Goal: Task Accomplishment & Management: Manage account settings

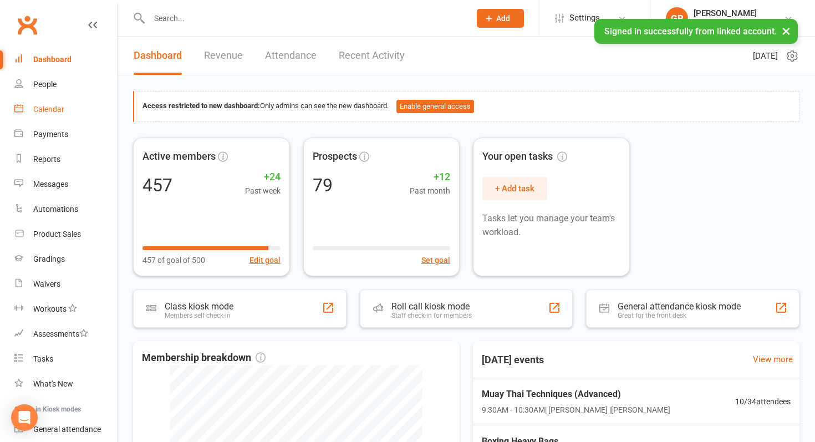
click at [70, 108] on link "Calendar" at bounding box center [65, 109] width 103 height 25
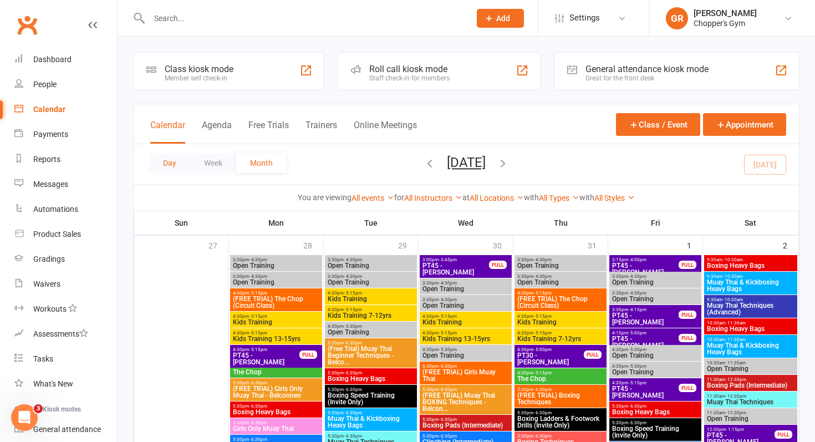
click at [170, 160] on button "Day" at bounding box center [169, 163] width 41 height 20
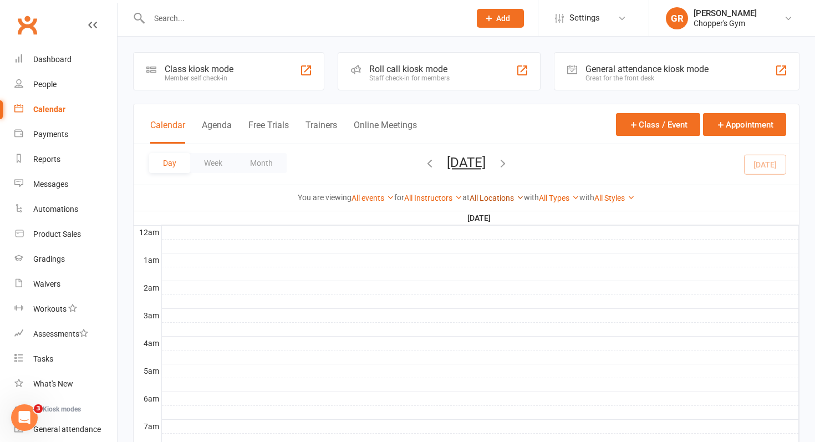
click at [510, 198] on link "All Locations" at bounding box center [497, 198] width 54 height 9
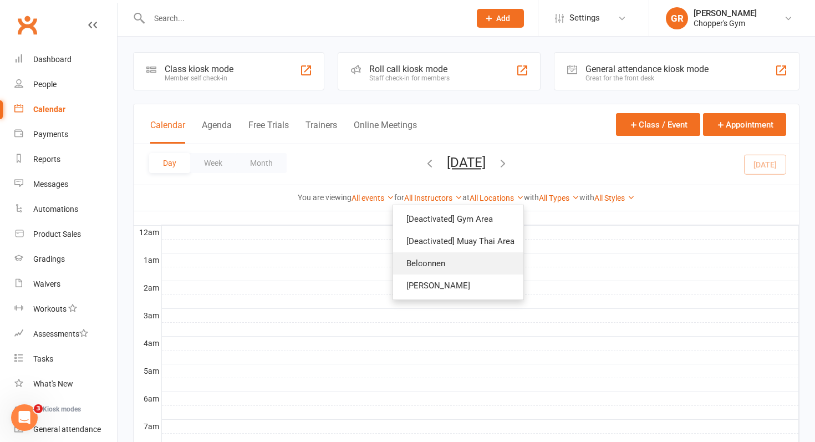
click at [469, 257] on link "Belconnen" at bounding box center [458, 263] width 130 height 22
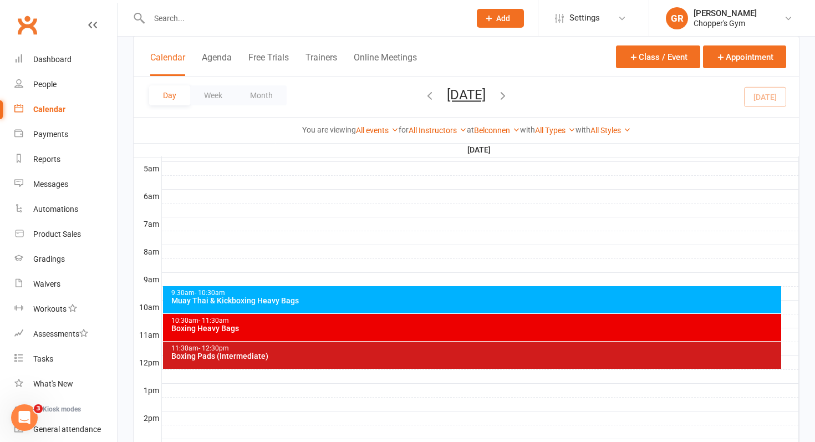
scroll to position [207, 0]
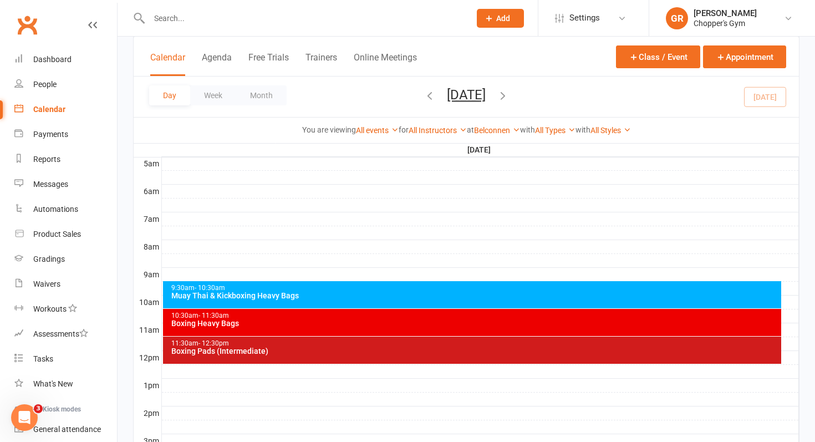
click at [497, 292] on div "Muay Thai & Kickboxing Heavy Bags" at bounding box center [475, 296] width 609 height 8
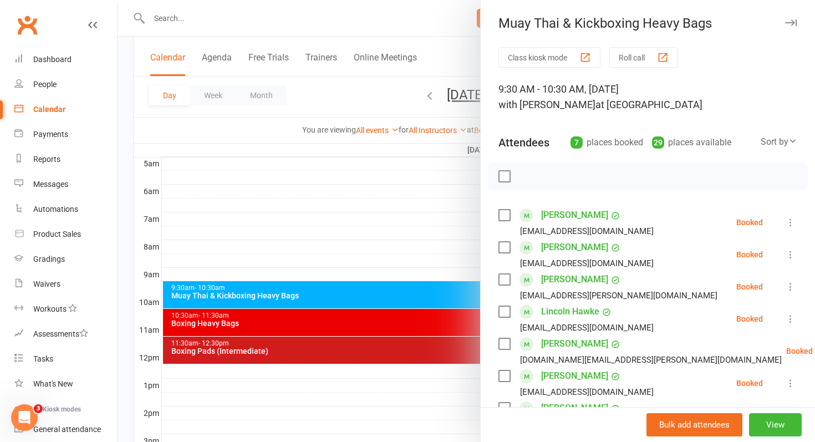
click at [439, 247] on div at bounding box center [467, 221] width 698 height 442
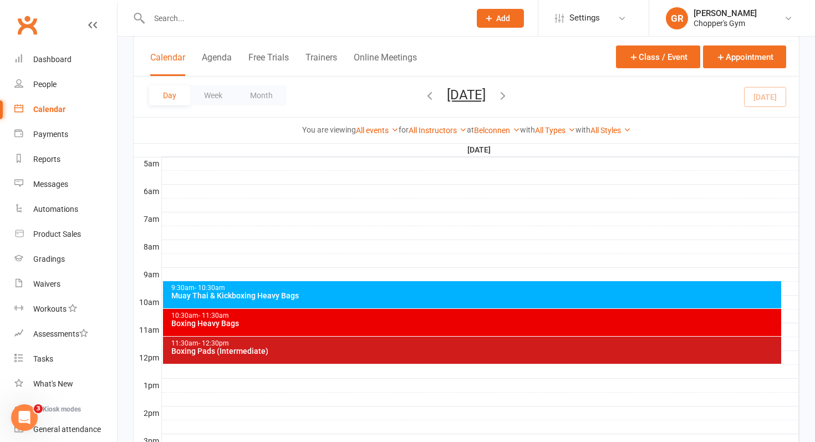
click at [399, 295] on div "Muay Thai & Kickboxing Heavy Bags" at bounding box center [475, 296] width 609 height 8
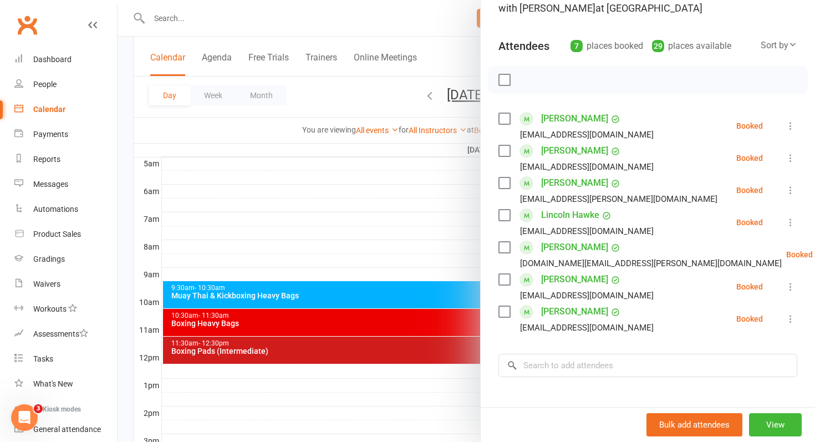
scroll to position [102, 0]
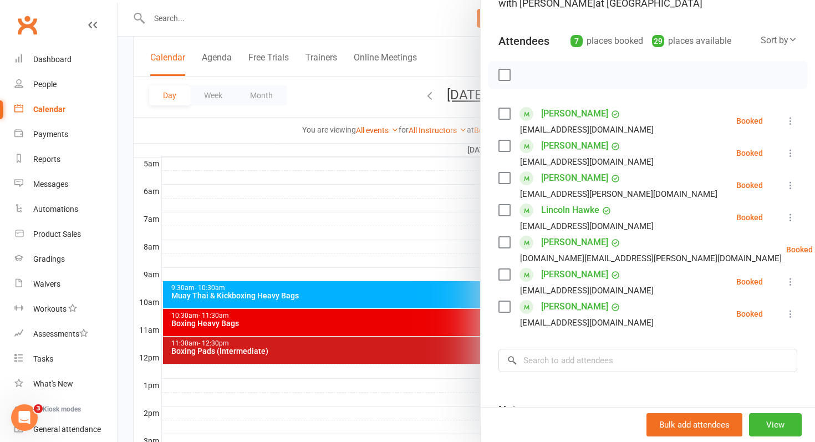
click at [376, 327] on div at bounding box center [467, 221] width 698 height 442
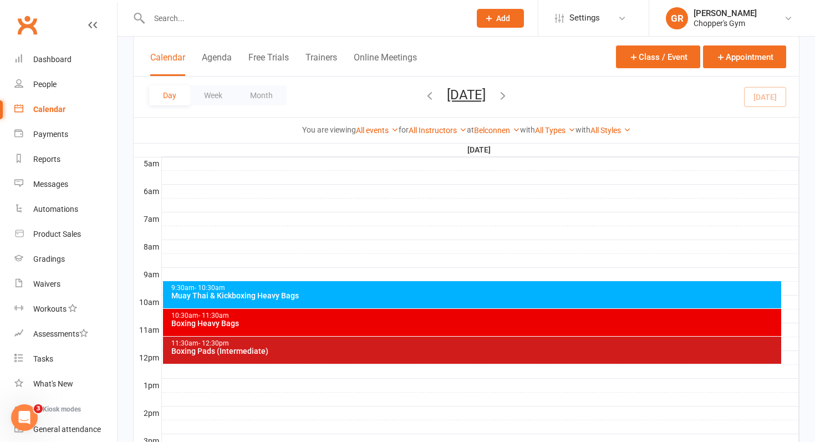
click at [362, 325] on div "Boxing Heavy Bags" at bounding box center [475, 323] width 609 height 8
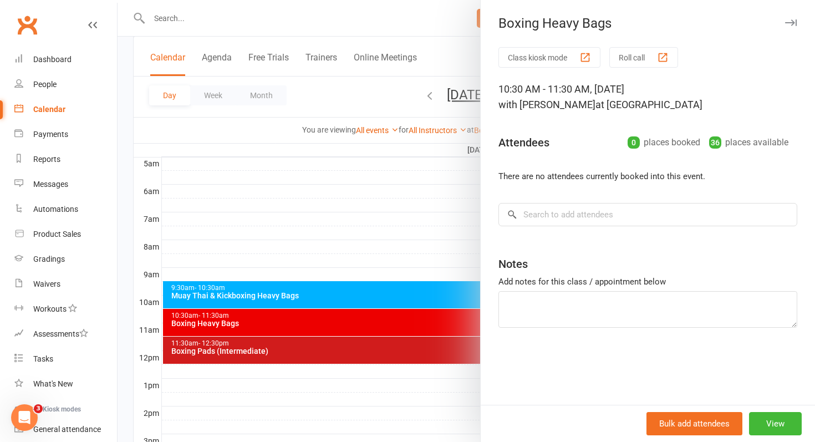
click at [339, 328] on div at bounding box center [467, 221] width 698 height 442
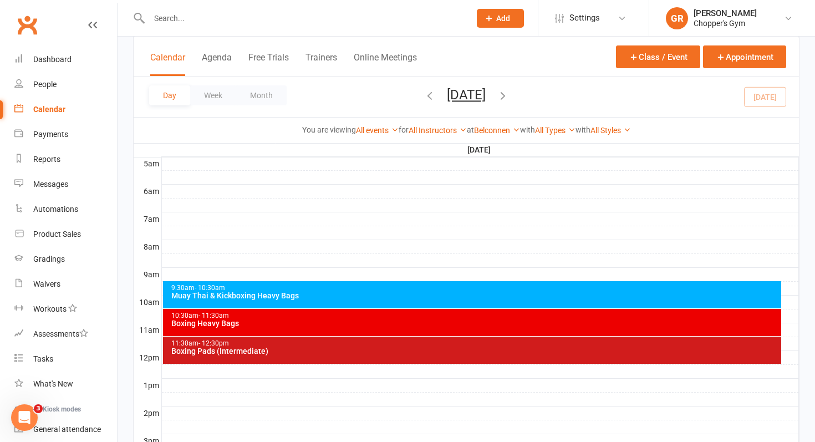
click at [325, 325] on div "Boxing Heavy Bags" at bounding box center [475, 323] width 609 height 8
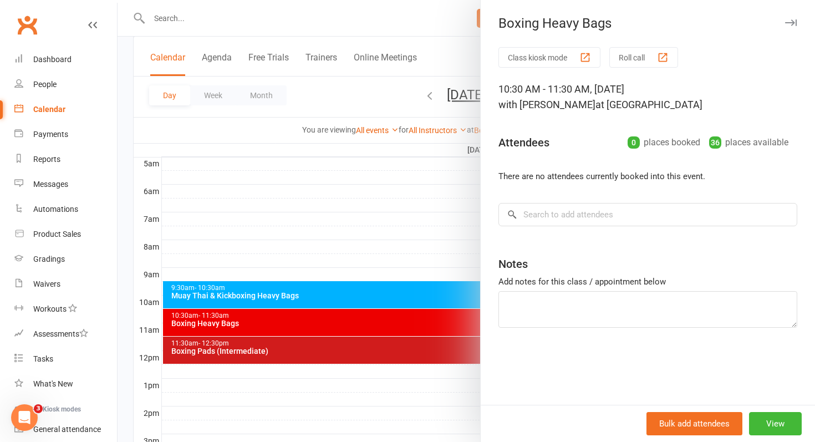
click at [347, 287] on div at bounding box center [467, 221] width 698 height 442
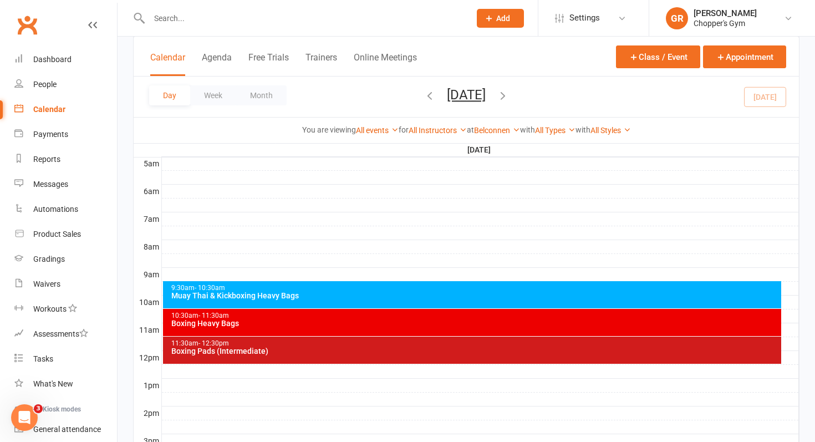
click at [342, 292] on div "Muay Thai & Kickboxing Heavy Bags" at bounding box center [475, 296] width 609 height 8
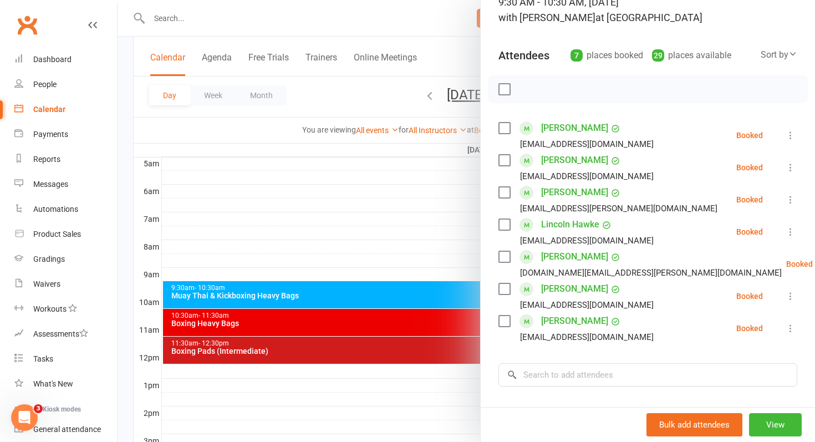
scroll to position [89, 0]
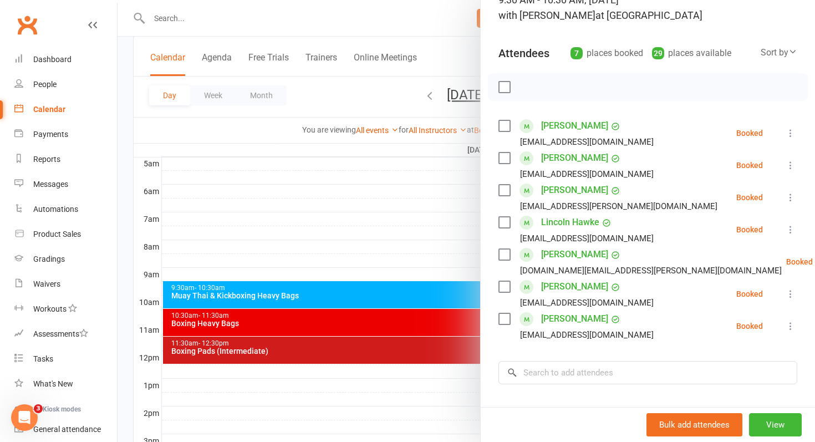
click at [357, 344] on div at bounding box center [467, 221] width 698 height 442
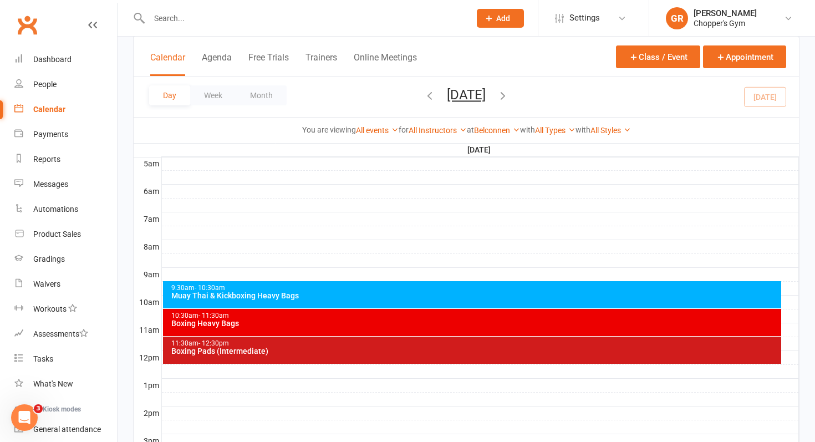
click at [346, 350] on div "Boxing Pads (Intermediate)" at bounding box center [475, 351] width 609 height 8
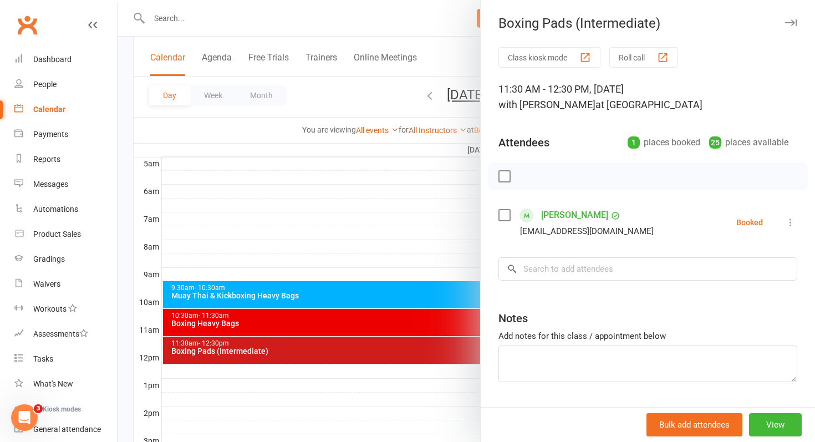
click at [365, 239] on div at bounding box center [467, 221] width 698 height 442
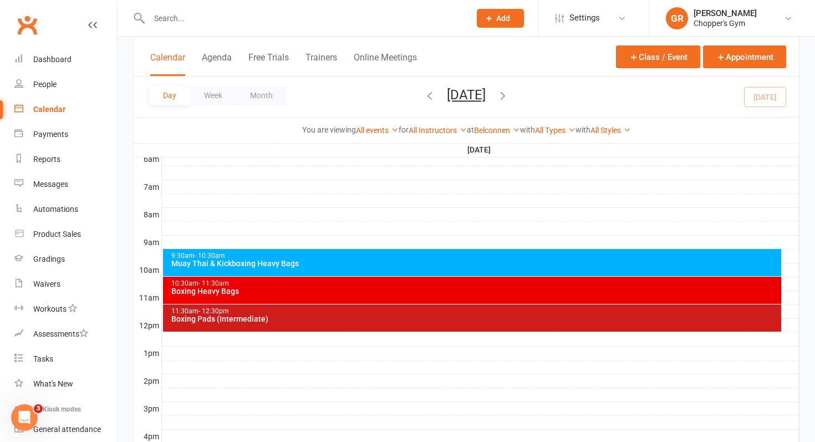
scroll to position [245, 0]
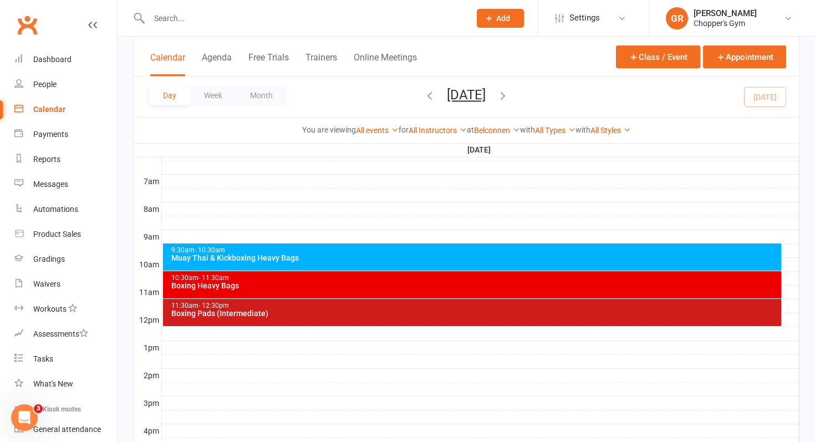
click at [373, 290] on div "10:30am - 11:30am Boxing Heavy Bags" at bounding box center [472, 284] width 619 height 27
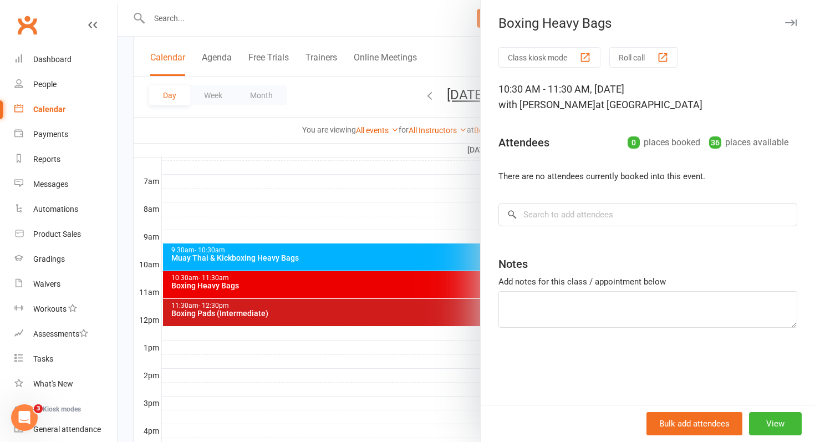
click at [383, 278] on div at bounding box center [467, 221] width 698 height 442
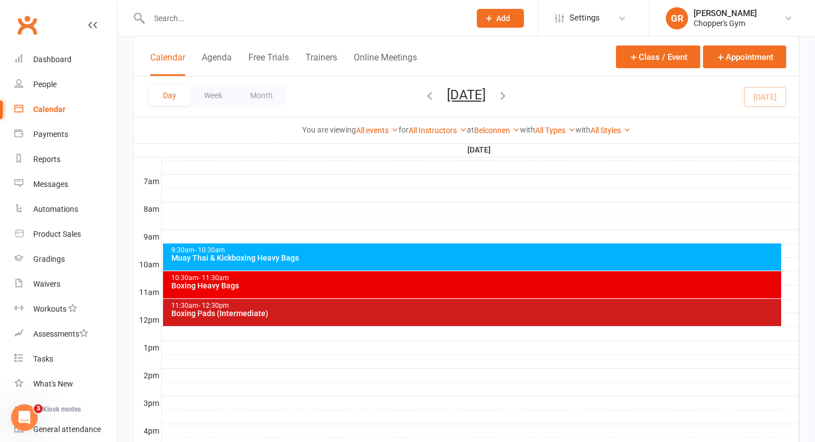
click at [386, 266] on div "9:30am - 10:30am Muay Thai & Kickboxing Heavy Bags" at bounding box center [472, 257] width 619 height 27
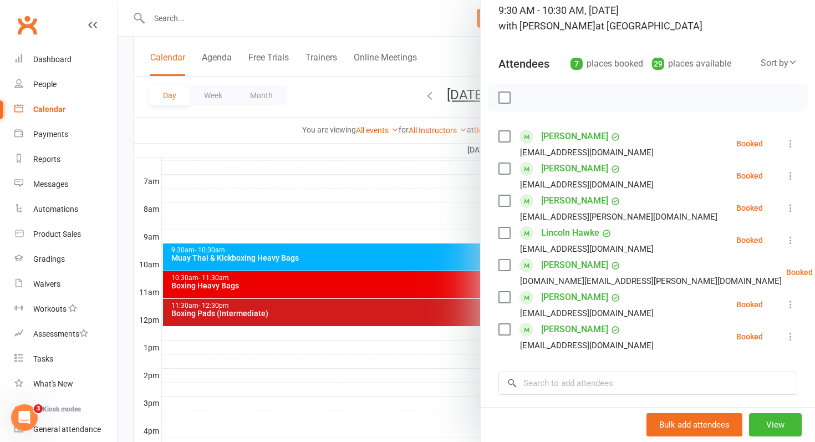
scroll to position [85, 0]
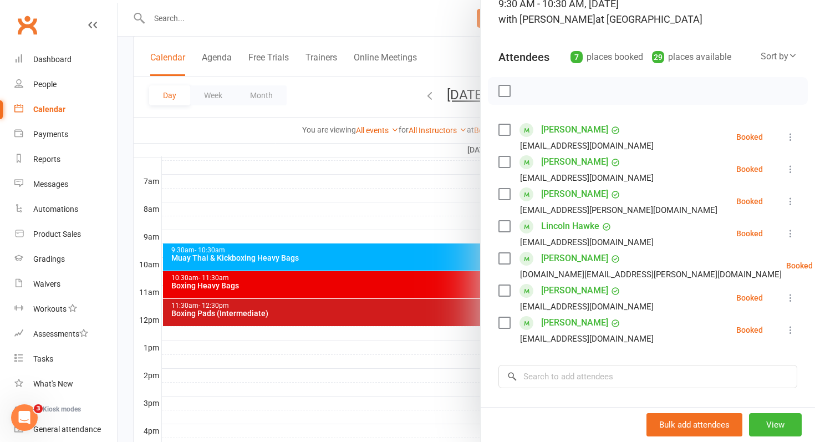
click at [343, 292] on div at bounding box center [467, 221] width 698 height 442
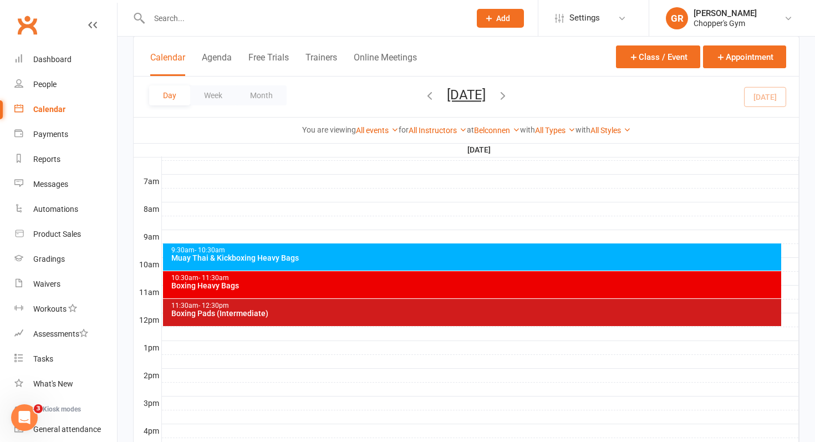
click at [336, 291] on div "10:30am - 11:30am Boxing Heavy Bags" at bounding box center [472, 284] width 619 height 27
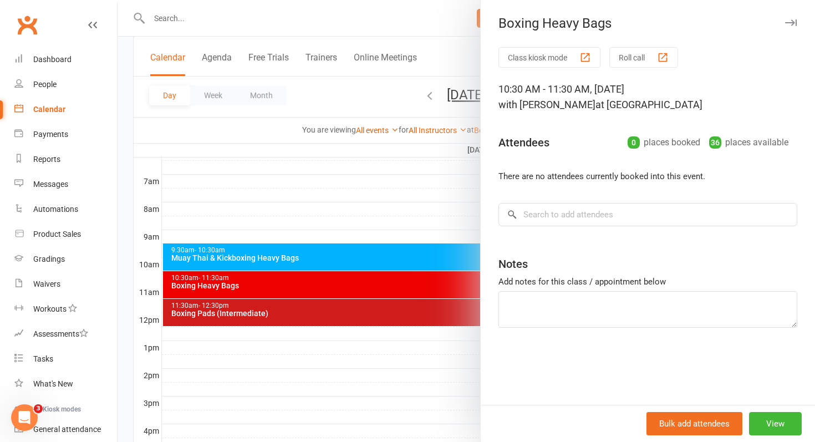
click at [353, 312] on div at bounding box center [467, 221] width 698 height 442
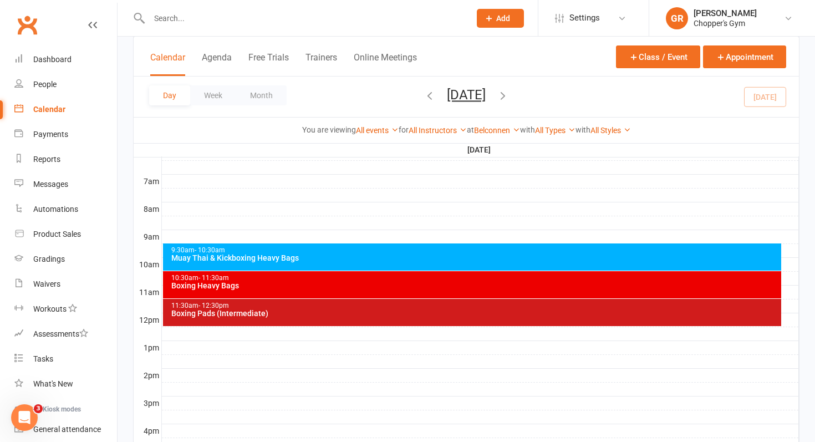
click at [509, 101] on icon "button" at bounding box center [503, 95] width 12 height 12
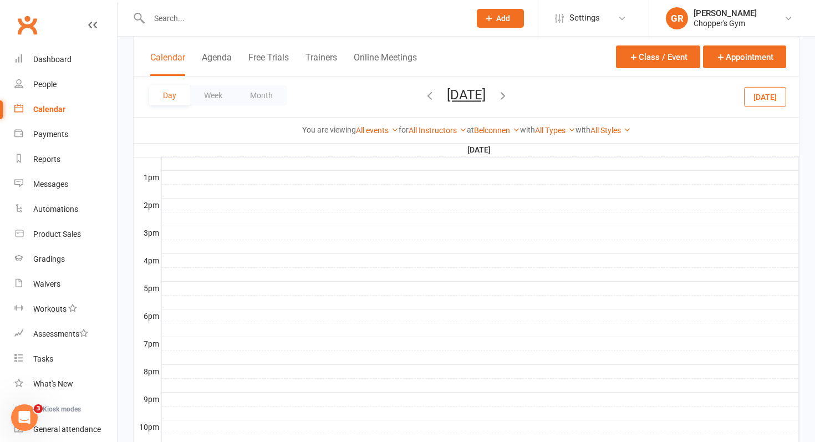
scroll to position [420, 0]
click at [424, 96] on icon "button" at bounding box center [430, 95] width 12 height 12
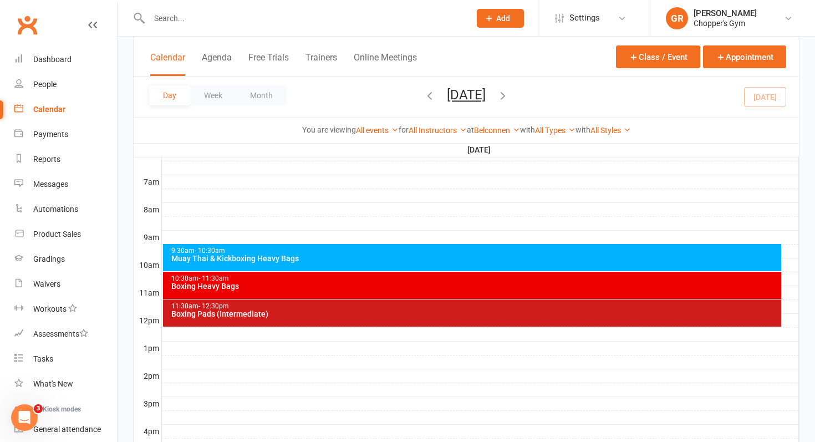
scroll to position [258, 0]
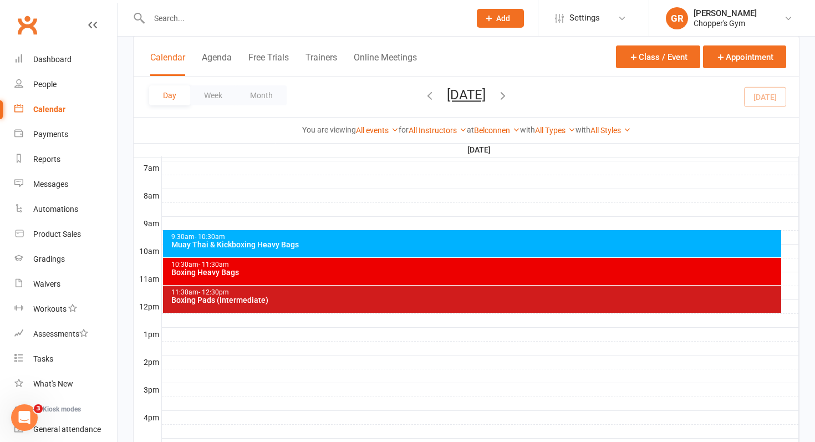
click at [391, 245] on div "Muay Thai & Kickboxing Heavy Bags" at bounding box center [475, 245] width 609 height 8
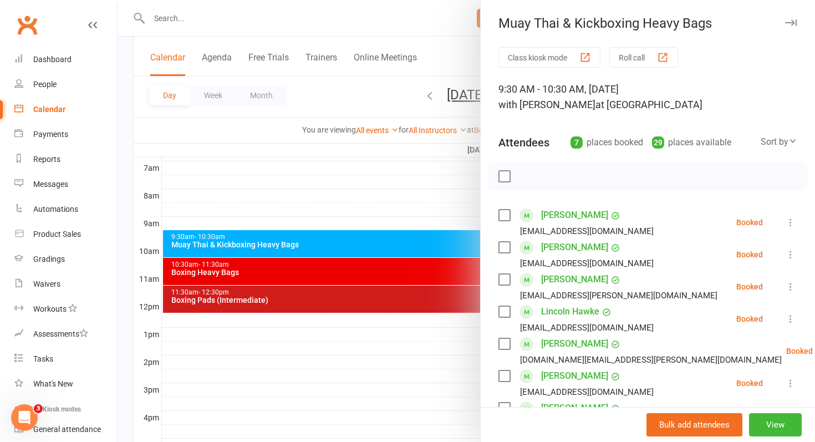
click at [378, 273] on div at bounding box center [467, 221] width 698 height 442
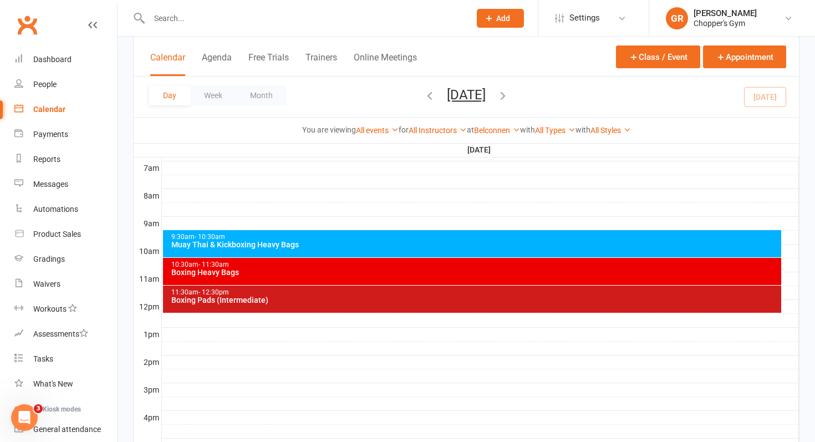
click at [378, 273] on div "Boxing Heavy Bags" at bounding box center [475, 272] width 609 height 8
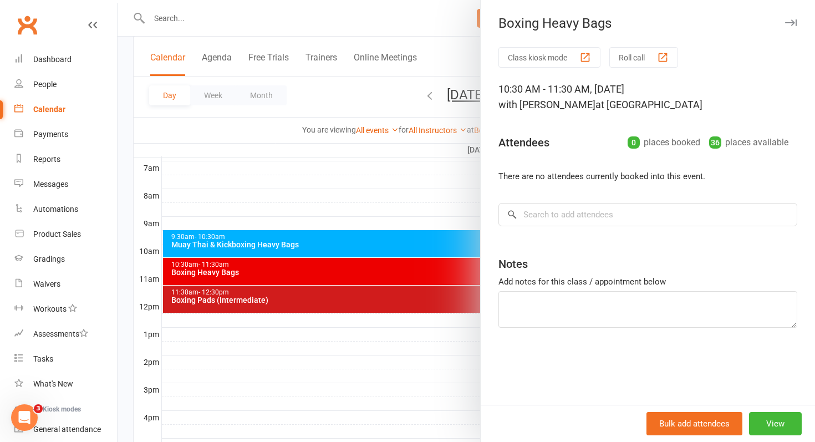
click at [396, 292] on div at bounding box center [467, 221] width 698 height 442
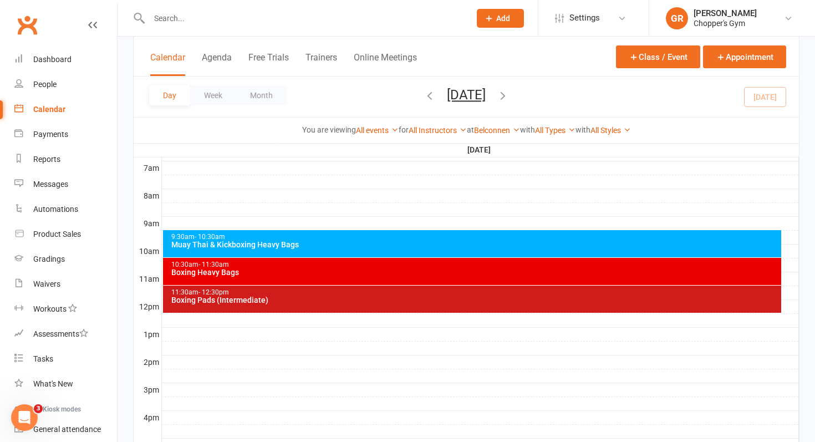
click at [400, 300] on div "Boxing Pads (Intermediate)" at bounding box center [475, 300] width 609 height 8
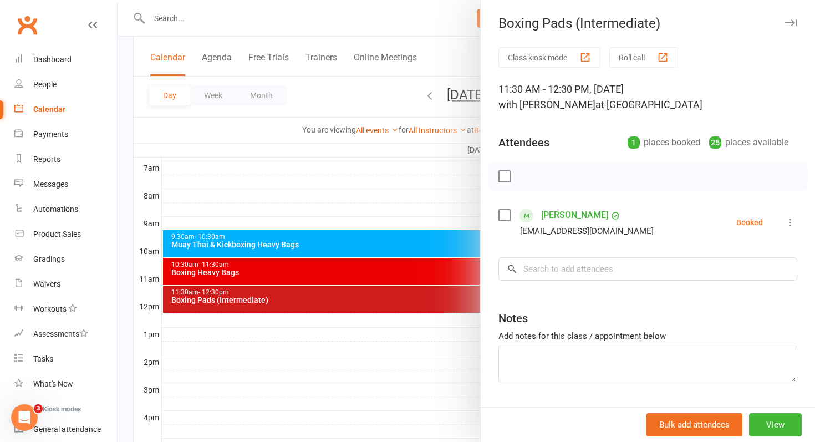
click at [400, 268] on div at bounding box center [467, 221] width 698 height 442
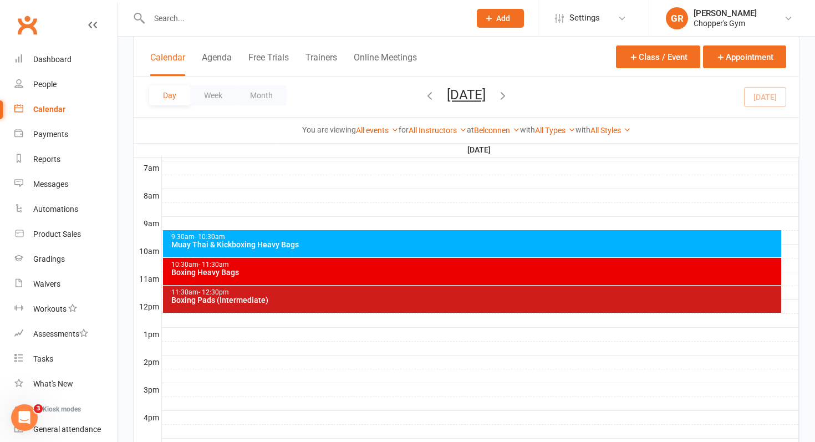
click at [378, 249] on div "9:30am - 10:30am Muay Thai & Kickboxing Heavy Bags" at bounding box center [472, 243] width 619 height 27
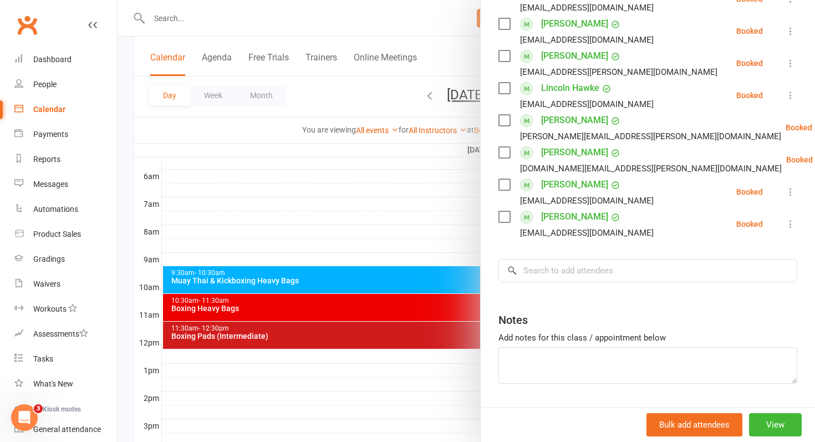
scroll to position [201, 0]
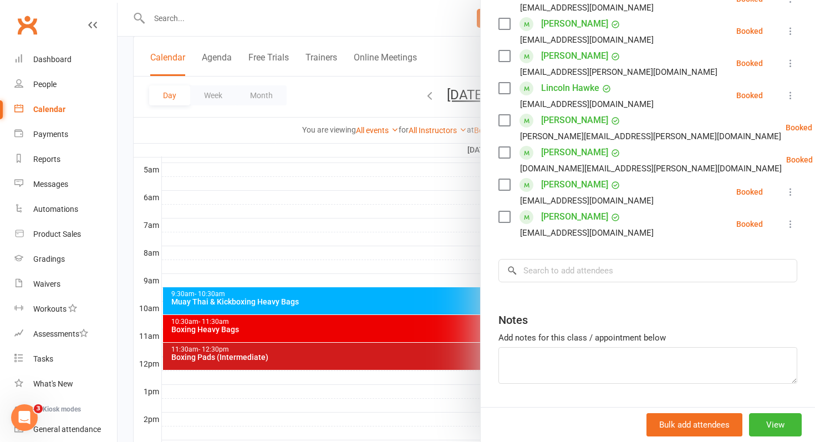
click at [341, 327] on div at bounding box center [467, 221] width 698 height 442
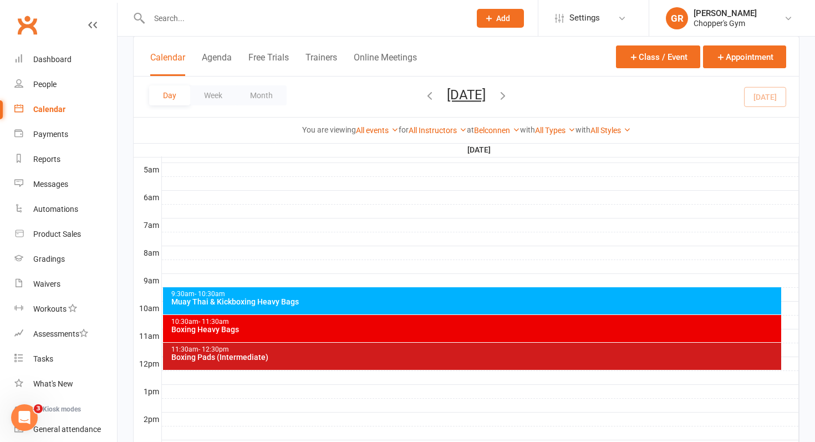
click at [341, 327] on div "Boxing Heavy Bags" at bounding box center [475, 330] width 609 height 8
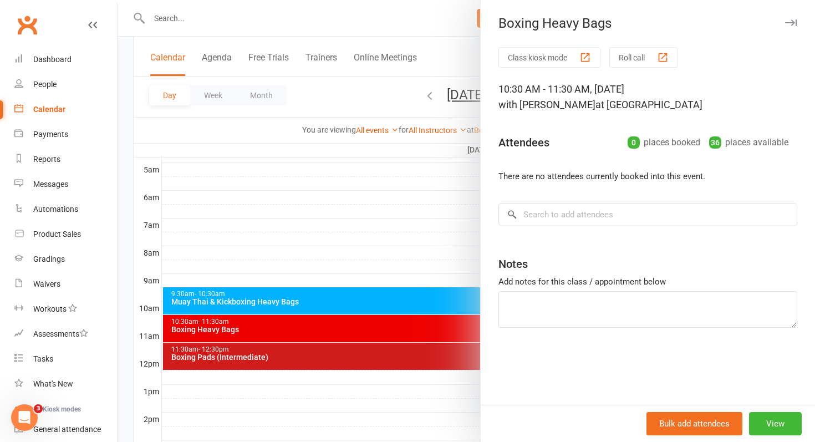
click at [385, 355] on div at bounding box center [467, 221] width 698 height 442
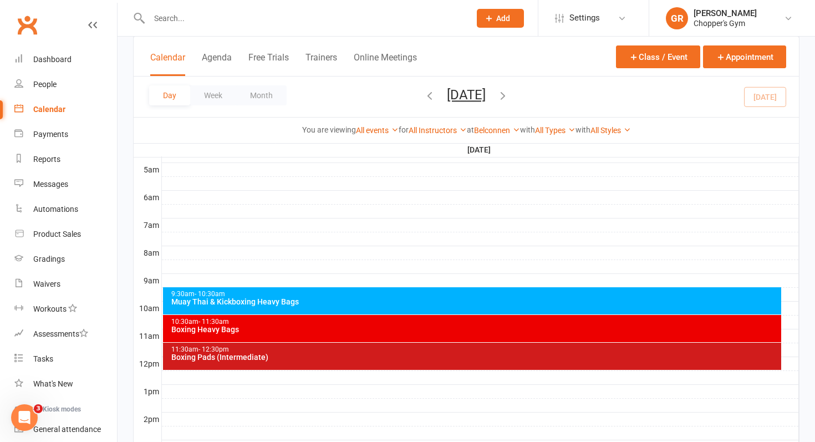
click at [374, 354] on div "Boxing Pads (Intermediate)" at bounding box center [475, 357] width 609 height 8
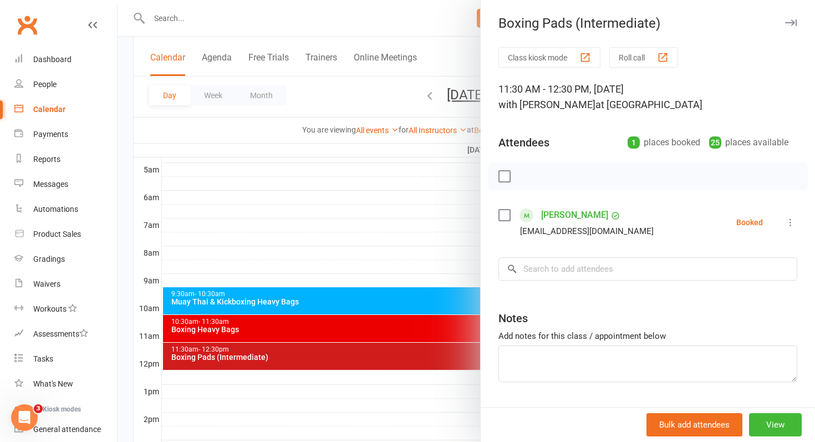
click at [398, 304] on div at bounding box center [467, 221] width 698 height 442
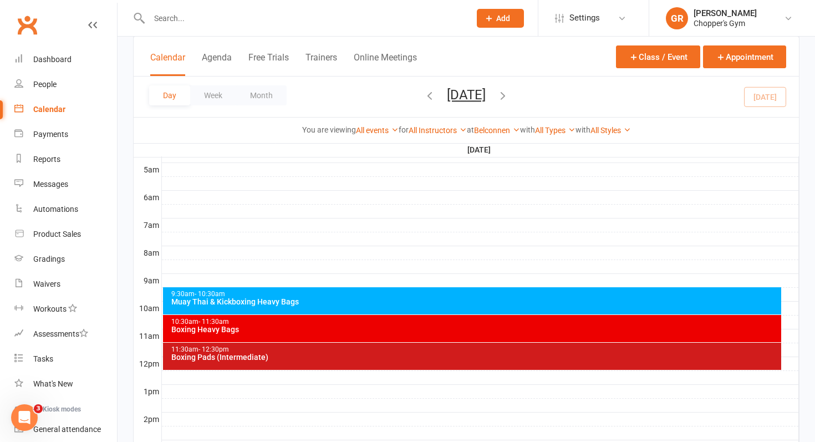
click at [398, 304] on div "Muay Thai & Kickboxing Heavy Bags" at bounding box center [475, 302] width 609 height 8
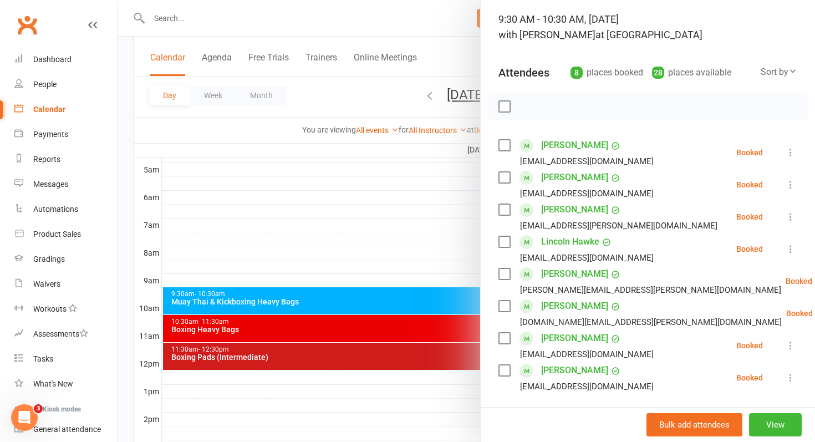
scroll to position [71, 0]
click at [551, 242] on link "Lincoln Hawke" at bounding box center [570, 241] width 58 height 18
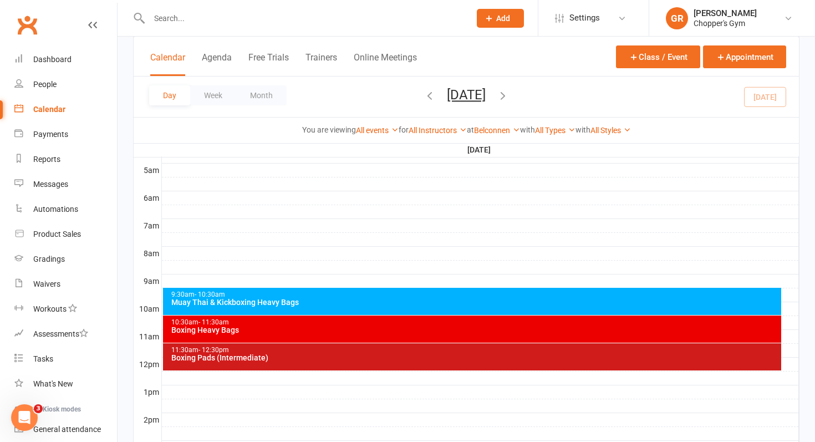
scroll to position [203, 0]
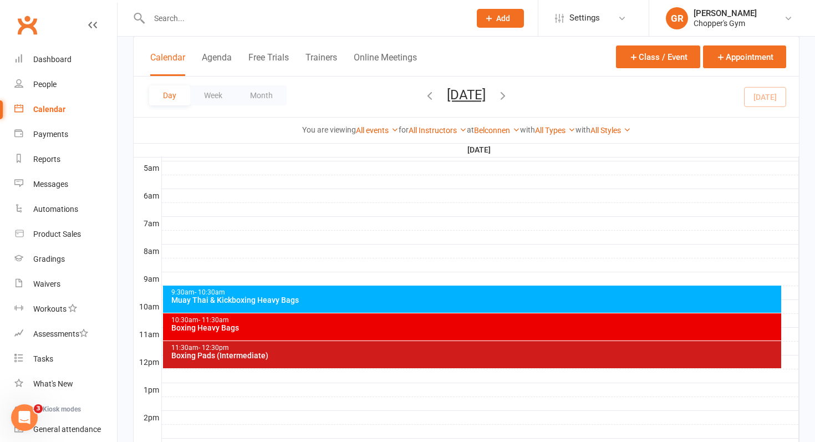
click at [507, 300] on div "Muay Thai & Kickboxing Heavy Bags" at bounding box center [475, 300] width 609 height 8
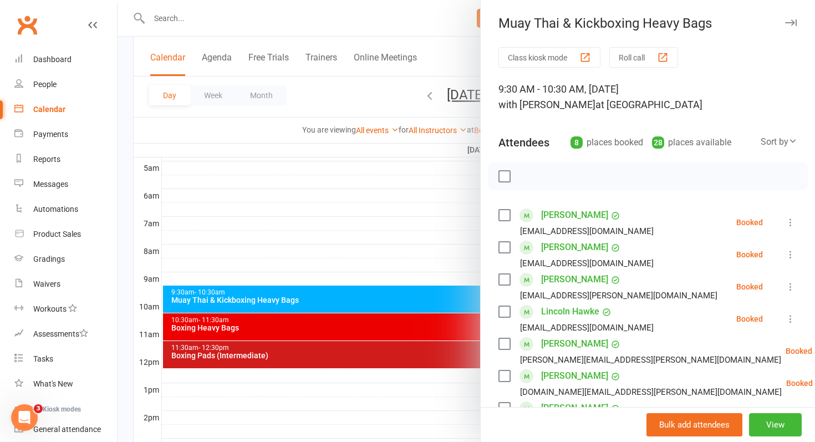
scroll to position [17, 0]
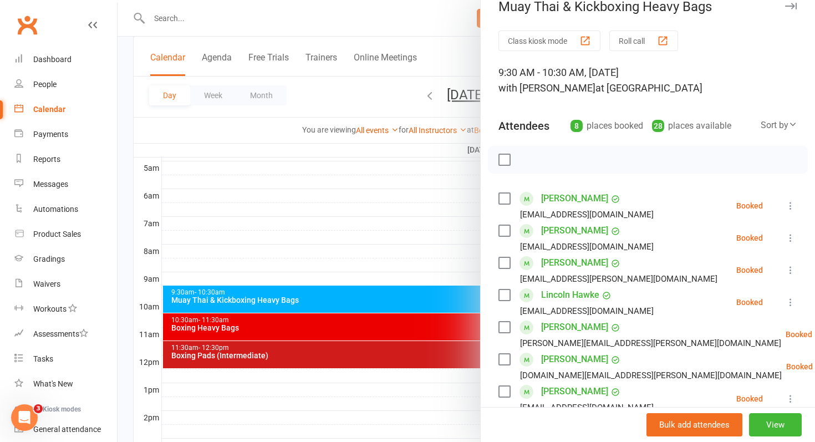
click at [503, 290] on label at bounding box center [504, 295] width 11 height 11
click at [527, 156] on icon "button" at bounding box center [529, 160] width 12 height 12
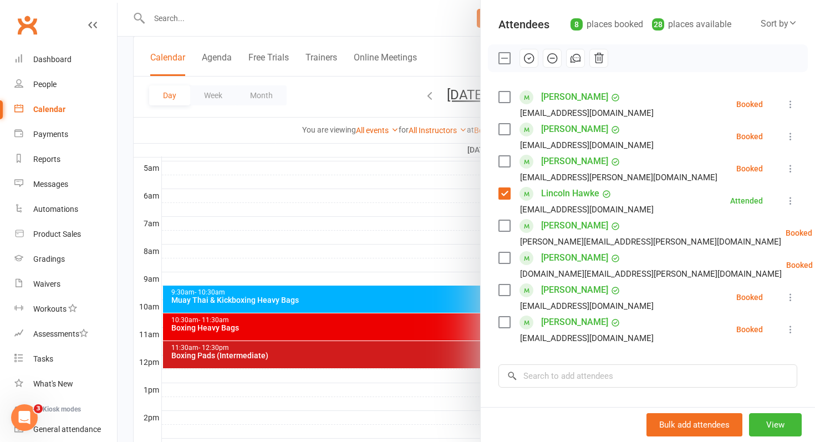
scroll to position [122, 0]
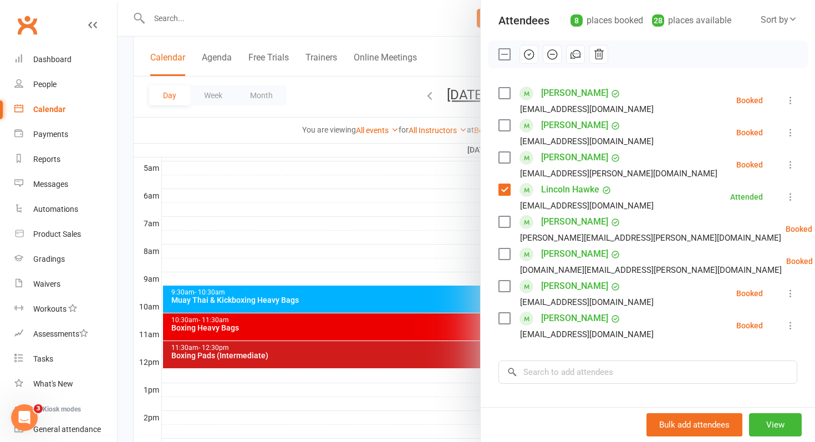
click at [364, 332] on div at bounding box center [467, 221] width 698 height 442
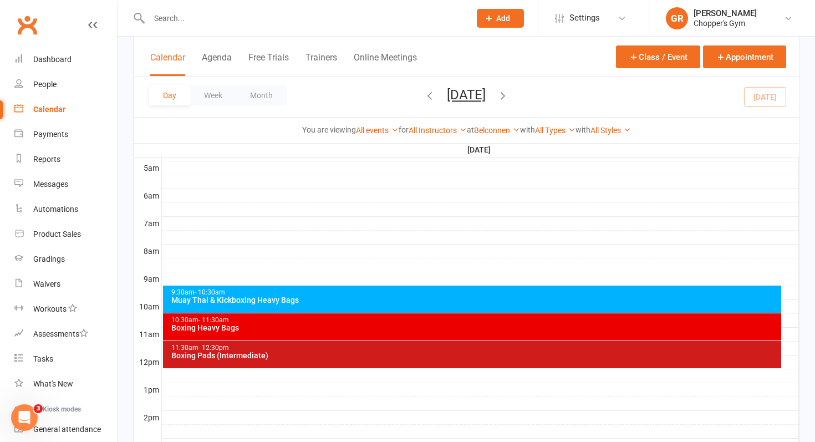
click at [358, 328] on div "Boxing Heavy Bags" at bounding box center [475, 328] width 609 height 8
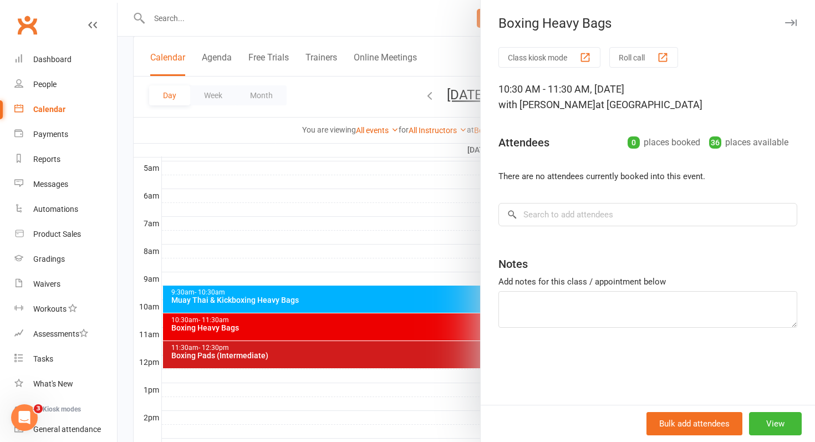
click at [363, 354] on div at bounding box center [467, 221] width 698 height 442
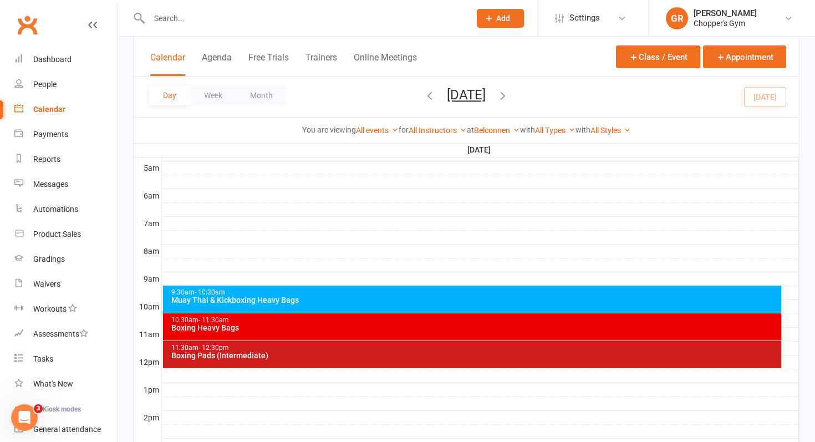
click at [349, 354] on div "Boxing Pads (Intermediate)" at bounding box center [475, 356] width 609 height 8
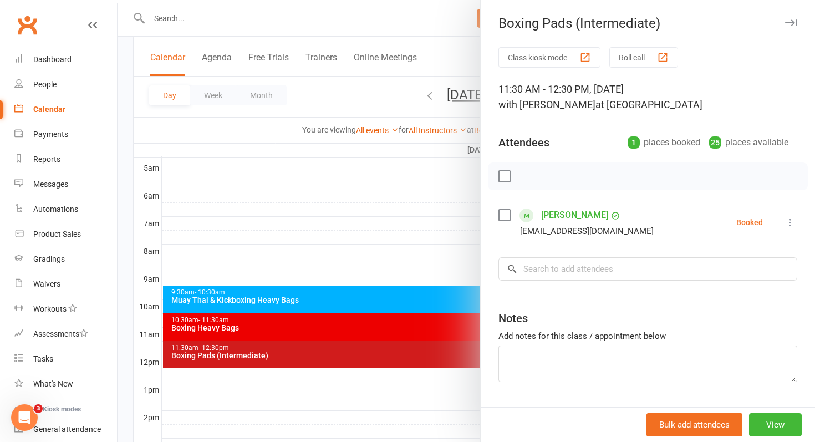
click at [358, 223] on div at bounding box center [467, 221] width 698 height 442
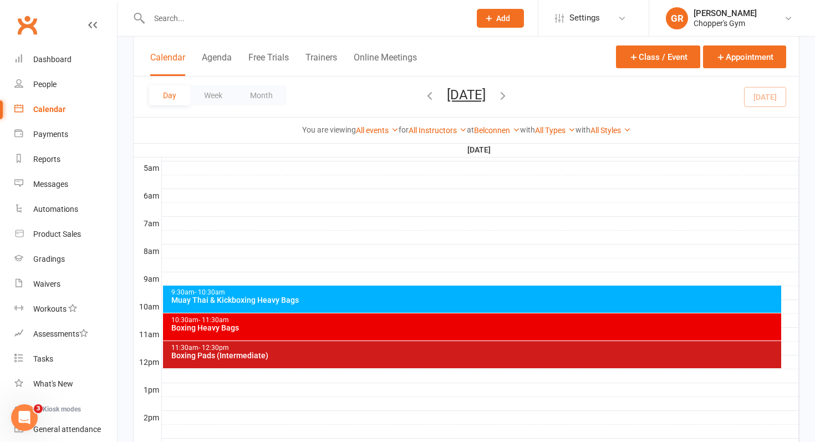
click at [339, 303] on div "Muay Thai & Kickboxing Heavy Bags" at bounding box center [475, 300] width 609 height 8
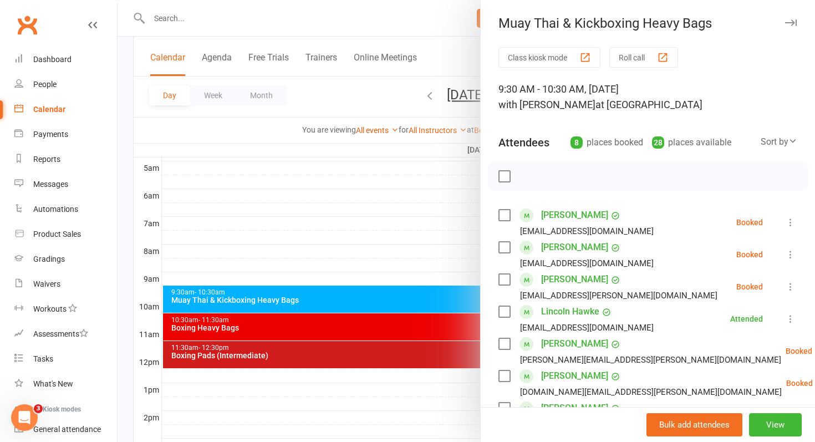
click at [500, 285] on label at bounding box center [504, 279] width 11 height 11
click at [527, 175] on icon "button" at bounding box center [529, 176] width 12 height 12
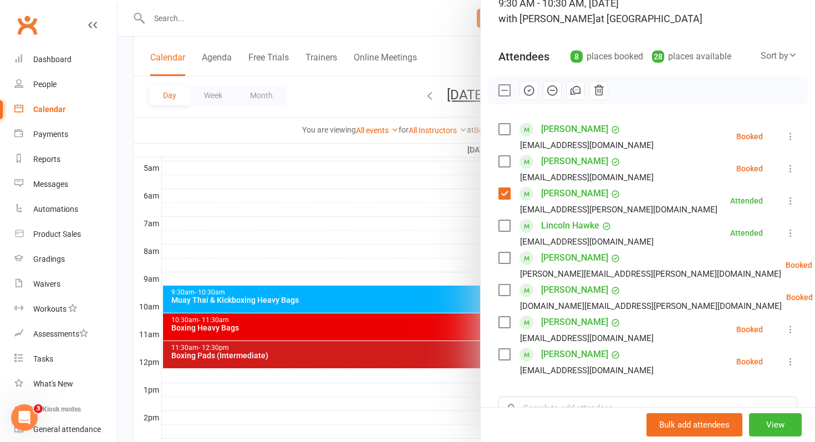
scroll to position [90, 0]
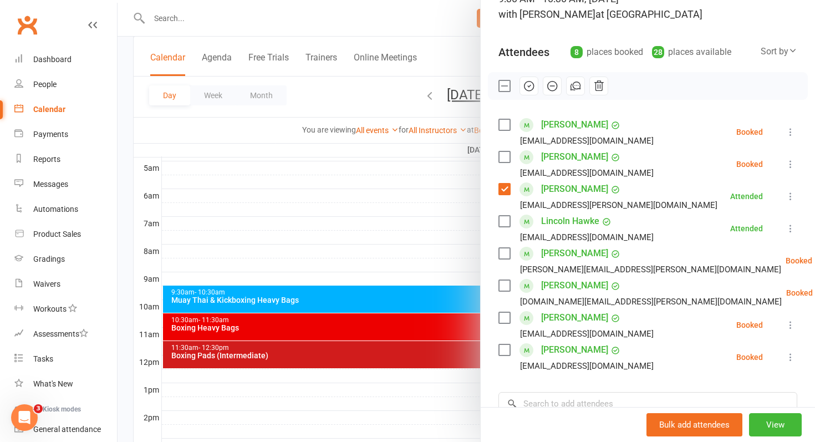
click at [503, 154] on label at bounding box center [504, 156] width 11 height 11
click at [506, 254] on label at bounding box center [504, 253] width 11 height 11
click at [504, 253] on label at bounding box center [504, 253] width 11 height 11
click at [504, 281] on label at bounding box center [504, 285] width 11 height 11
click at [500, 154] on label at bounding box center [504, 156] width 11 height 11
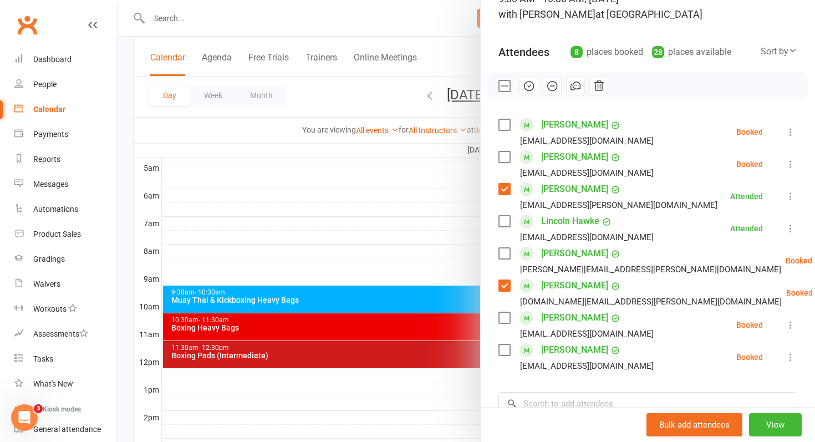
click at [506, 249] on label at bounding box center [504, 253] width 11 height 11
click at [526, 88] on icon "button" at bounding box center [529, 86] width 12 height 12
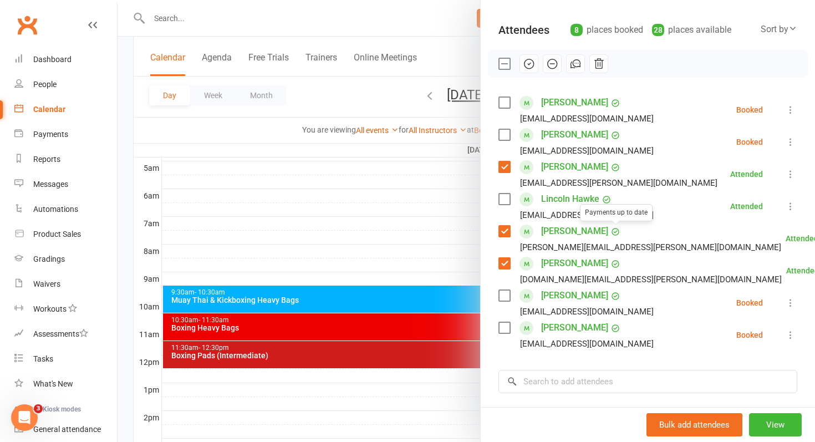
scroll to position [116, 0]
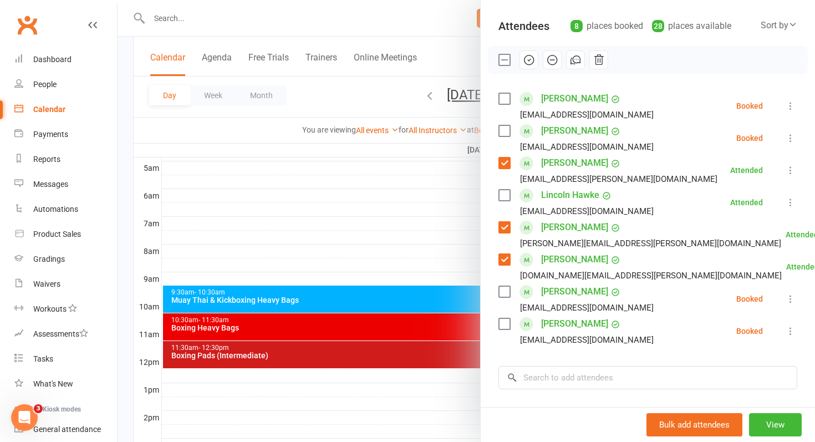
click at [366, 324] on div at bounding box center [467, 221] width 698 height 442
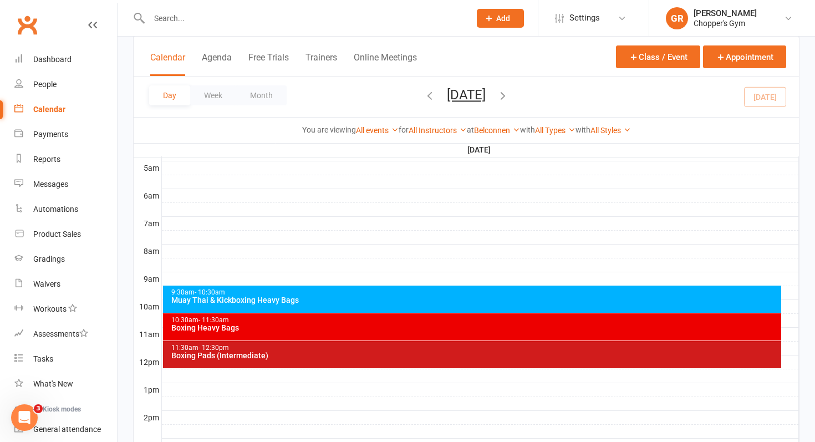
click at [366, 324] on div "Boxing Heavy Bags" at bounding box center [475, 328] width 609 height 8
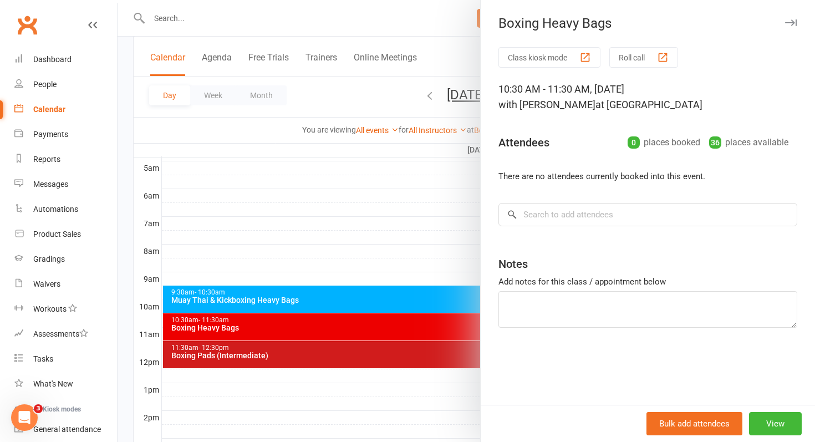
click at [347, 304] on div at bounding box center [467, 221] width 698 height 442
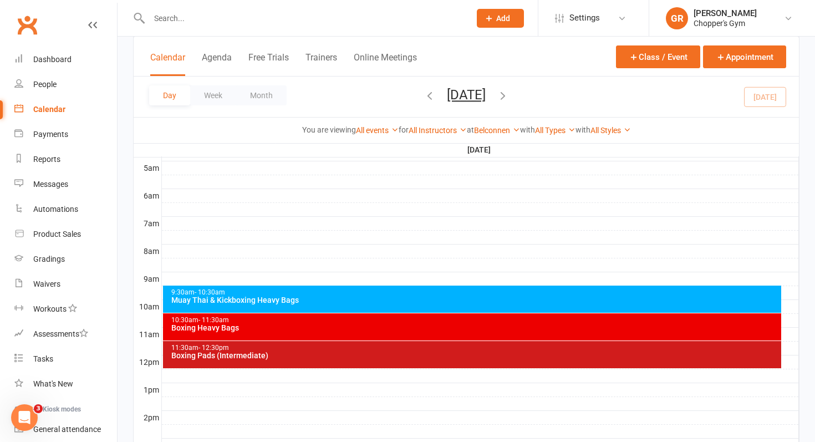
click at [347, 304] on div "9:30am - 10:30am Muay Thai & Kickboxing Heavy Bags" at bounding box center [472, 299] width 619 height 27
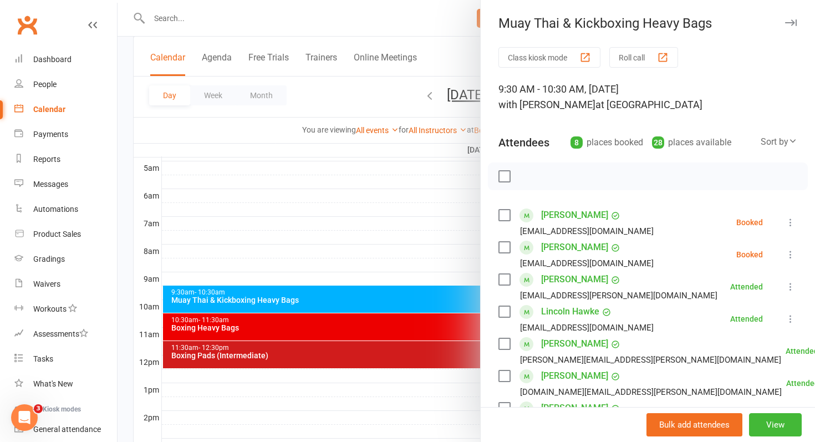
click at [306, 361] on div at bounding box center [467, 221] width 698 height 442
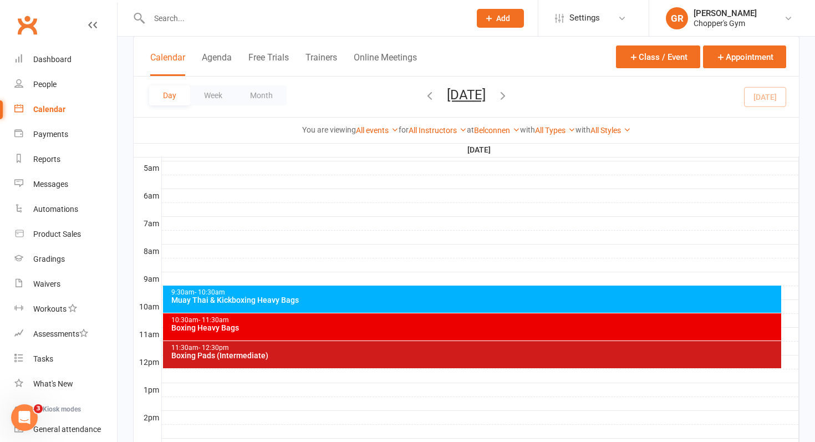
click at [302, 357] on div "Boxing Pads (Intermediate)" at bounding box center [475, 356] width 609 height 8
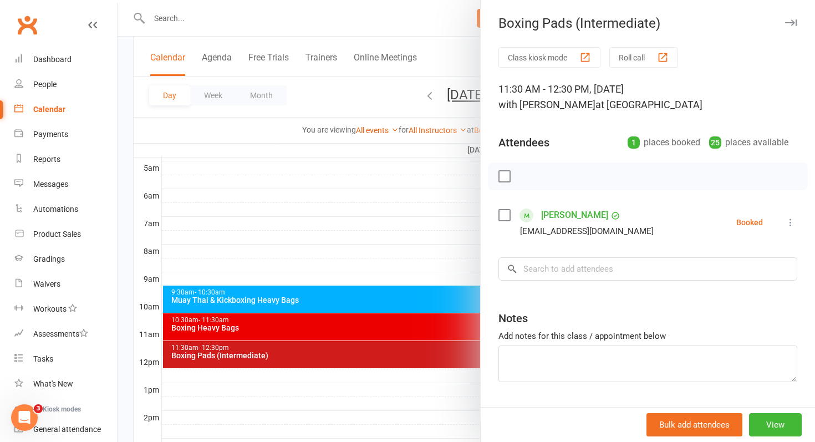
click at [328, 302] on div at bounding box center [467, 221] width 698 height 442
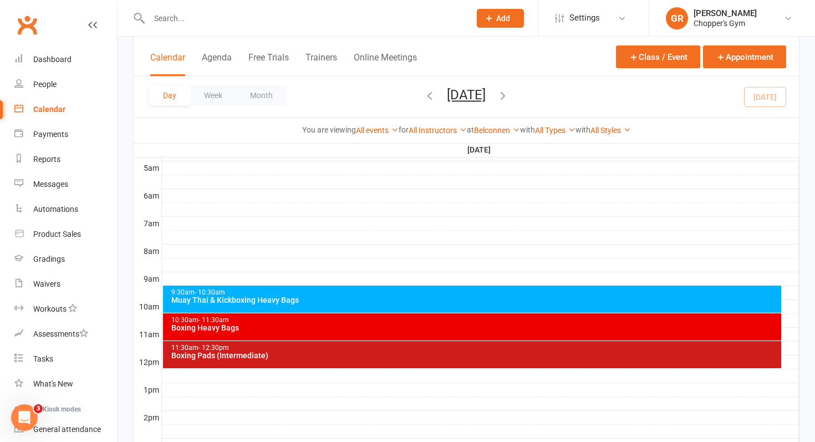
click at [328, 302] on div "Muay Thai & Kickboxing Heavy Bags" at bounding box center [475, 300] width 609 height 8
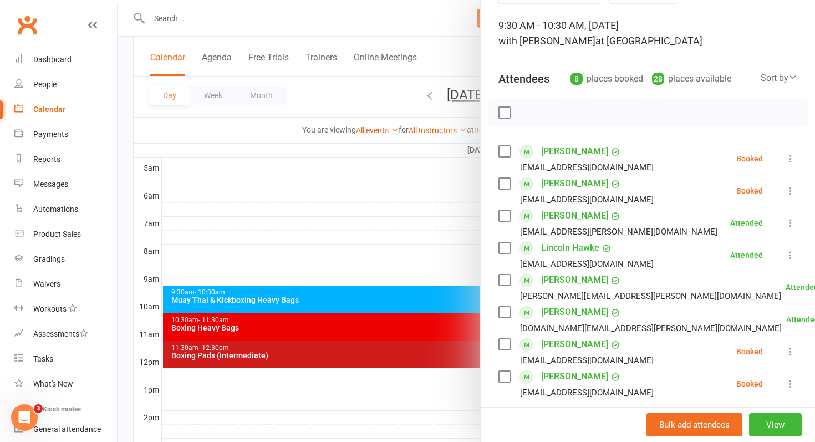
scroll to position [79, 0]
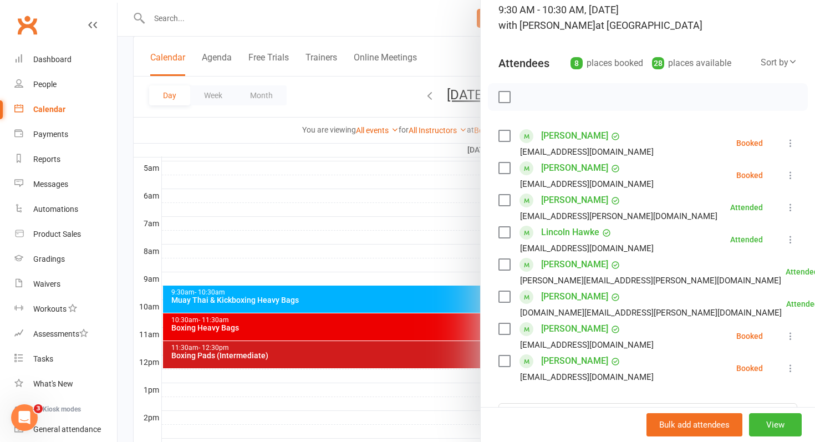
click at [508, 329] on label at bounding box center [504, 328] width 11 height 11
click at [529, 94] on icon "button" at bounding box center [529, 97] width 12 height 12
click at [559, 360] on link "Elliott Randall" at bounding box center [574, 361] width 67 height 18
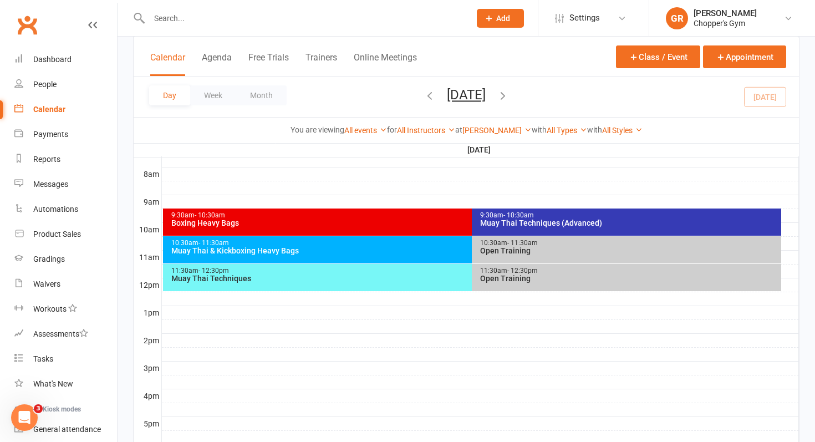
scroll to position [270, 0]
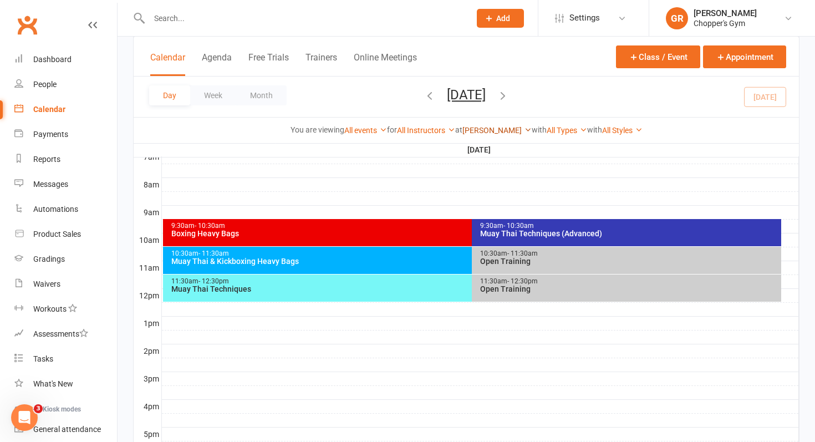
click at [507, 130] on link "[PERSON_NAME]" at bounding box center [497, 130] width 69 height 9
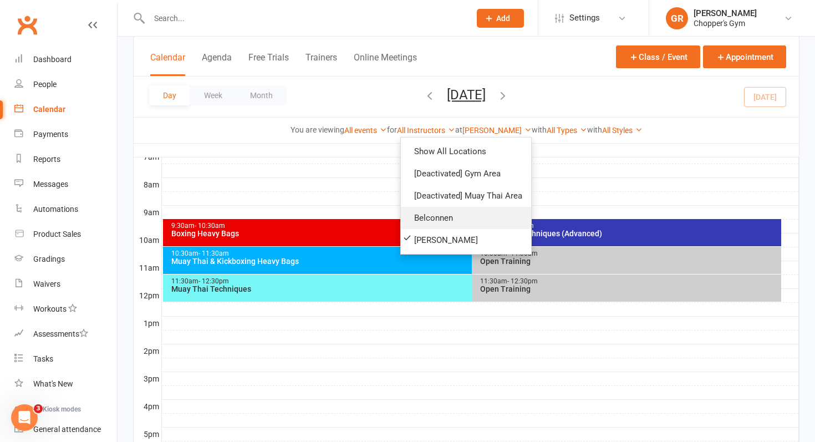
click at [470, 214] on link "Belconnen" at bounding box center [466, 218] width 130 height 22
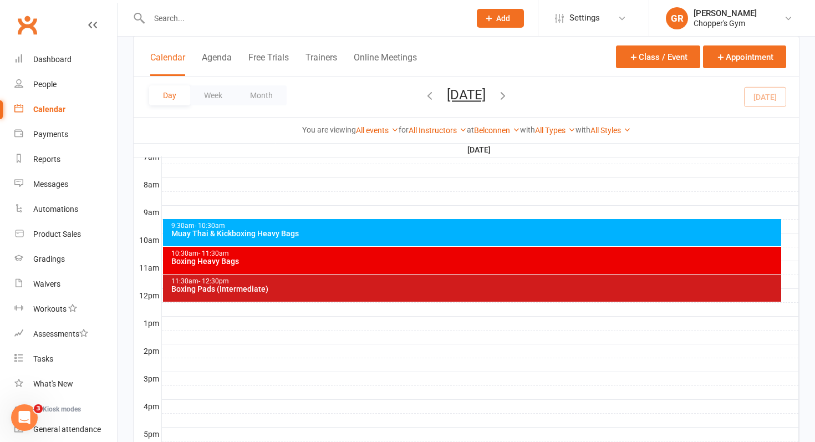
click at [369, 260] on div "Boxing Heavy Bags" at bounding box center [475, 261] width 609 height 8
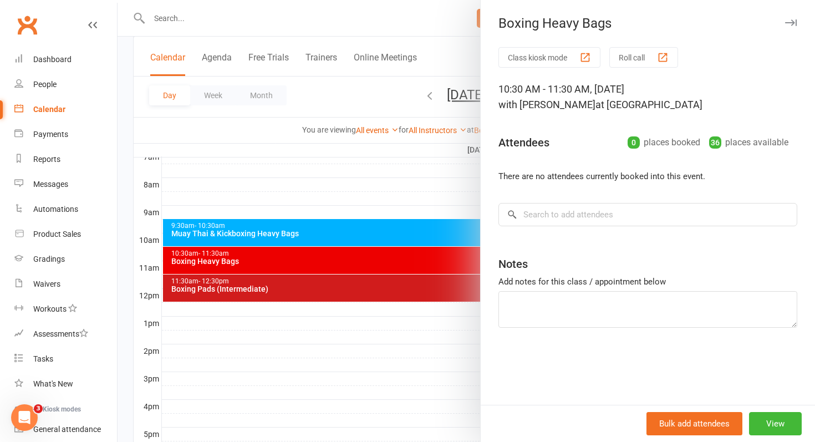
click at [419, 232] on div at bounding box center [467, 221] width 698 height 442
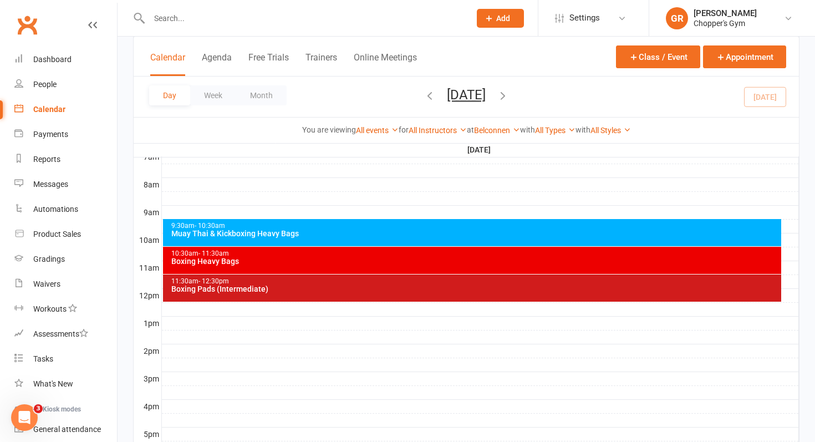
click at [419, 232] on div "Muay Thai & Kickboxing Heavy Bags" at bounding box center [475, 234] width 609 height 8
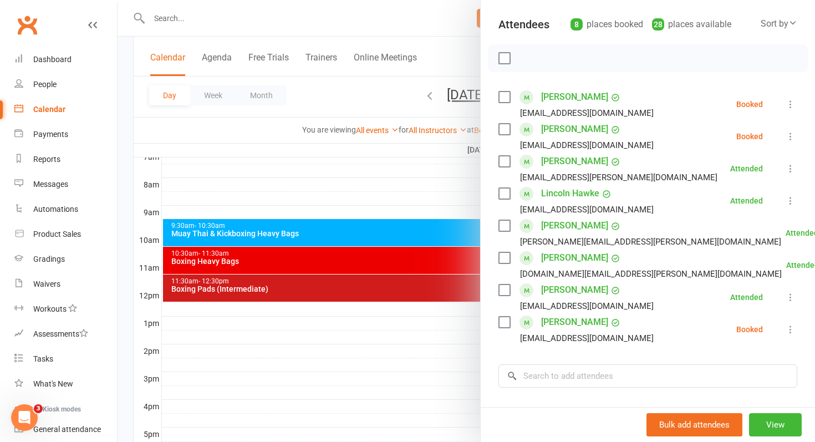
scroll to position [117, 0]
click at [504, 323] on label at bounding box center [504, 323] width 11 height 11
click at [530, 60] on icon "button" at bounding box center [529, 59] width 12 height 12
click at [525, 59] on icon "button" at bounding box center [529, 59] width 9 height 9
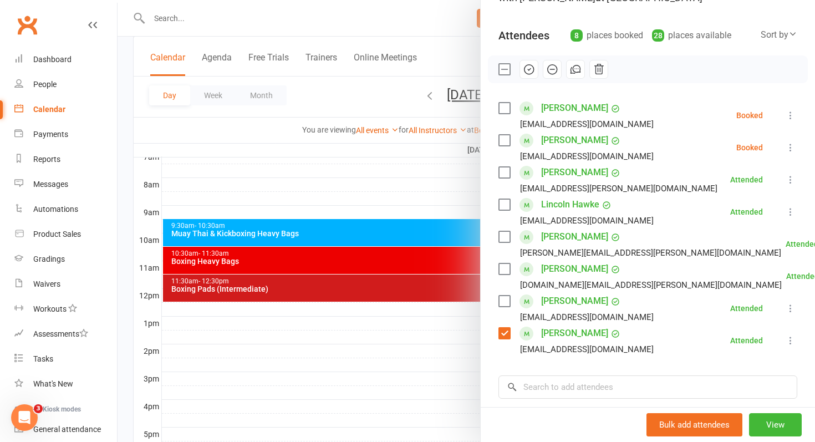
scroll to position [109, 0]
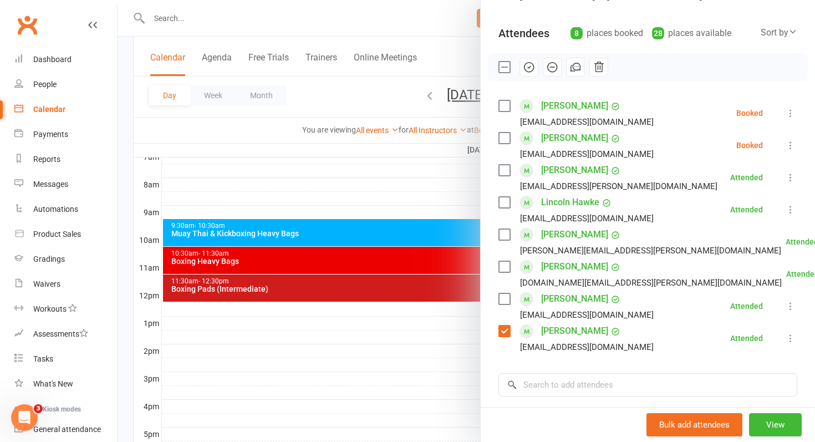
click at [505, 106] on label at bounding box center [504, 105] width 11 height 11
click at [530, 69] on icon "button" at bounding box center [529, 67] width 12 height 12
click at [303, 253] on div at bounding box center [467, 221] width 698 height 442
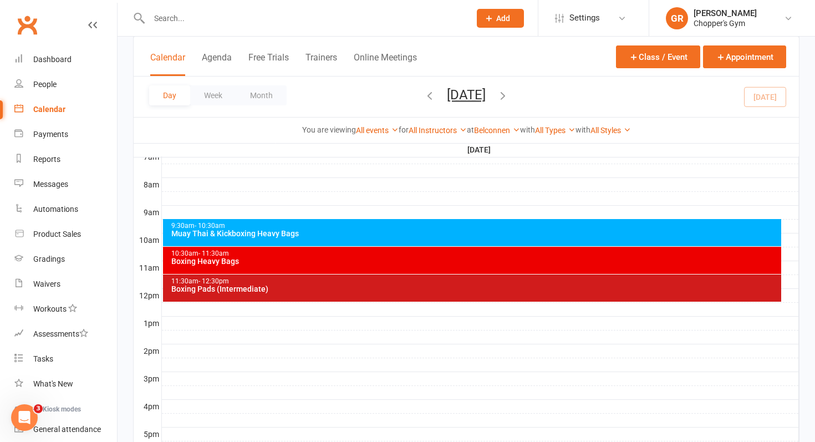
click at [284, 259] on div "Boxing Heavy Bags" at bounding box center [475, 261] width 609 height 8
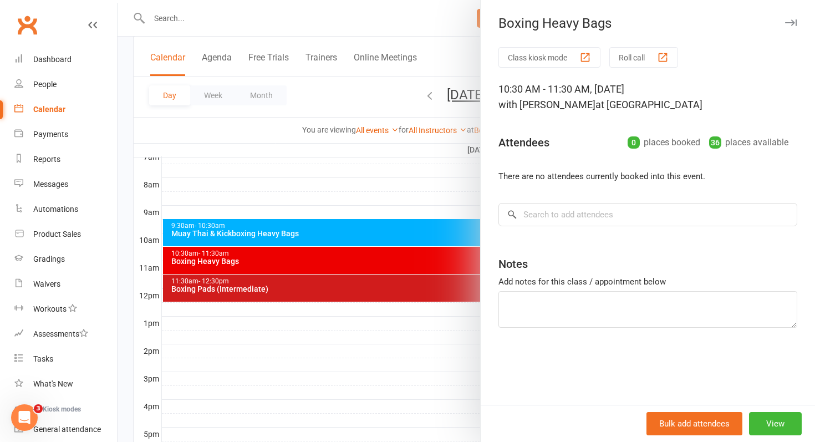
click at [284, 11] on div at bounding box center [467, 221] width 698 height 442
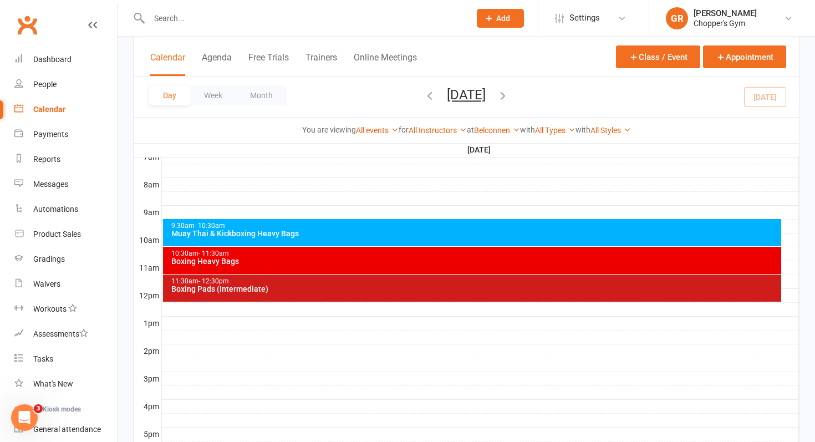
click at [251, 15] on input "text" at bounding box center [304, 19] width 317 height 16
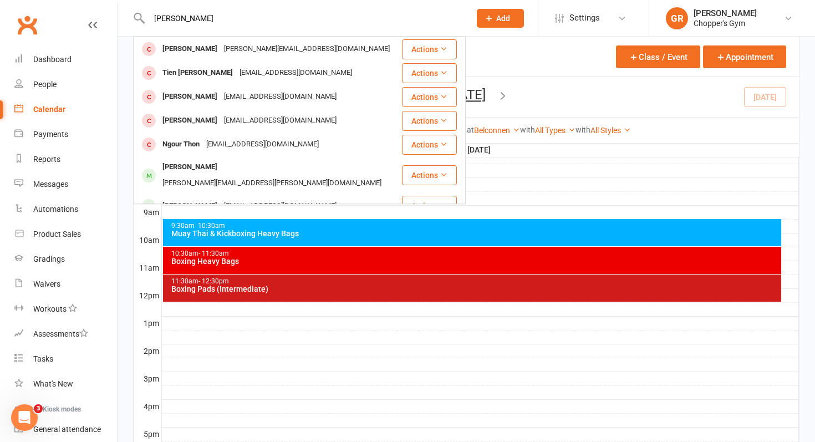
type input "ngoc tien"
click at [196, 26] on div "ngoc tien Tien Pham ngoc.t.pham87@gmail.com Actions Tien Quoc Phan quocphan2808…" at bounding box center [297, 18] width 329 height 36
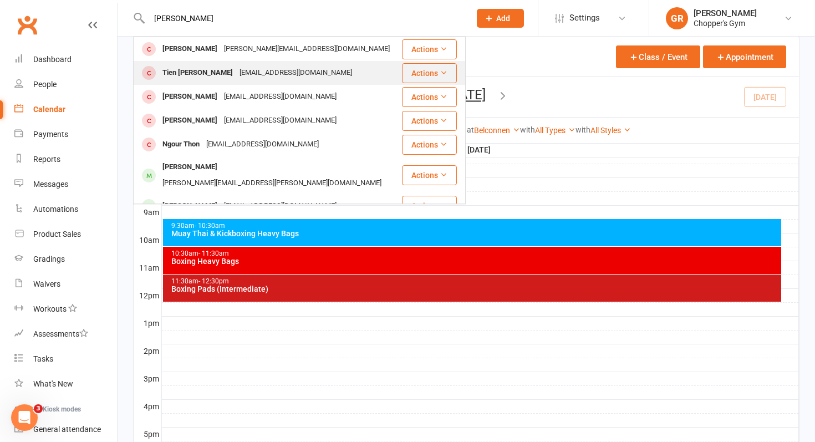
click at [195, 75] on div "Tien Quoc Phan" at bounding box center [197, 73] width 77 height 16
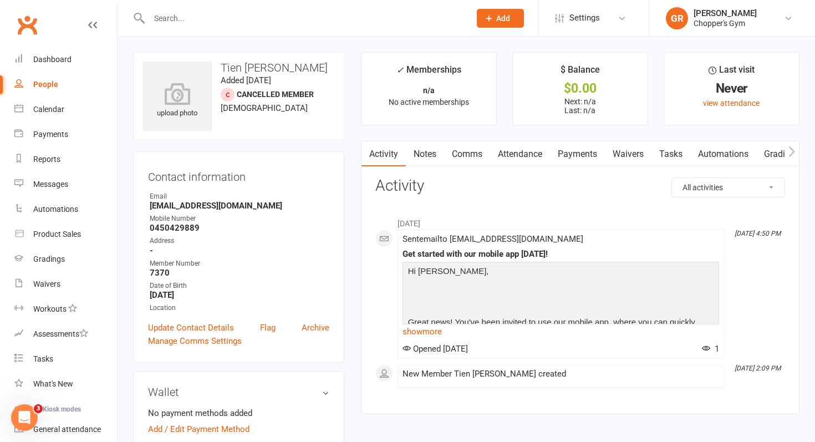
click at [209, 16] on input "text" at bounding box center [304, 19] width 317 height 16
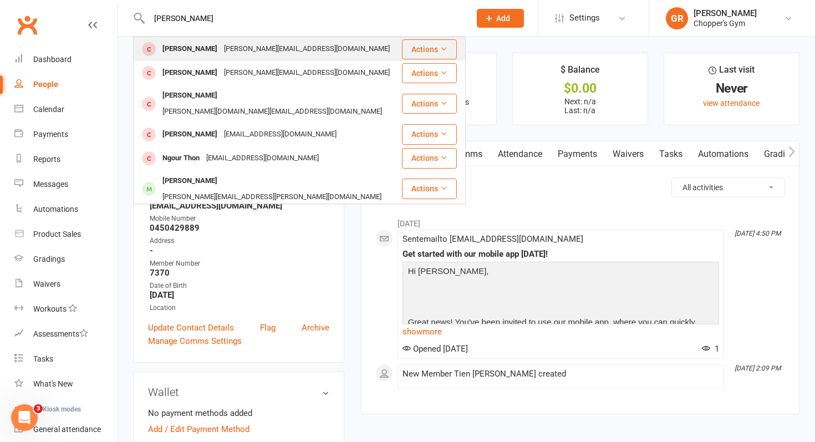
type input "ngoc"
click at [199, 48] on div "Tien Pham" at bounding box center [190, 49] width 62 height 16
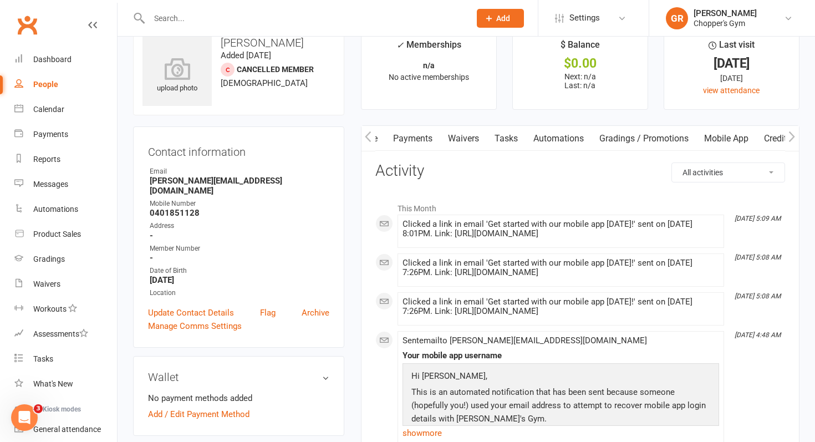
scroll to position [0, 165]
click at [748, 138] on link "Mobile App" at bounding box center [726, 139] width 60 height 26
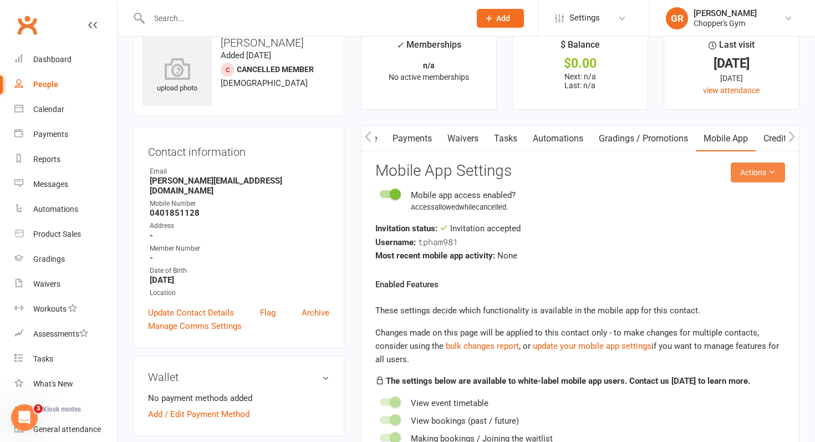
click at [747, 177] on button "Actions" at bounding box center [758, 173] width 54 height 20
click at [717, 199] on link "Send invitation email" at bounding box center [730, 197] width 110 height 22
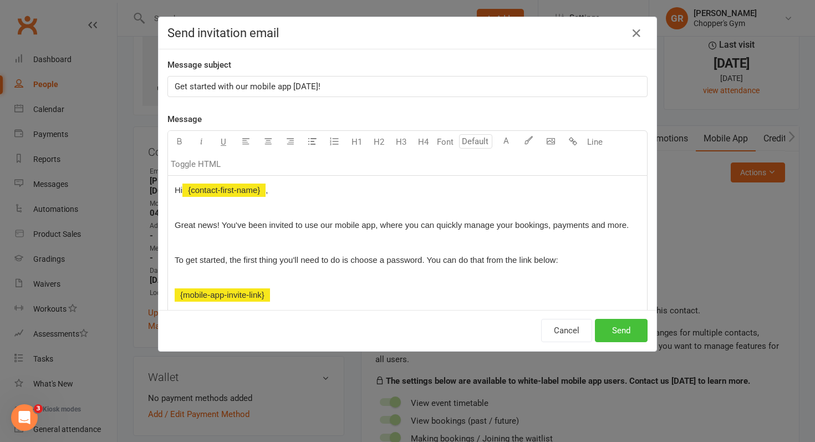
click at [617, 332] on button "Send" at bounding box center [621, 330] width 53 height 23
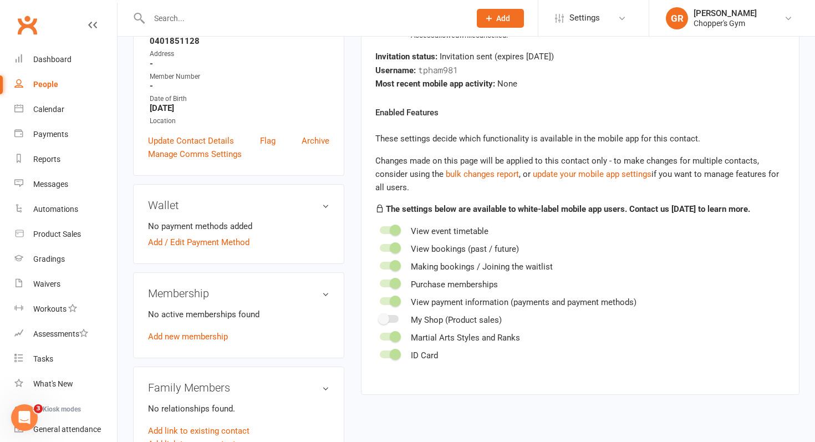
scroll to position [197, 0]
click at [192, 331] on link "Add new membership" at bounding box center [188, 336] width 80 height 10
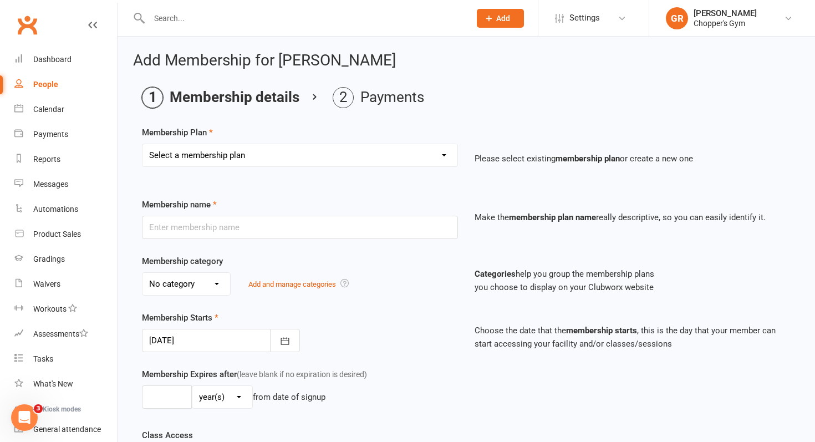
click at [439, 163] on select "Select a membership plan Create new Membership Plan Staff Membership Ongoing Un…" at bounding box center [300, 155] width 315 height 22
click at [443, 162] on select "Select a membership plan Create new Membership Plan Staff Membership Ongoing Un…" at bounding box center [300, 155] width 315 height 22
select select "6"
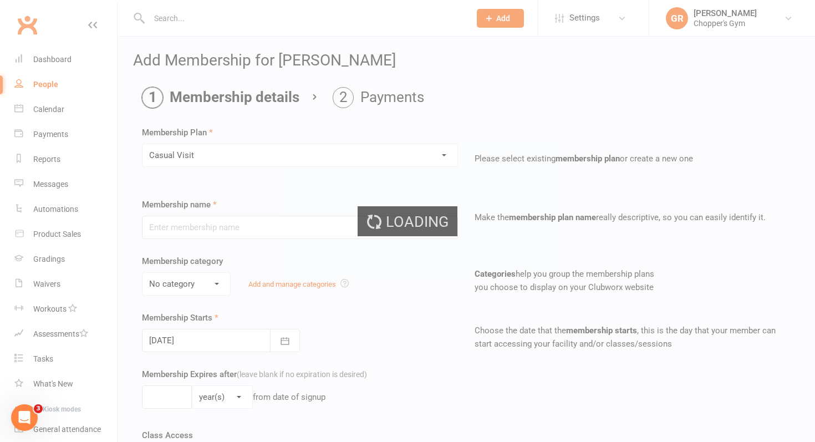
type input "Casual Visit"
type input "0"
type input "1"
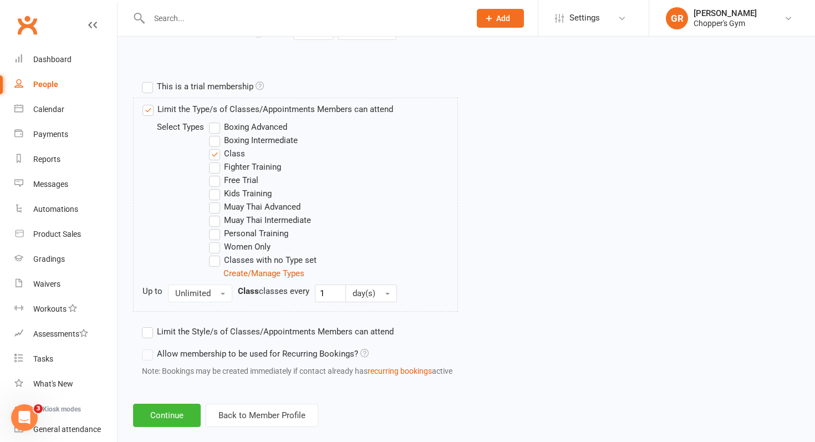
scroll to position [515, 0]
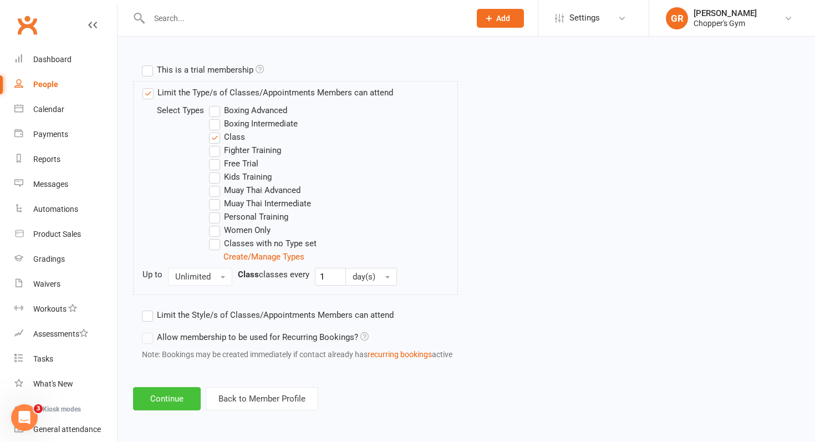
click at [171, 390] on button "Continue" at bounding box center [167, 398] width 68 height 23
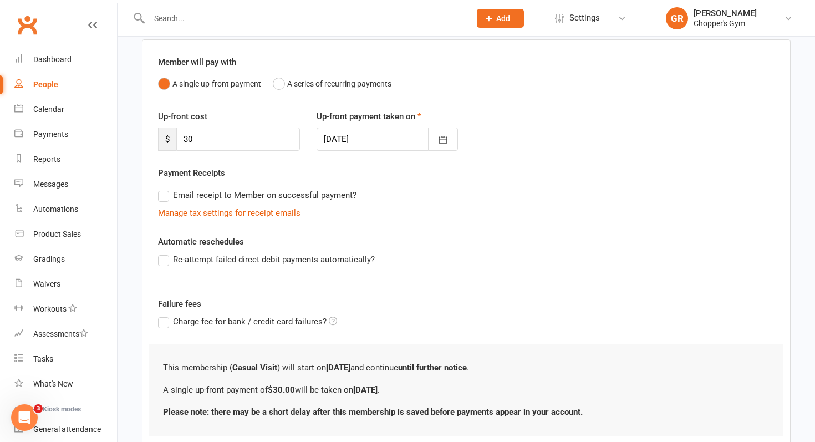
scroll to position [162, 0]
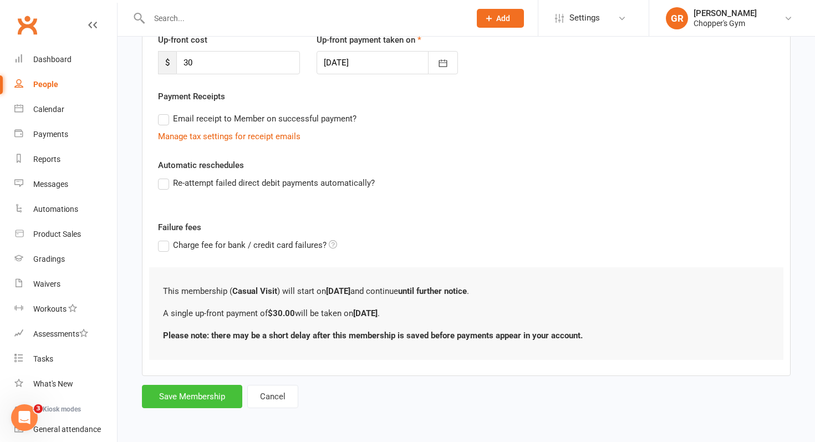
click at [202, 395] on button "Save Membership" at bounding box center [192, 396] width 100 height 23
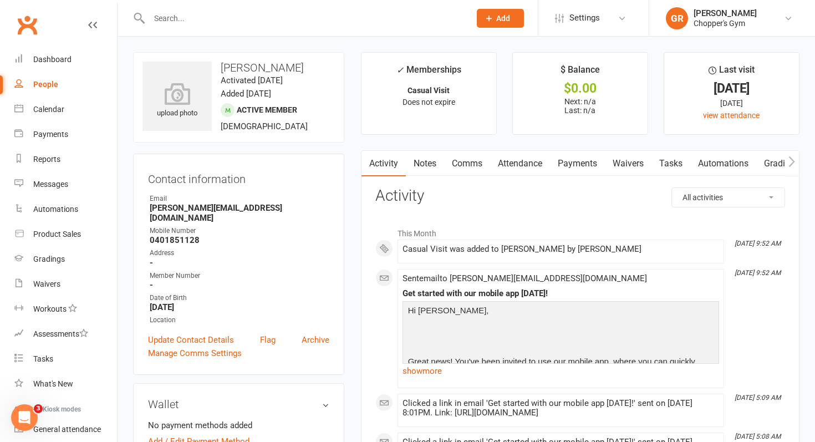
click at [574, 166] on link "Payments" at bounding box center [577, 164] width 55 height 26
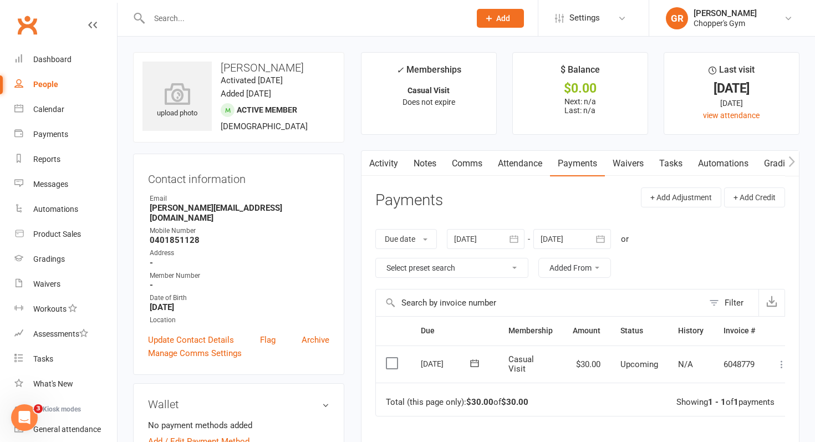
scroll to position [21, 0]
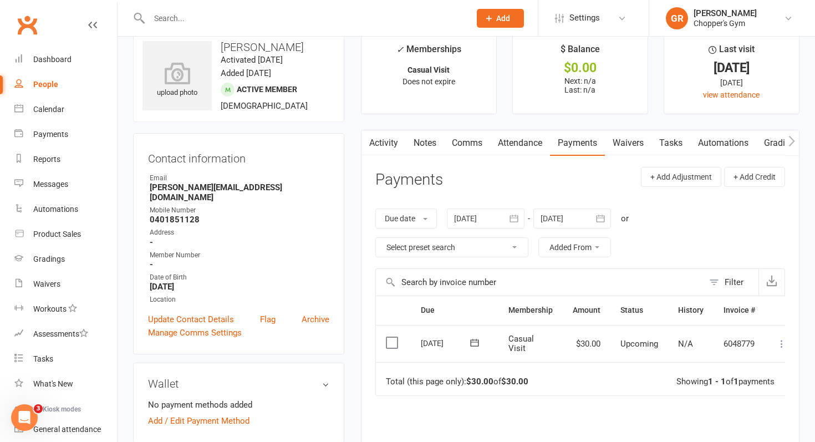
click at [395, 337] on label at bounding box center [393, 342] width 15 height 11
click at [393, 337] on input "checkbox" at bounding box center [389, 337] width 7 height 0
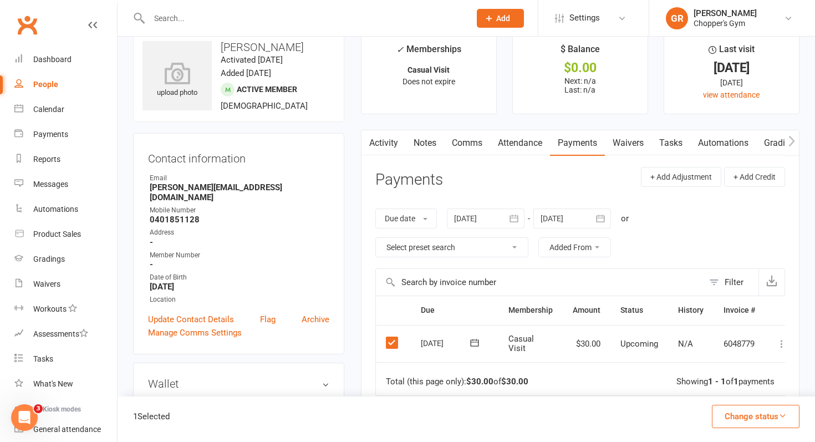
click at [759, 423] on button "Change status" at bounding box center [756, 416] width 88 height 23
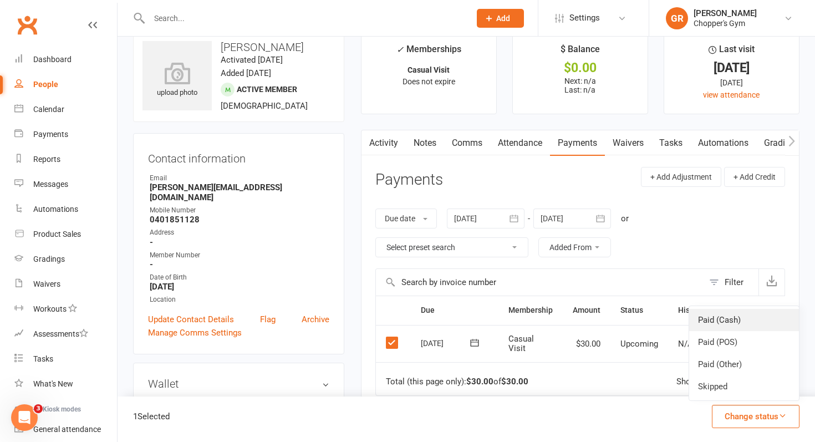
click at [734, 328] on link "Paid (Cash)" at bounding box center [744, 320] width 110 height 22
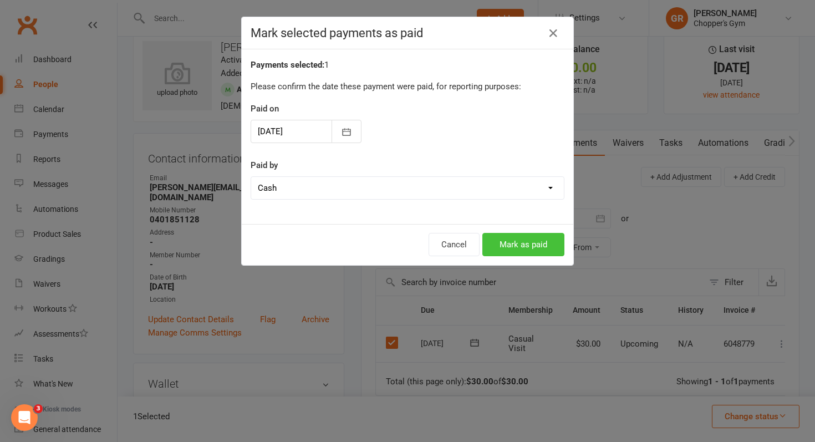
click at [523, 241] on button "Mark as paid" at bounding box center [524, 244] width 82 height 23
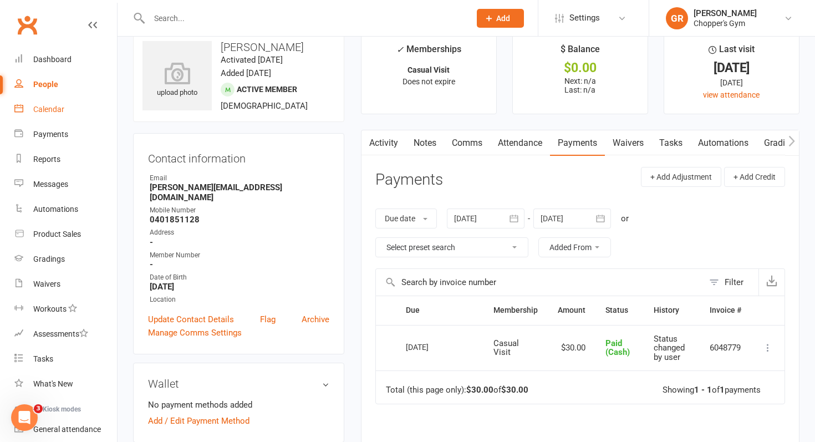
click at [62, 116] on link "Calendar" at bounding box center [65, 109] width 103 height 25
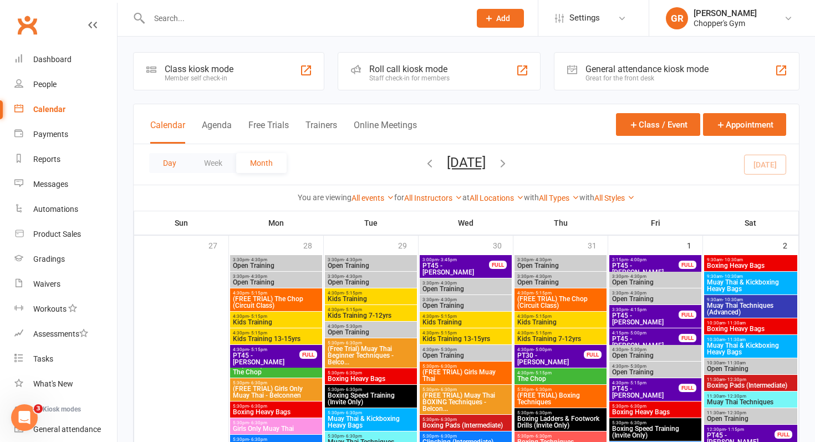
click at [166, 156] on button "Day" at bounding box center [169, 163] width 41 height 20
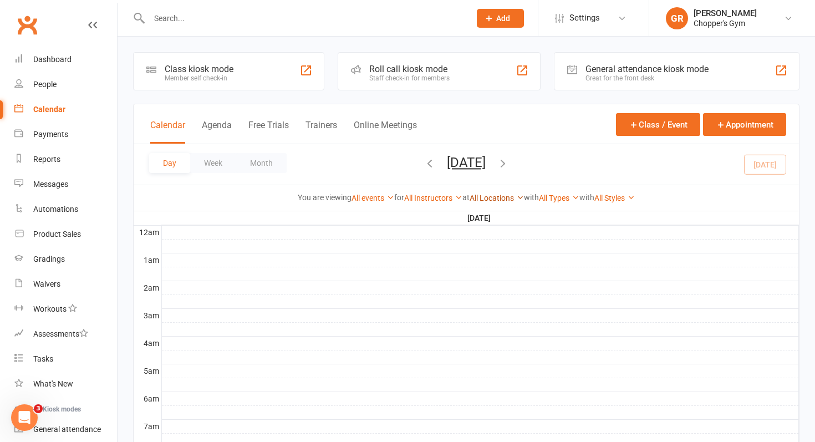
click at [500, 199] on link "All Locations" at bounding box center [497, 198] width 54 height 9
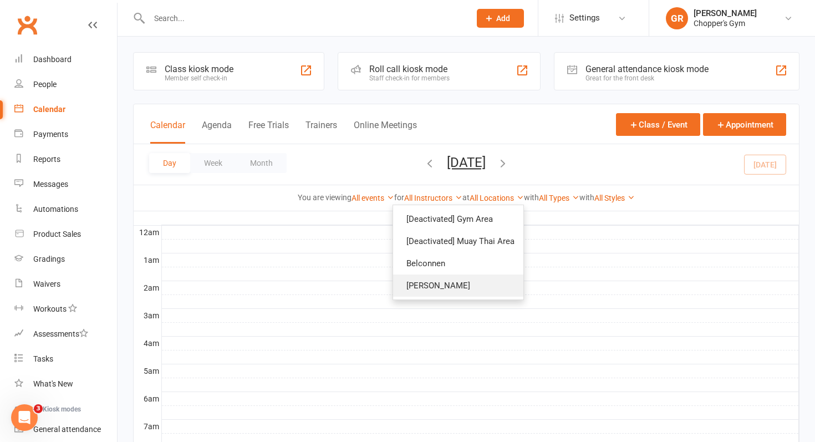
click at [438, 283] on link "[PERSON_NAME]" at bounding box center [458, 286] width 130 height 22
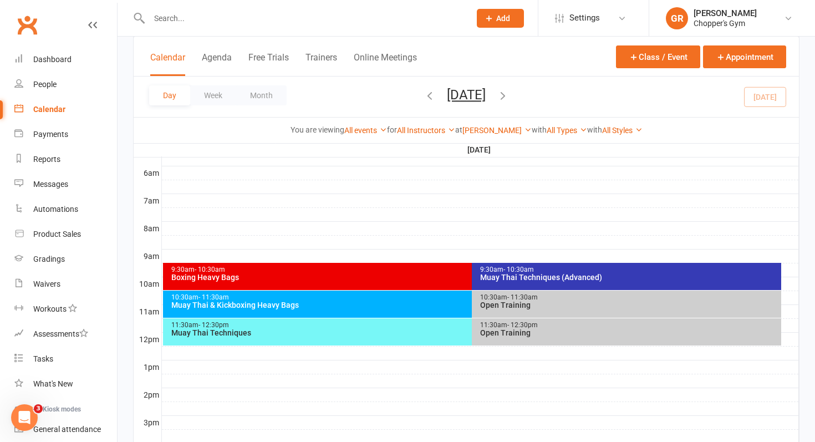
scroll to position [281, 0]
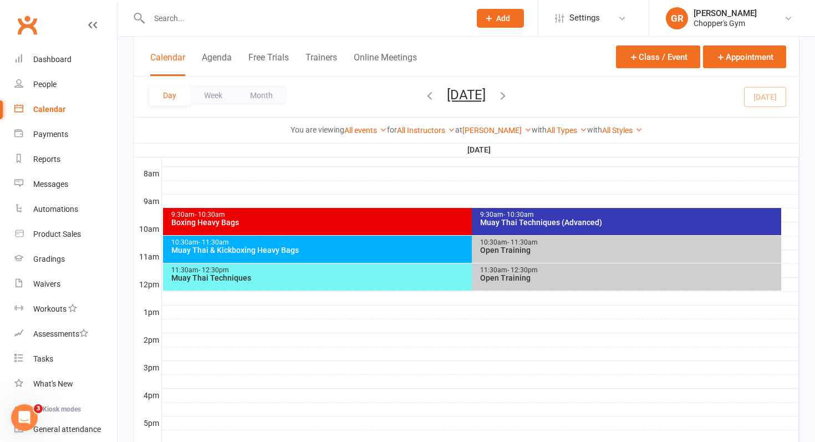
click at [333, 255] on div "10:30am - 11:30am Muay Thai & Kickboxing Heavy Bags" at bounding box center [467, 249] width 608 height 27
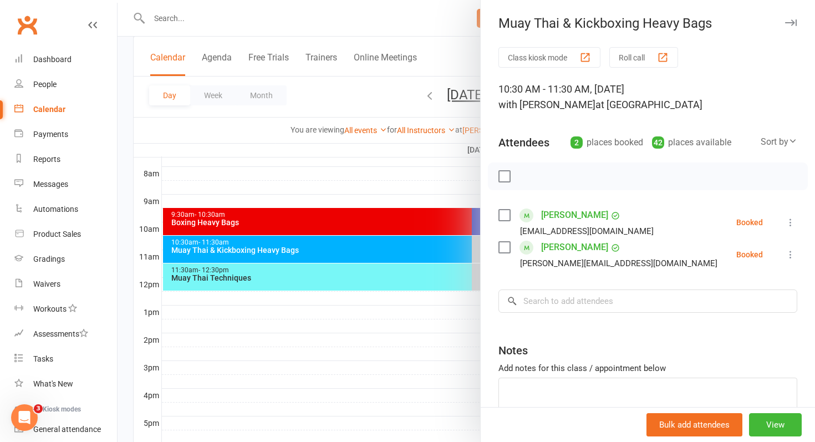
click at [326, 267] on div at bounding box center [467, 221] width 698 height 442
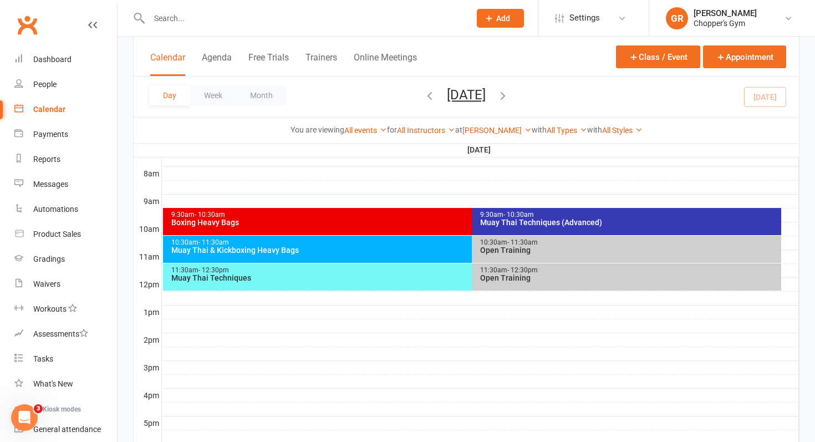
click at [316, 269] on div "11:30am - 12:30pm" at bounding box center [470, 270] width 598 height 7
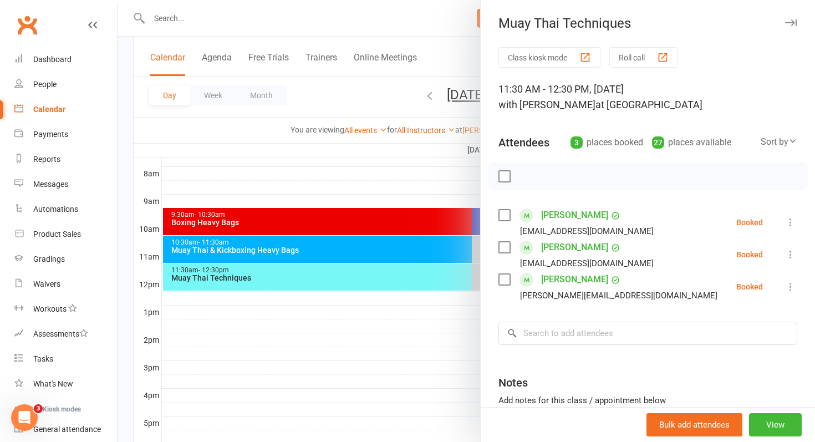
click at [345, 278] on div at bounding box center [467, 221] width 698 height 442
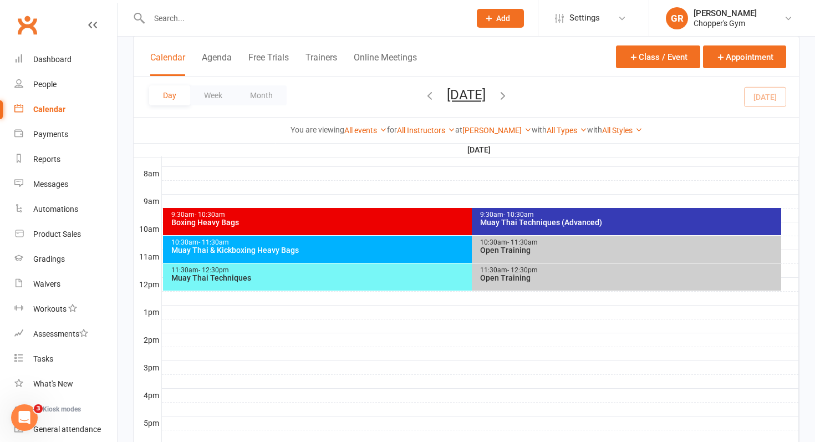
click at [518, 222] on div "Muay Thai Techniques (Advanced)" at bounding box center [630, 223] width 300 height 8
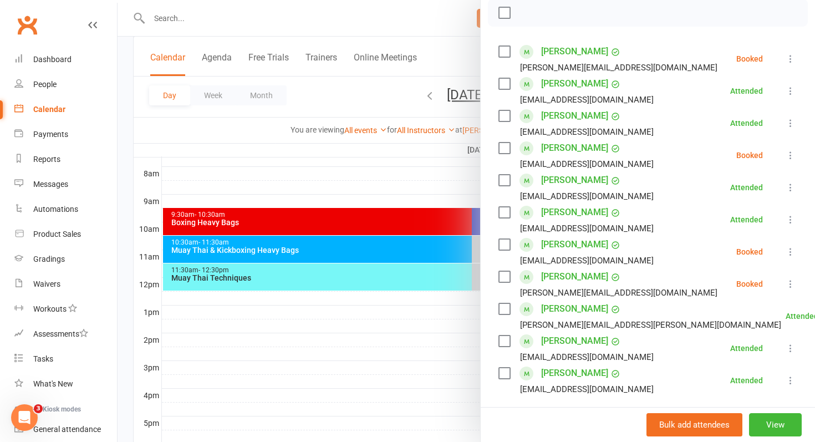
scroll to position [163, 0]
click at [391, 222] on div at bounding box center [467, 221] width 698 height 442
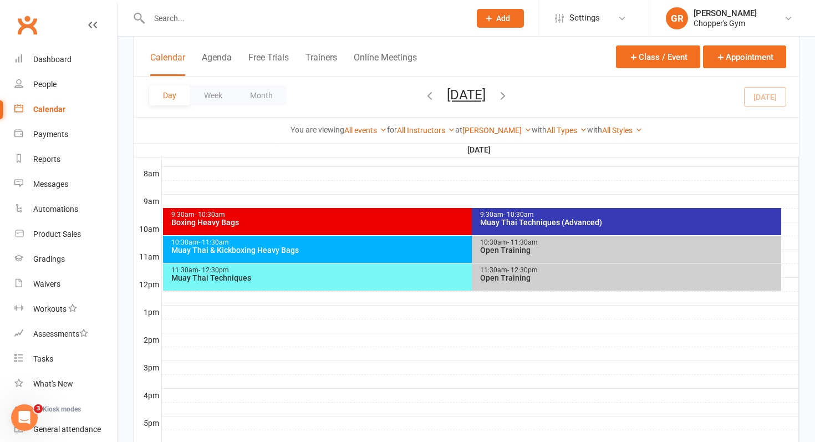
click at [382, 222] on div "Boxing Heavy Bags" at bounding box center [470, 223] width 598 height 8
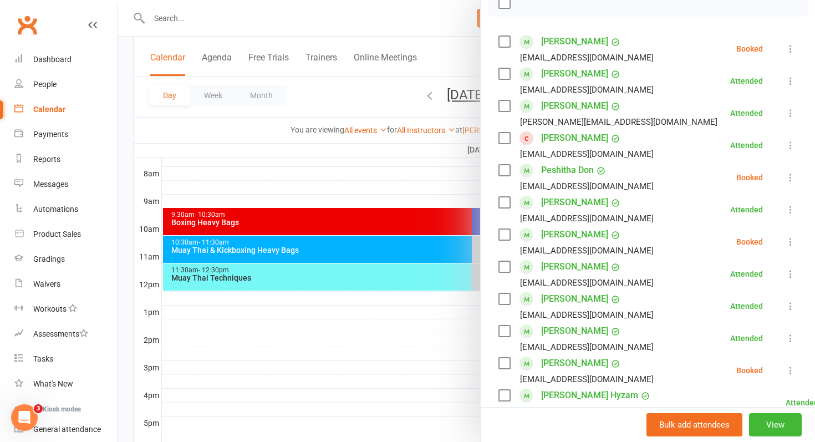
scroll to position [158, 0]
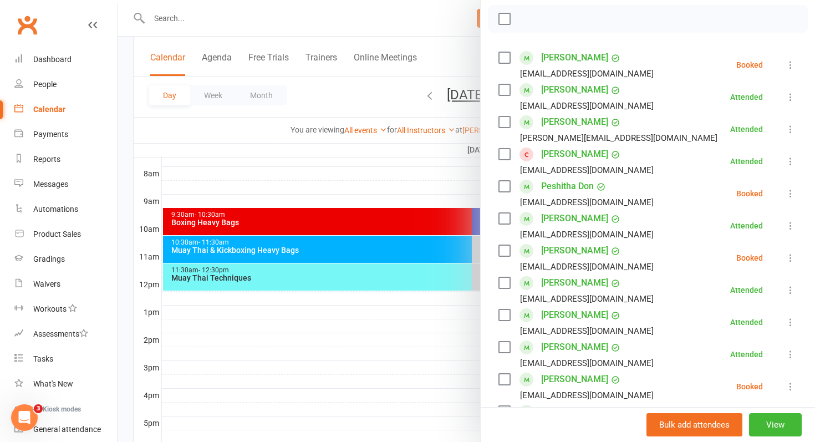
click at [448, 220] on div at bounding box center [467, 221] width 698 height 442
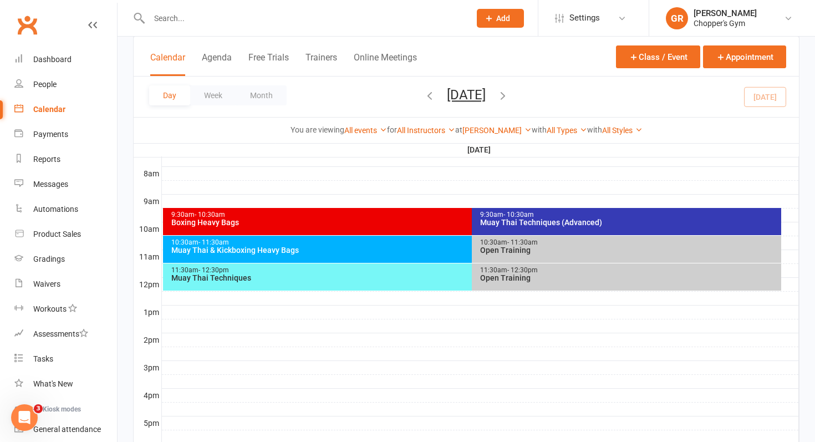
click at [531, 217] on span "- 10:30am" at bounding box center [519, 215] width 31 height 8
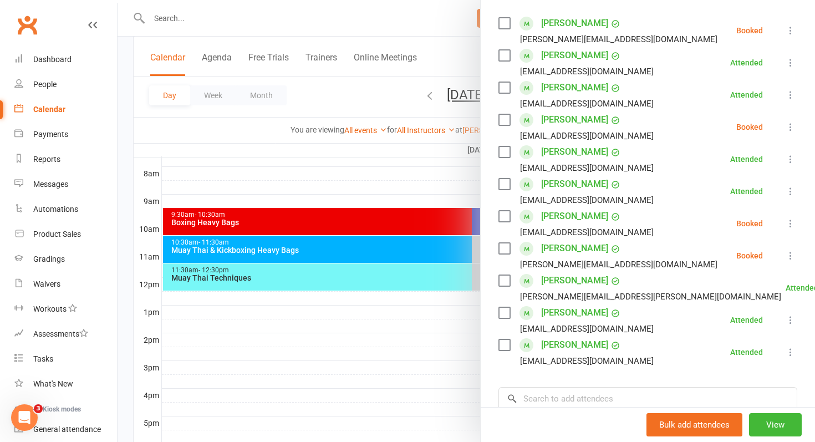
scroll to position [199, 0]
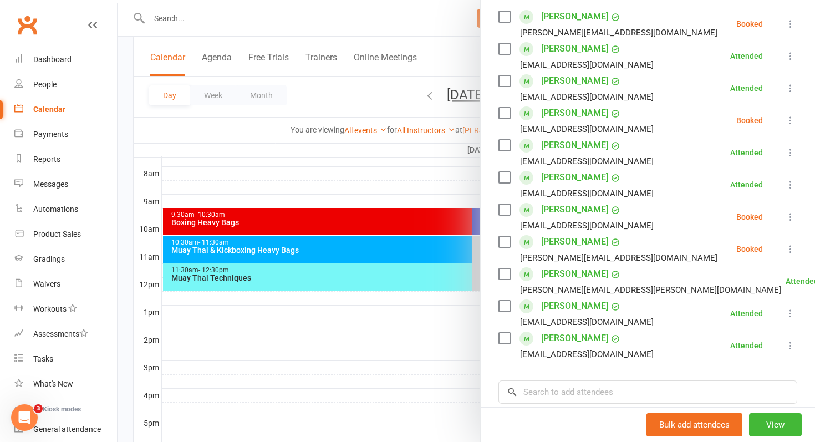
click at [339, 351] on div at bounding box center [467, 221] width 698 height 442
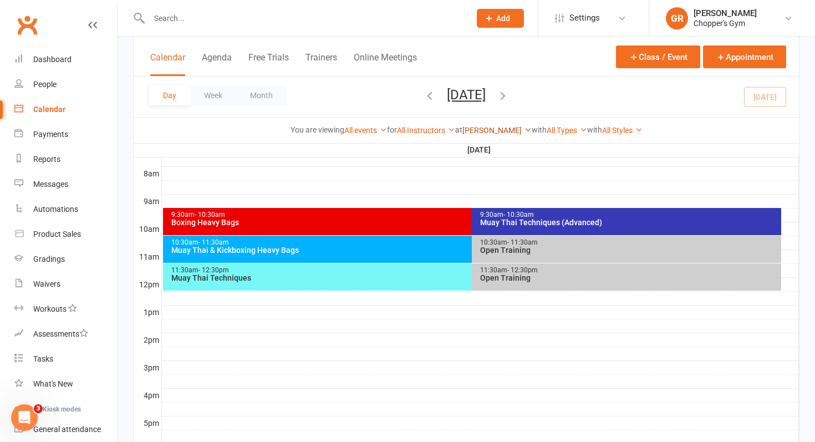
click at [498, 129] on link "[PERSON_NAME]" at bounding box center [497, 130] width 69 height 9
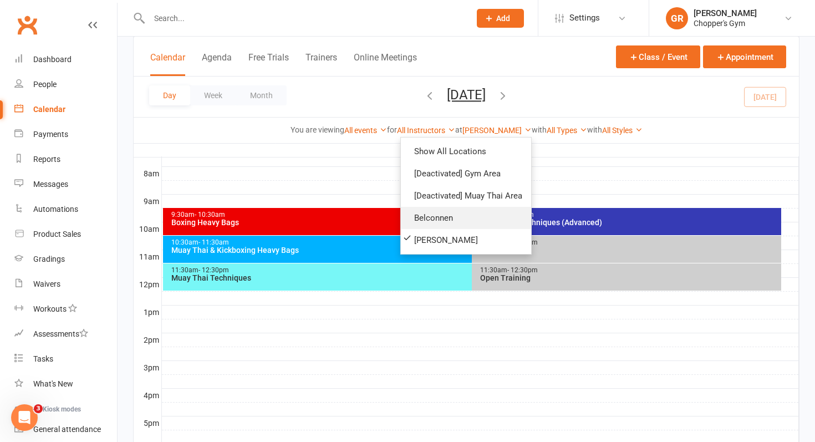
click at [448, 210] on link "Belconnen" at bounding box center [466, 218] width 130 height 22
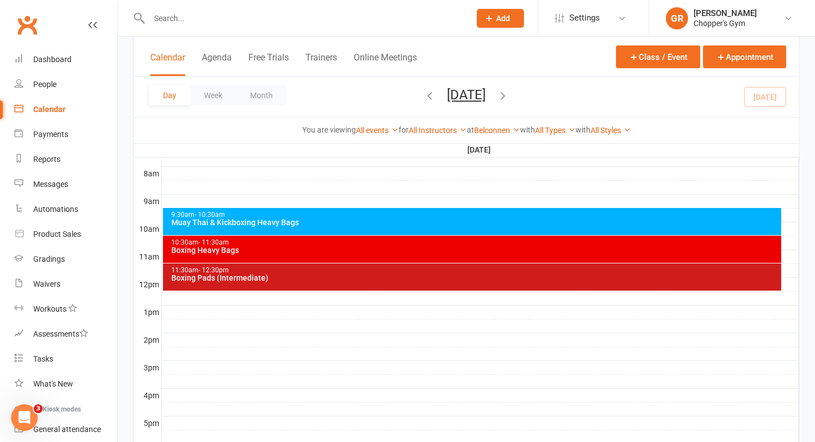
click at [408, 245] on div "10:30am - 11:30am" at bounding box center [475, 242] width 609 height 7
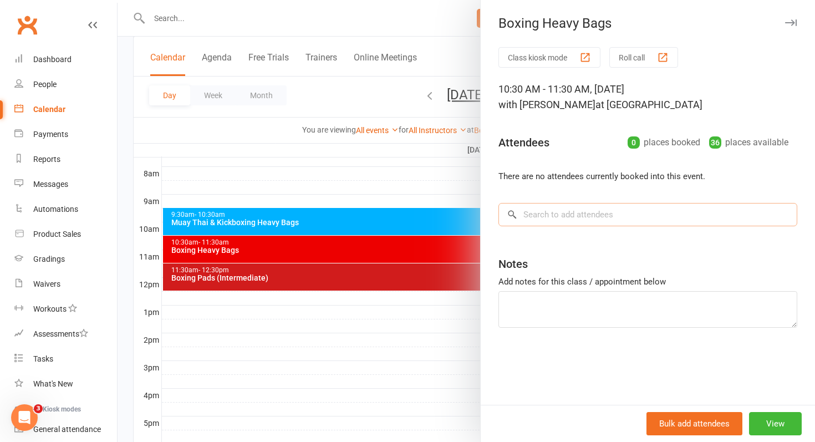
click at [581, 219] on input "search" at bounding box center [648, 214] width 299 height 23
type input "t"
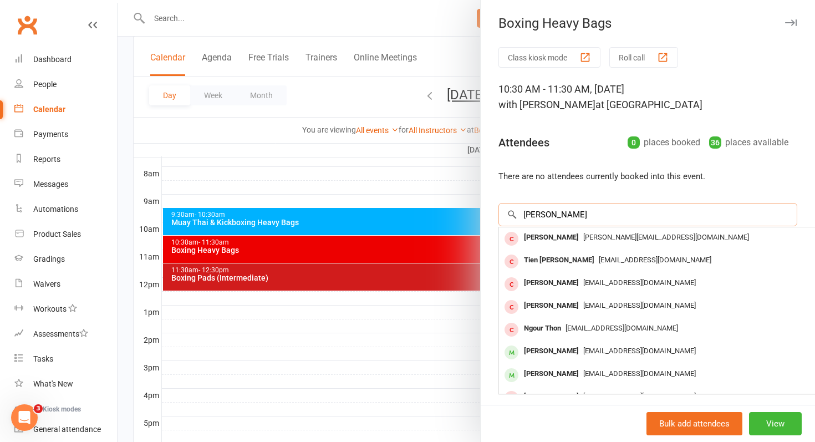
type input "ngoc tien"
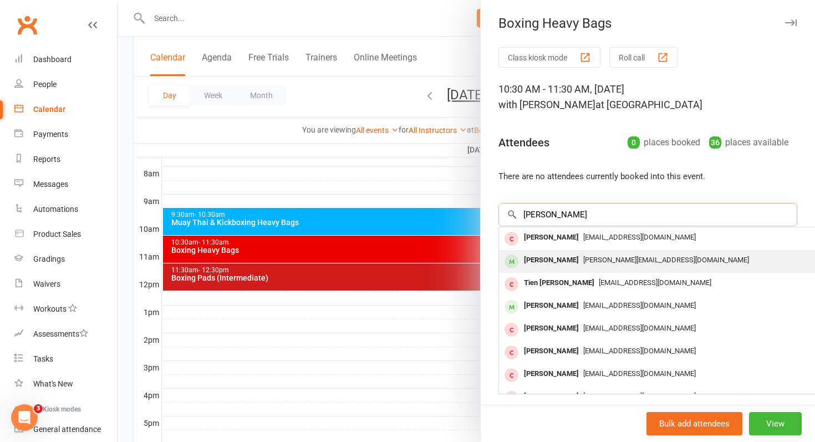
type input "tien pham"
click at [584, 262] on span "[PERSON_NAME][EMAIL_ADDRESS][DOMAIN_NAME]" at bounding box center [667, 260] width 166 height 8
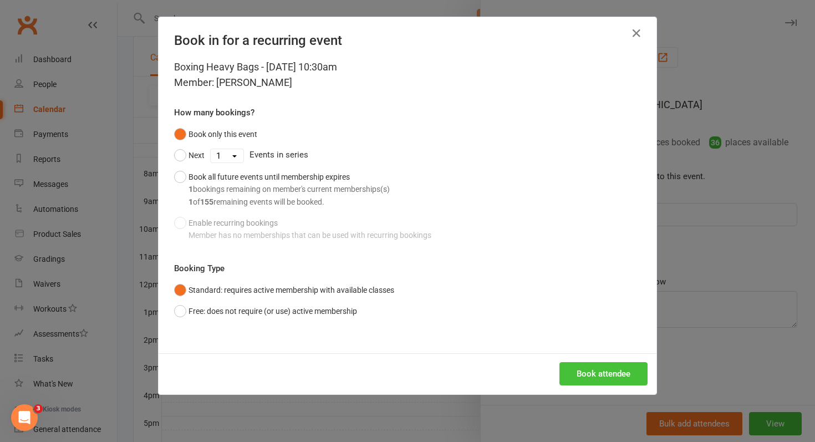
click at [617, 380] on button "Book attendee" at bounding box center [604, 373] width 88 height 23
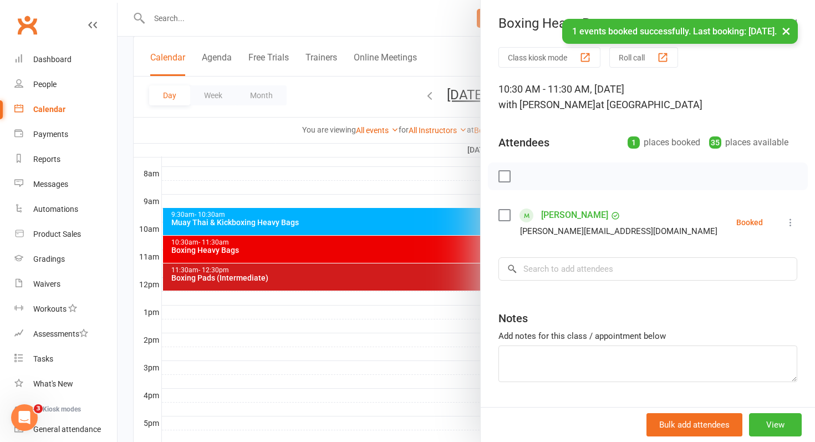
click at [499, 214] on label at bounding box center [504, 215] width 11 height 11
click at [534, 171] on icon "button" at bounding box center [529, 176] width 12 height 12
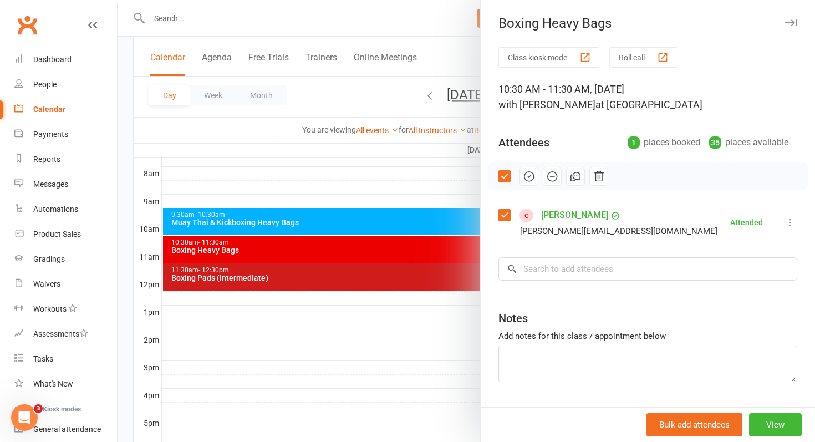
click at [366, 169] on div at bounding box center [467, 221] width 698 height 442
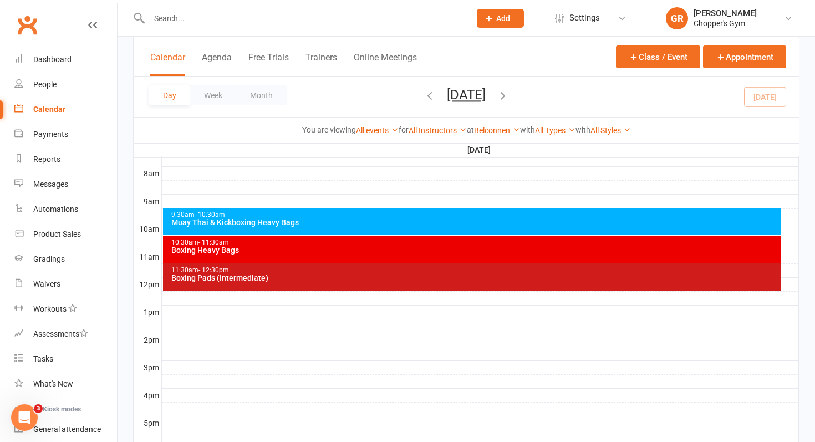
click at [359, 228] on div "9:30am - 10:30am Muay Thai & Kickboxing Heavy Bags" at bounding box center [472, 221] width 619 height 27
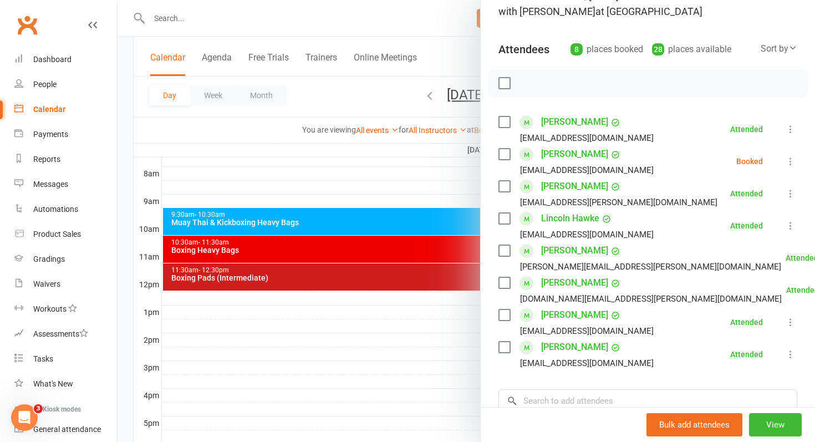
scroll to position [95, 0]
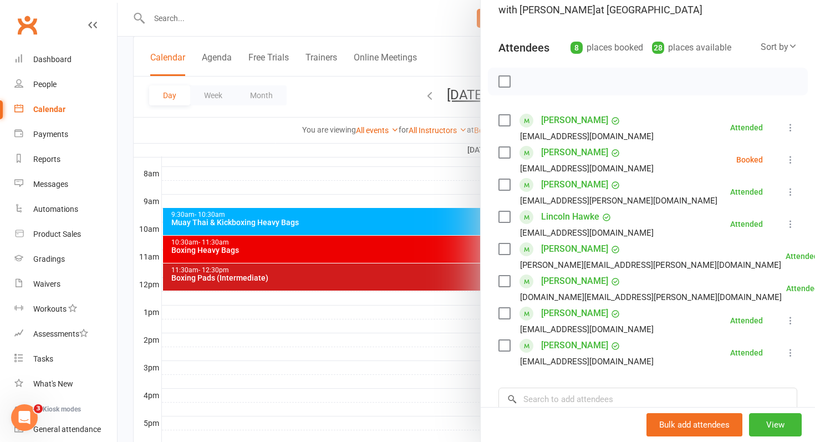
click at [508, 155] on label at bounding box center [504, 152] width 11 height 11
click at [556, 86] on icon "button" at bounding box center [552, 81] width 12 height 12
click at [354, 272] on div at bounding box center [467, 221] width 698 height 442
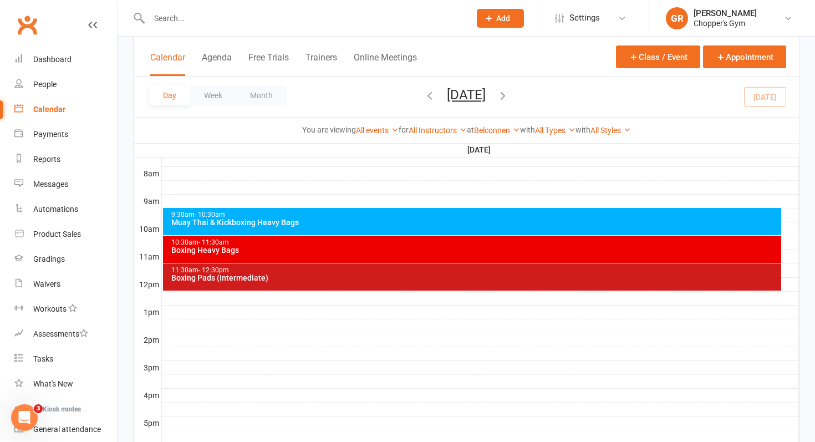
click at [354, 272] on div "11:30am - 12:30pm" at bounding box center [475, 270] width 609 height 7
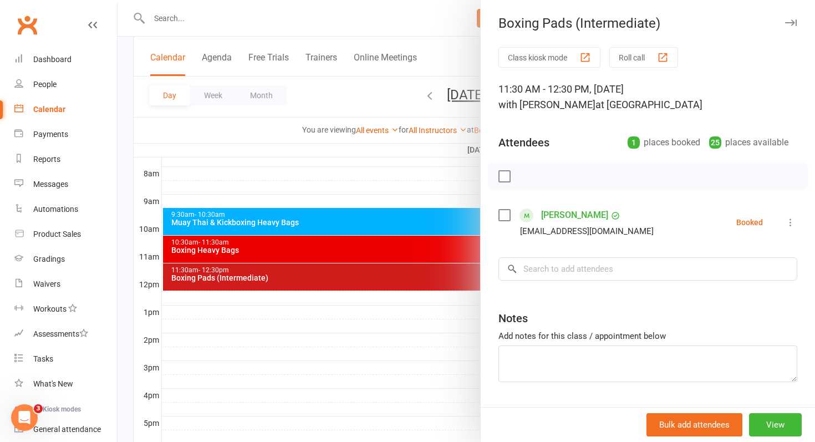
click at [422, 252] on div at bounding box center [467, 221] width 698 height 442
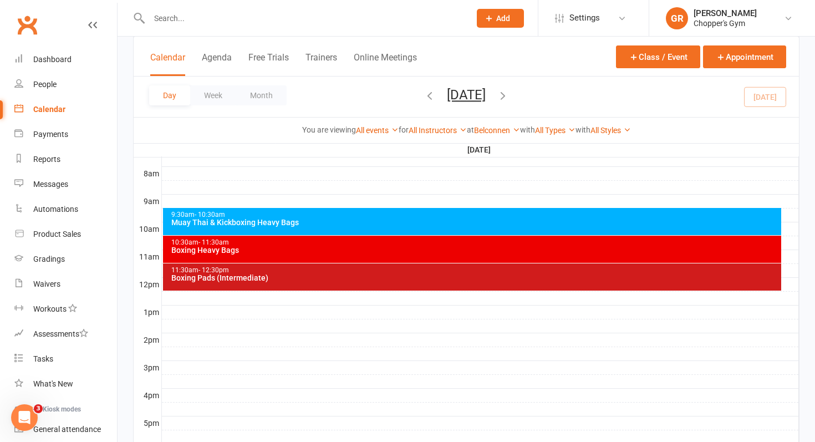
click at [424, 247] on div "Boxing Heavy Bags" at bounding box center [475, 250] width 609 height 8
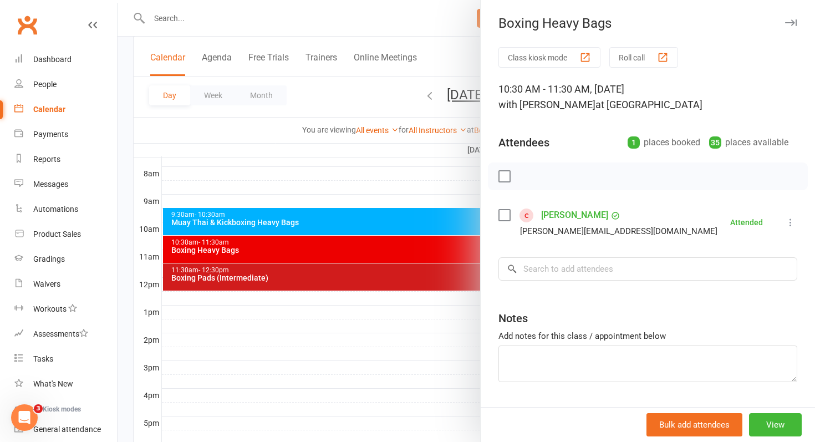
click at [289, 251] on div at bounding box center [467, 221] width 698 height 442
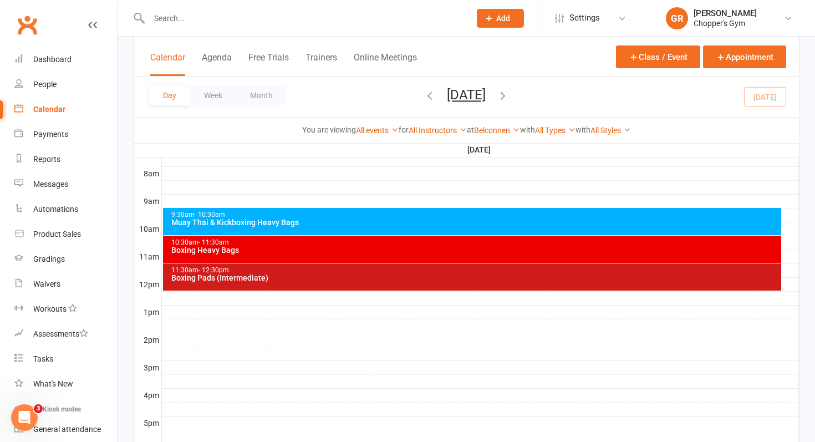
click at [239, 245] on div "10:30am - 11:30am" at bounding box center [475, 242] width 609 height 7
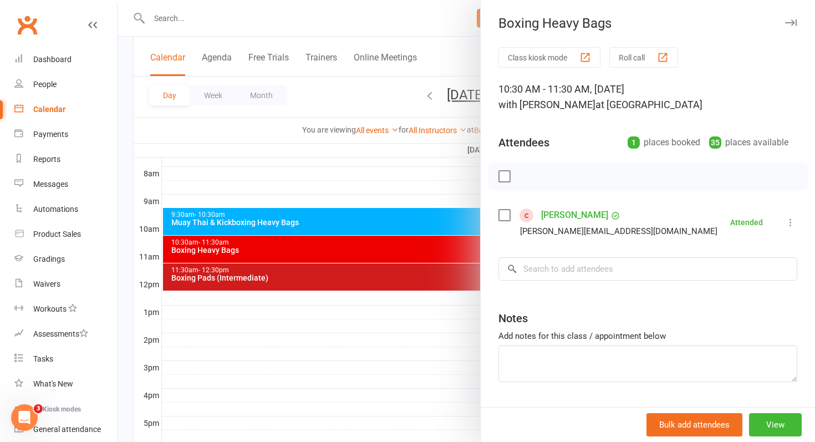
click at [234, 192] on div at bounding box center [467, 221] width 698 height 442
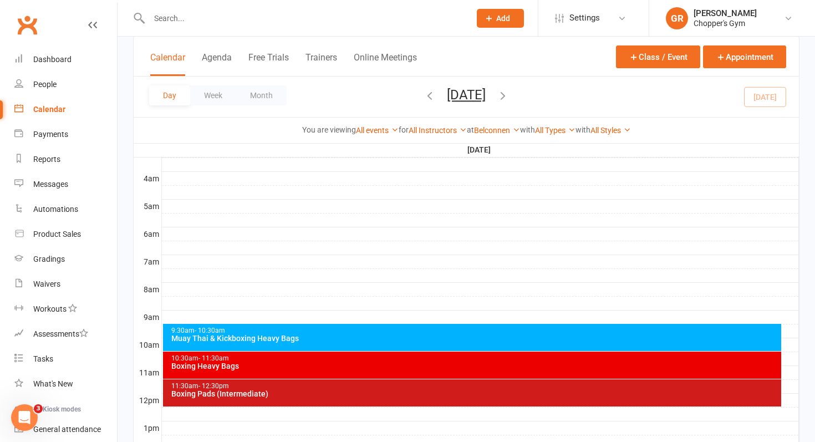
scroll to position [167, 0]
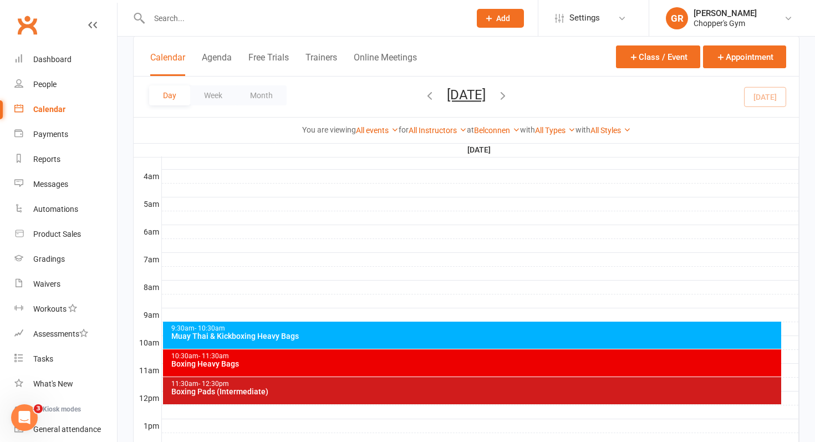
click at [362, 360] on div "Boxing Heavy Bags" at bounding box center [475, 364] width 609 height 8
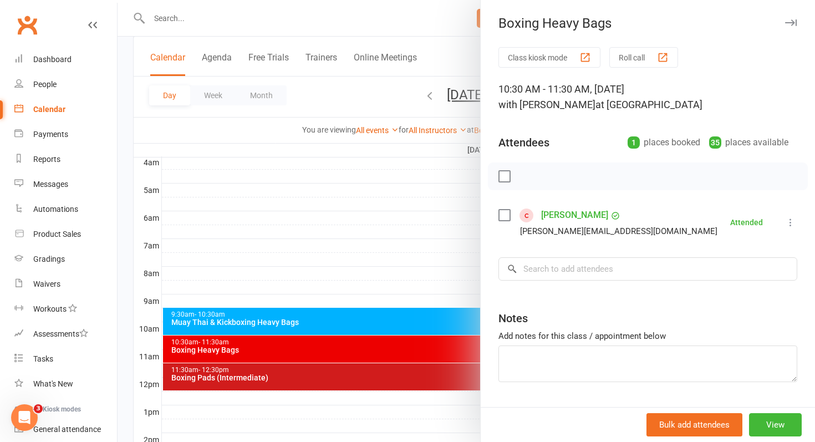
scroll to position [183, 0]
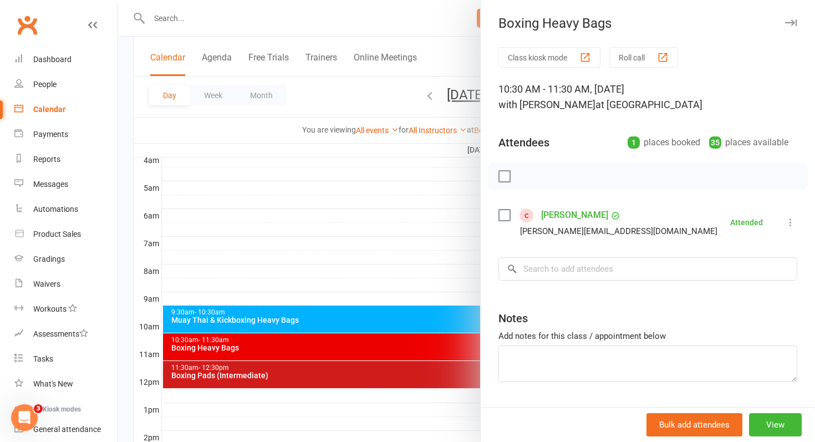
click at [402, 248] on div at bounding box center [467, 221] width 698 height 442
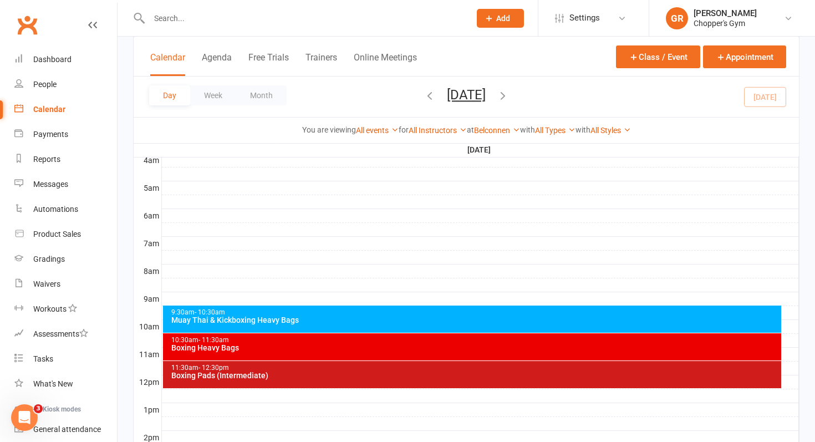
click at [370, 352] on div "10:30am - 11:30am Boxing Heavy Bags" at bounding box center [472, 346] width 619 height 27
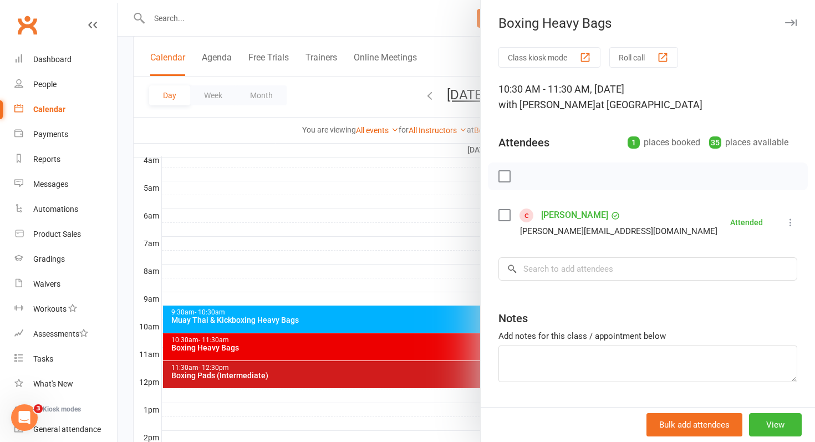
click at [311, 227] on div at bounding box center [467, 221] width 698 height 442
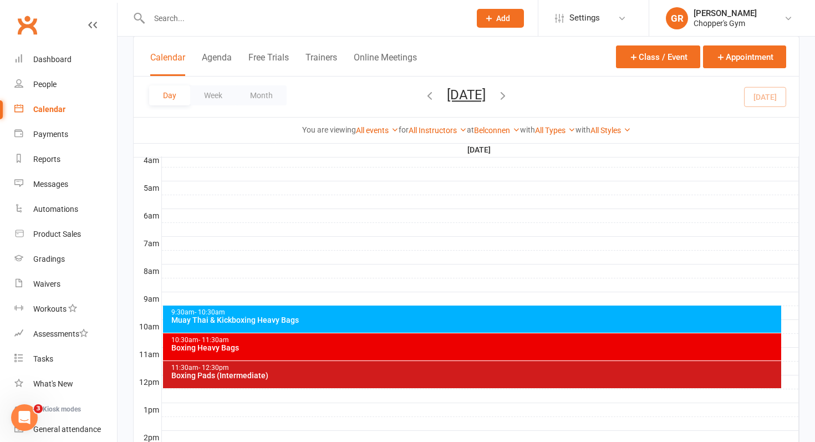
click at [256, 349] on div "Boxing Heavy Bags" at bounding box center [475, 348] width 609 height 8
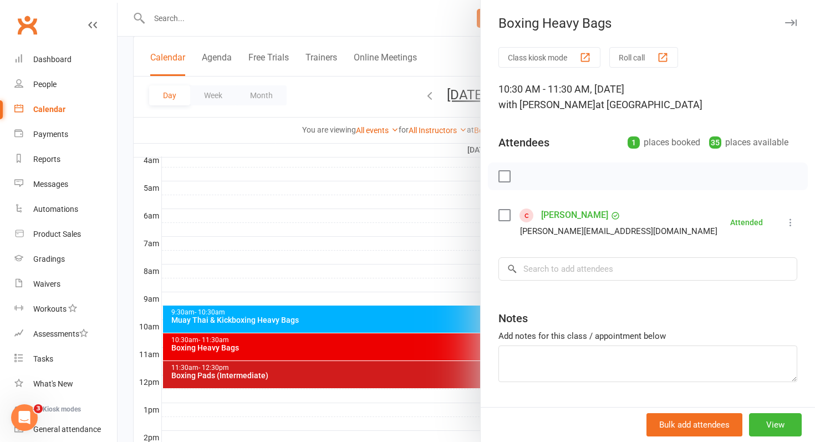
scroll to position [19, 0]
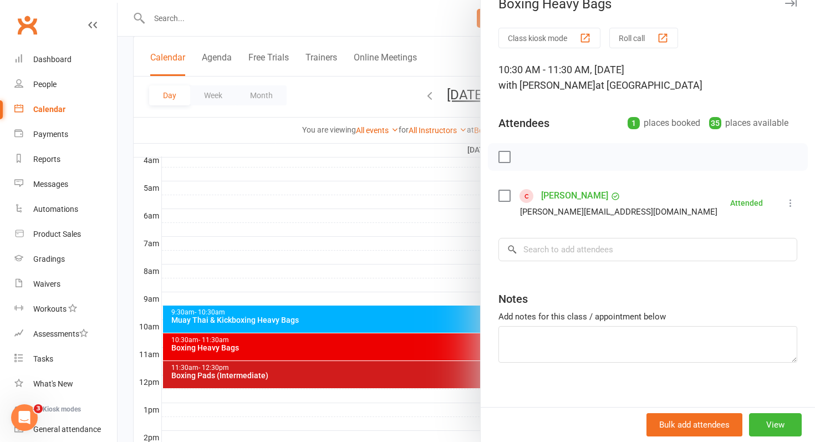
click at [287, 232] on div at bounding box center [467, 221] width 698 height 442
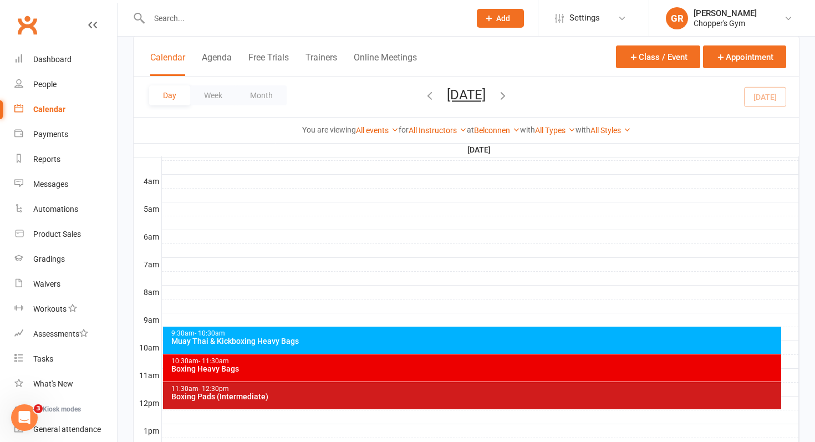
scroll to position [176, 0]
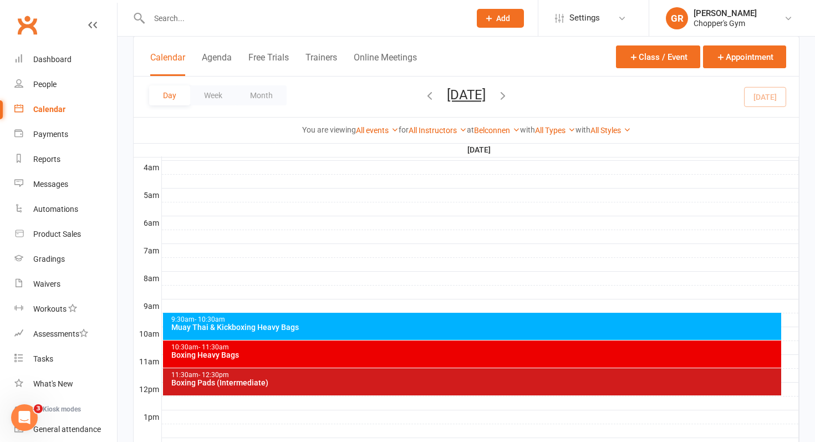
click at [351, 347] on div "10:30am - 11:30am" at bounding box center [475, 347] width 609 height 7
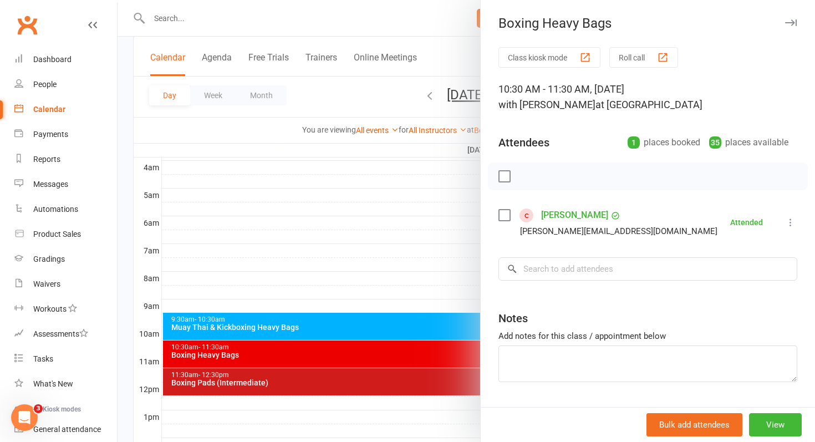
click at [368, 326] on div at bounding box center [467, 221] width 698 height 442
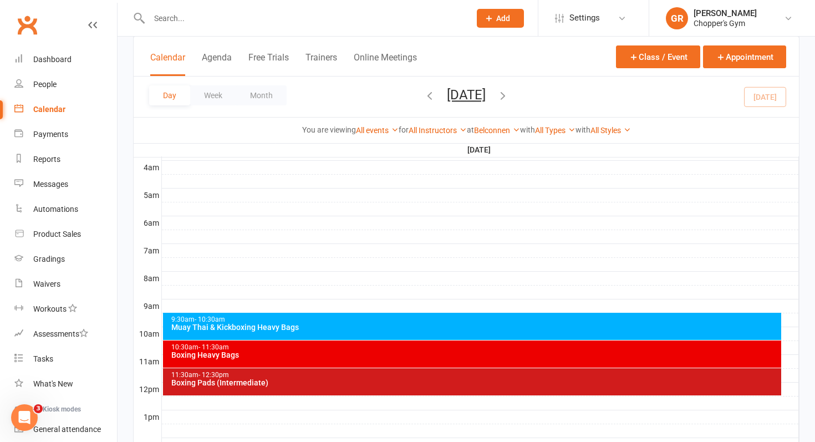
click at [347, 324] on div "Muay Thai & Kickboxing Heavy Bags" at bounding box center [475, 327] width 609 height 8
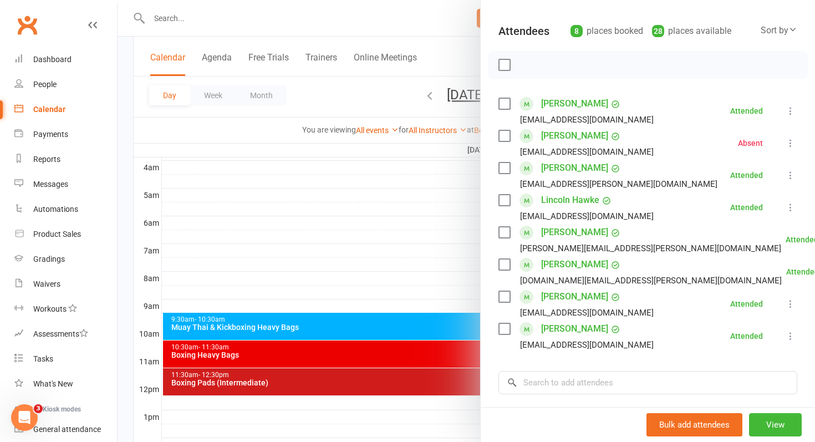
scroll to position [121, 0]
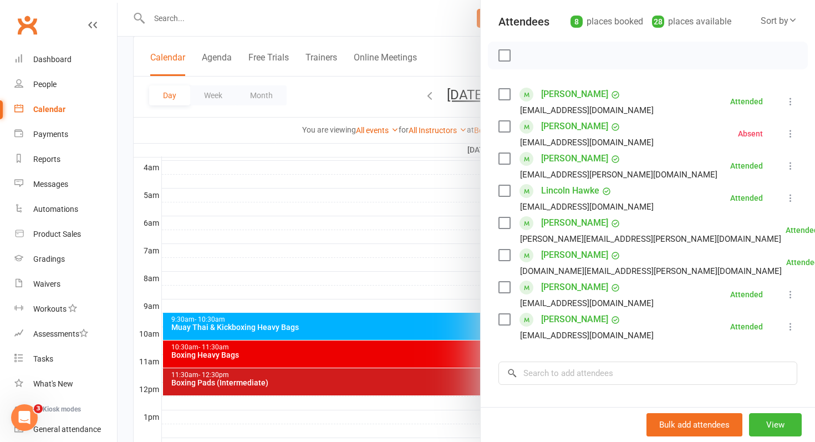
click at [374, 383] on div at bounding box center [467, 221] width 698 height 442
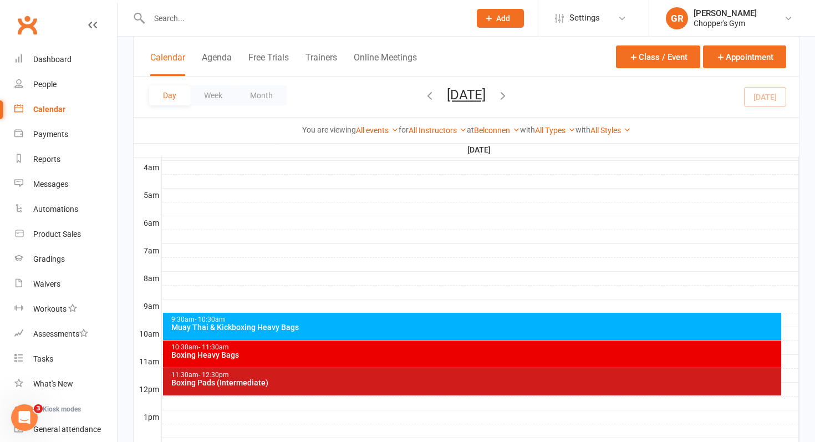
click at [352, 380] on div "Boxing Pads (Intermediate)" at bounding box center [475, 383] width 609 height 8
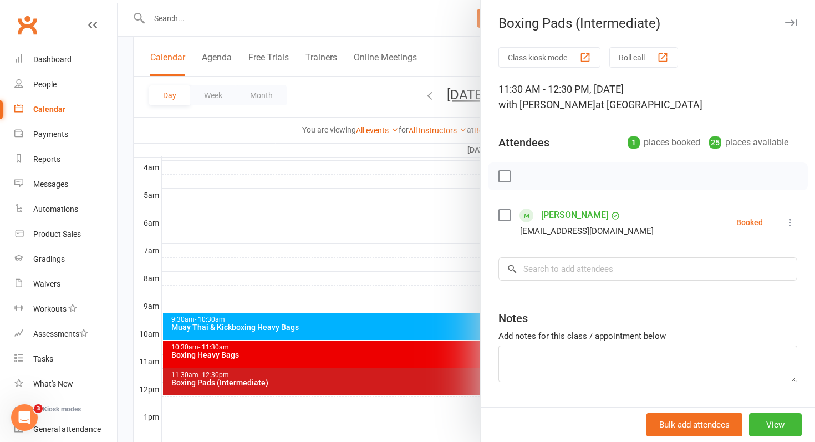
click at [427, 276] on div at bounding box center [467, 221] width 698 height 442
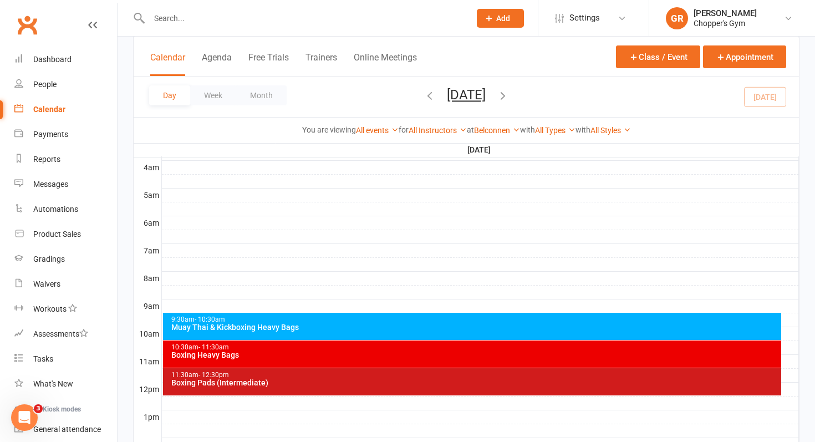
click at [376, 329] on div "Muay Thai & Kickboxing Heavy Bags" at bounding box center [475, 327] width 609 height 8
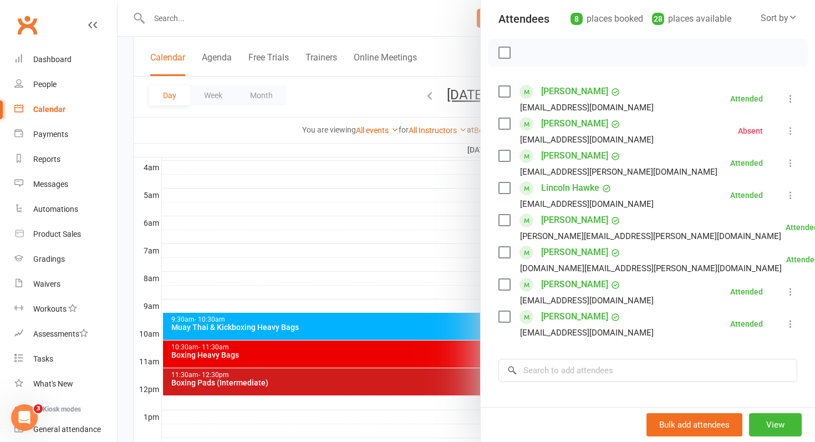
scroll to position [127, 0]
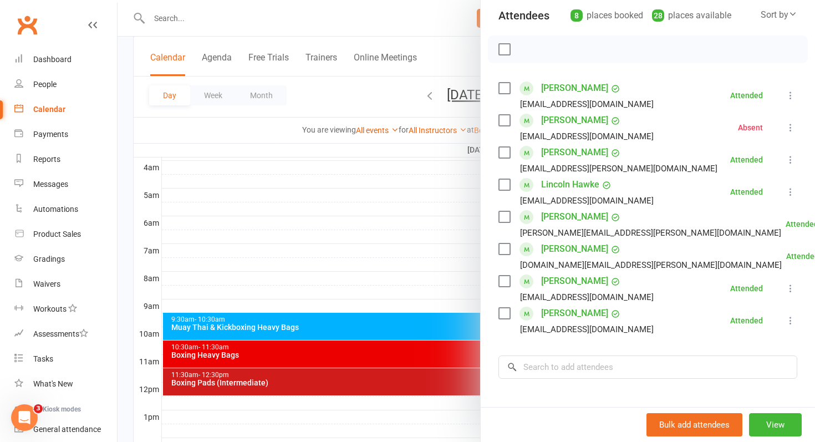
click at [368, 348] on div at bounding box center [467, 221] width 698 height 442
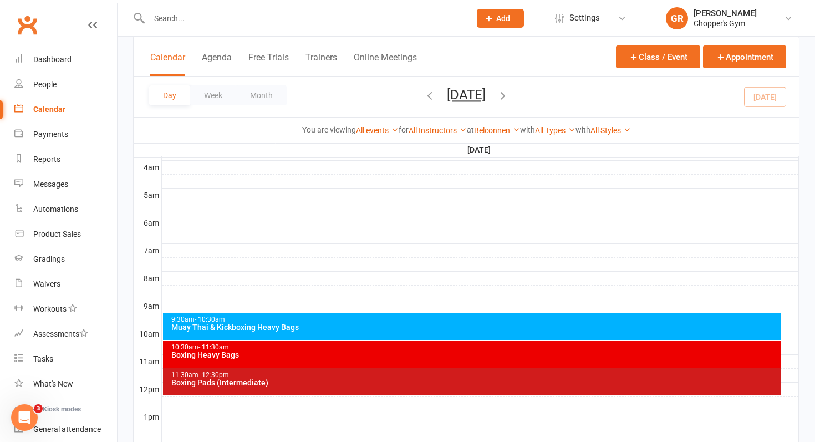
click at [341, 353] on div "Boxing Heavy Bags" at bounding box center [475, 355] width 609 height 8
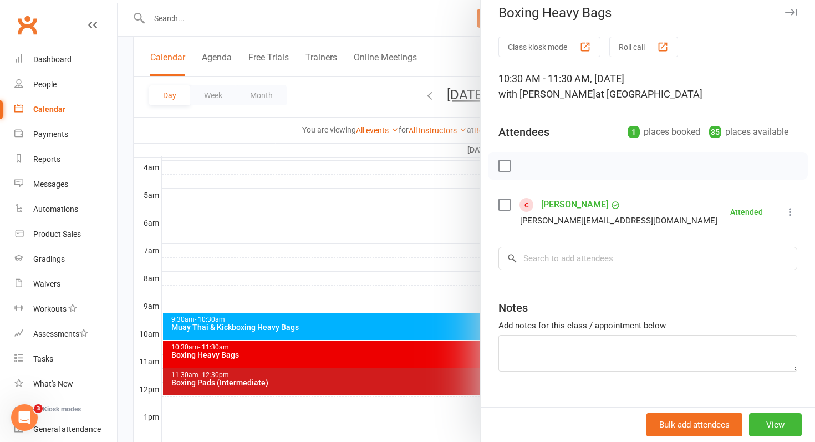
scroll to position [15, 0]
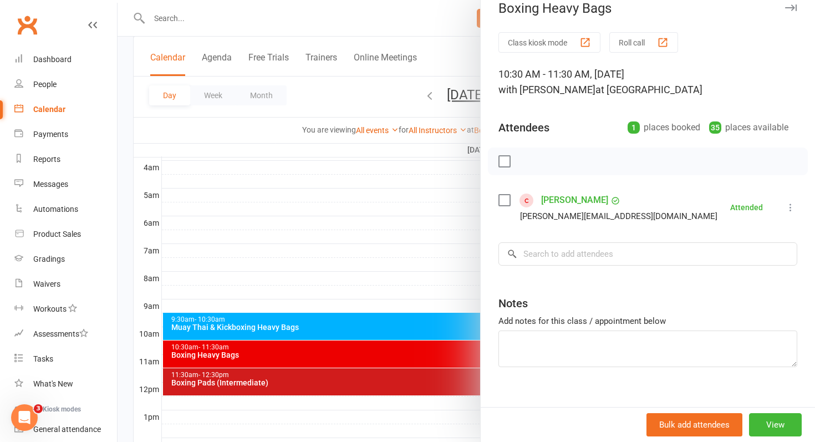
click at [373, 265] on div at bounding box center [467, 221] width 698 height 442
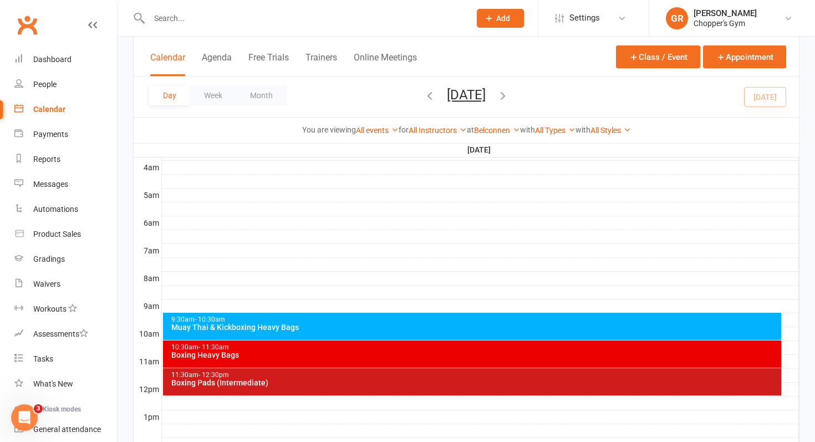
click at [509, 96] on icon "button" at bounding box center [503, 95] width 12 height 12
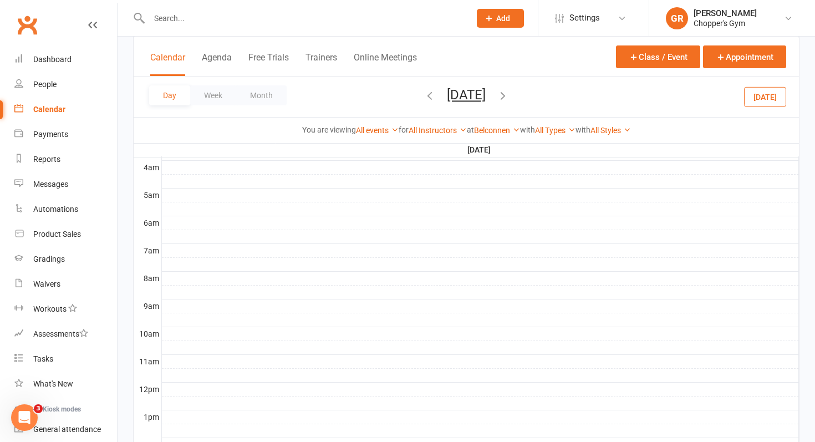
click at [554, 96] on div "Day Week Month Sunday, Aug 17, 2025 August 2025 Sun Mon Tue Wed Thu Fri Sat 27 …" at bounding box center [467, 97] width 666 height 40
click at [509, 95] on icon "button" at bounding box center [503, 95] width 12 height 12
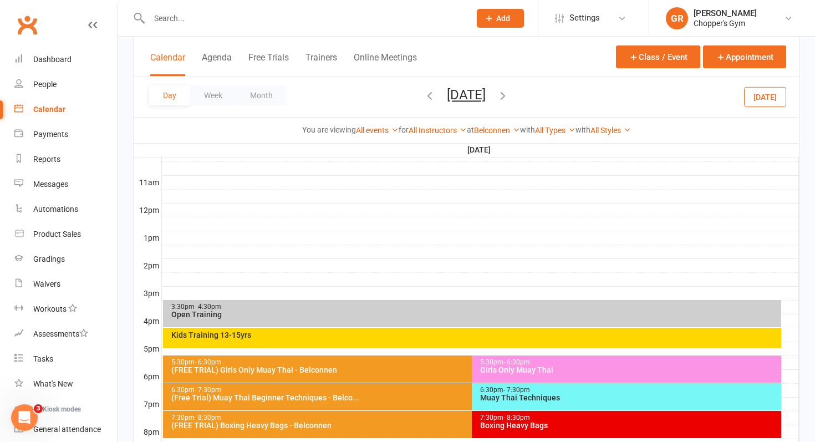
scroll to position [379, 0]
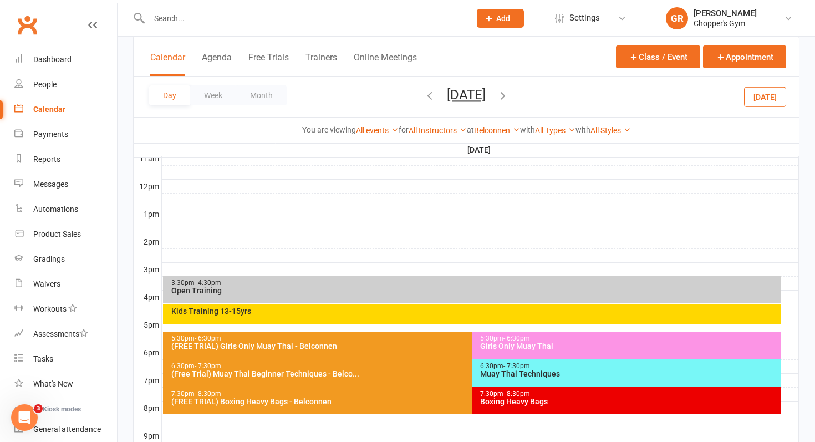
click at [508, 356] on div "5:30pm - 6:30pm Girls Only Muay Thai" at bounding box center [627, 345] width 310 height 27
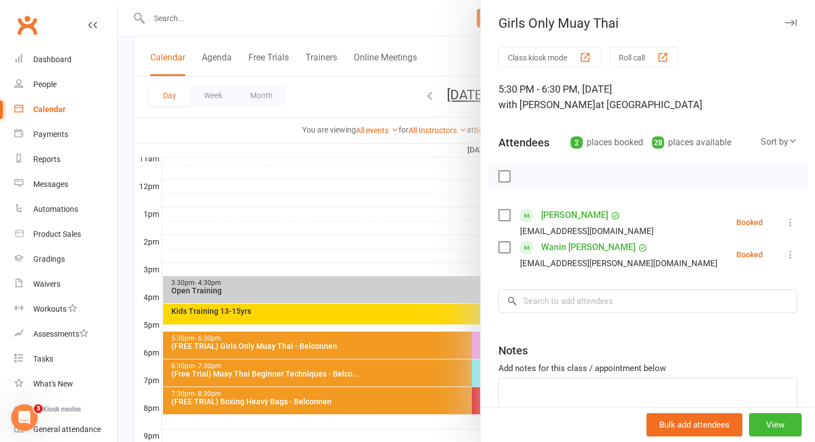
click at [343, 343] on div at bounding box center [467, 221] width 698 height 442
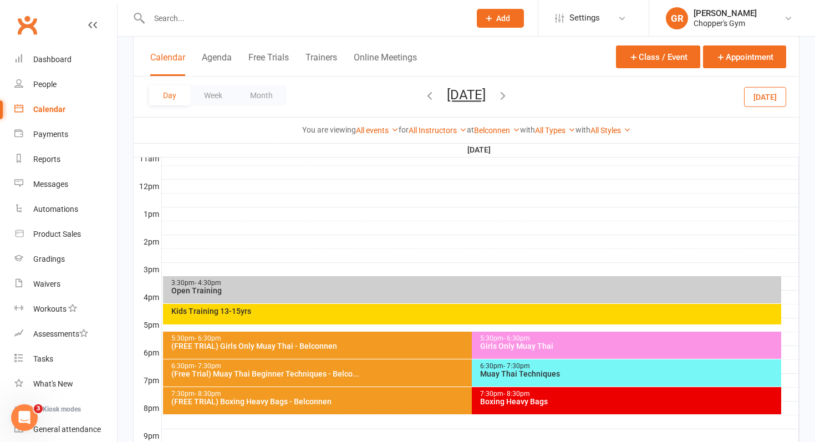
click at [327, 347] on div "(FREE TRIAL) Girls Only Muay Thai - Belconnen" at bounding box center [470, 346] width 598 height 8
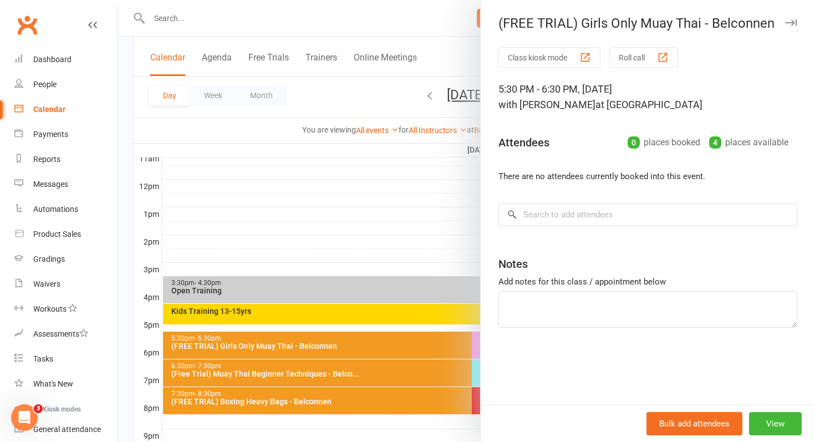
click at [412, 240] on div at bounding box center [467, 221] width 698 height 442
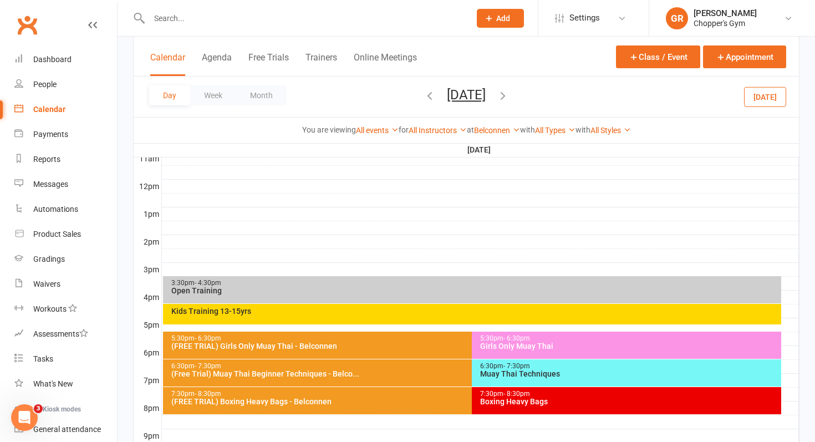
click at [516, 351] on div "5:30pm - 6:30pm Girls Only Muay Thai" at bounding box center [627, 345] width 310 height 27
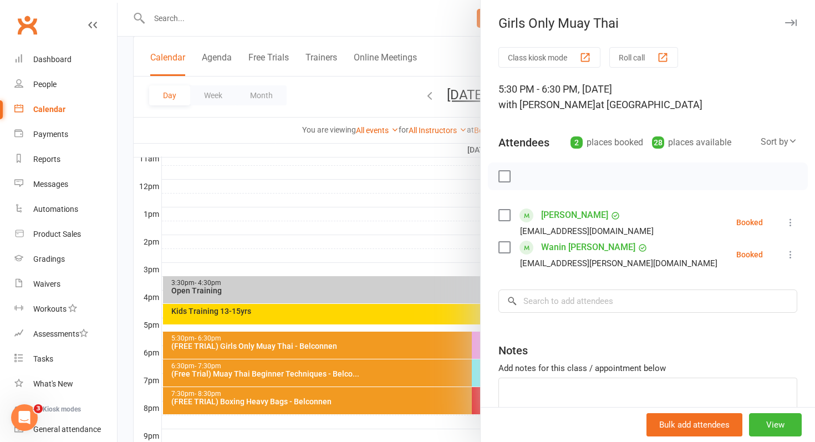
click at [327, 234] on div at bounding box center [467, 221] width 698 height 442
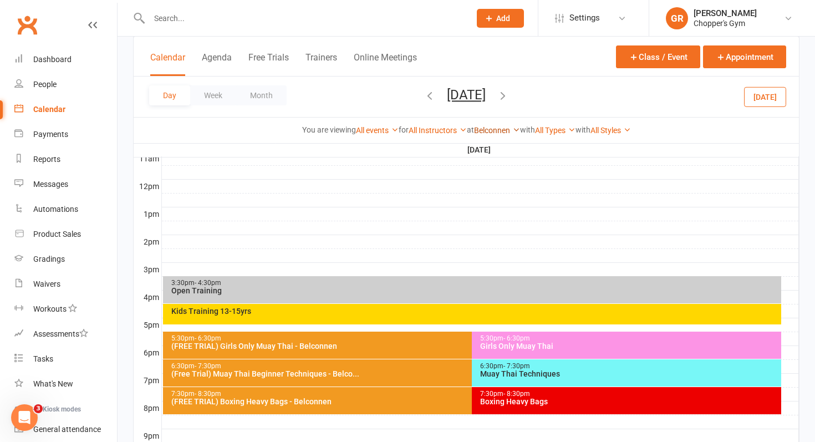
click at [495, 133] on link "Belconnen" at bounding box center [497, 130] width 46 height 9
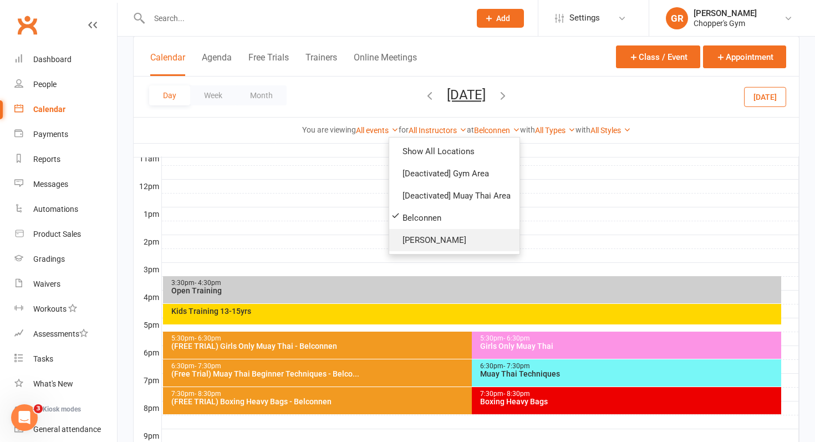
click at [430, 239] on link "[PERSON_NAME]" at bounding box center [454, 240] width 130 height 22
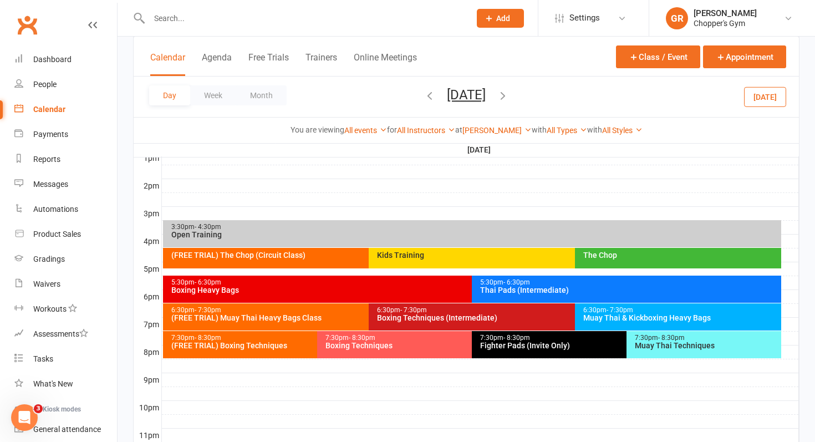
scroll to position [449, 0]
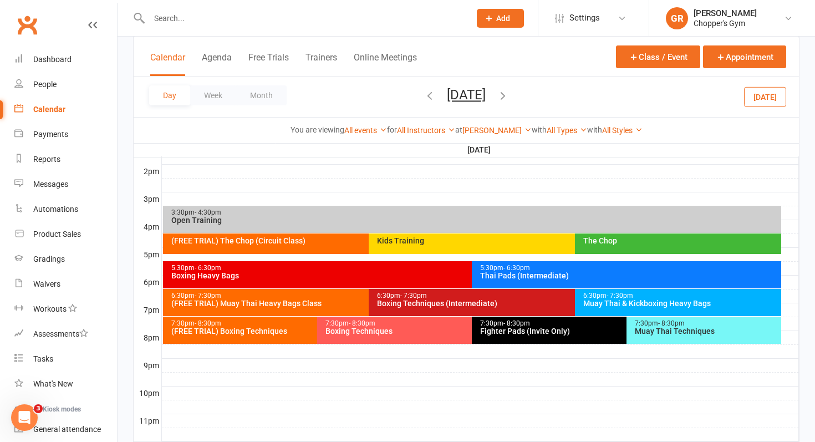
click at [509, 99] on icon "button" at bounding box center [503, 95] width 12 height 12
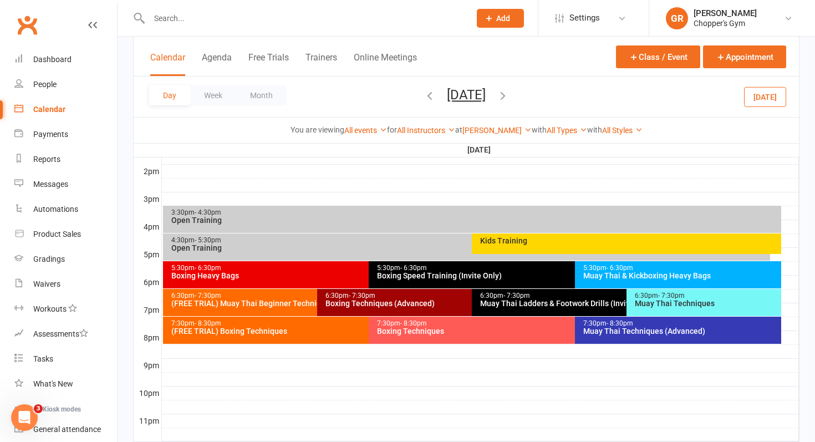
click at [509, 98] on icon "button" at bounding box center [503, 95] width 12 height 12
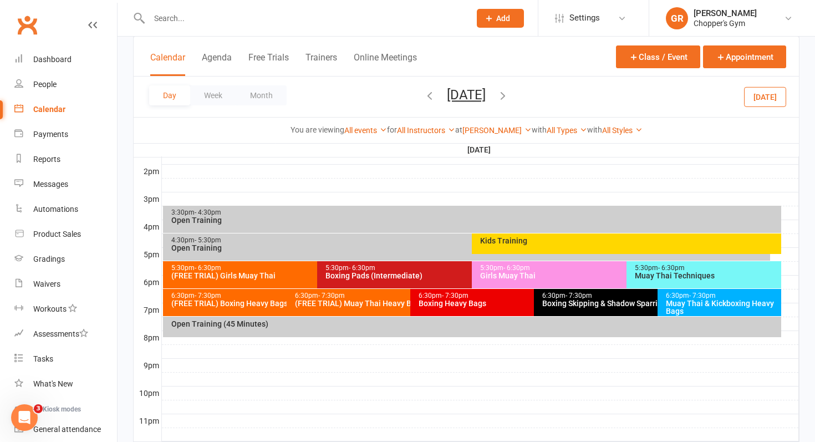
click at [510, 286] on div "5:30pm - 6:30pm Girls Muay Thai" at bounding box center [621, 274] width 298 height 27
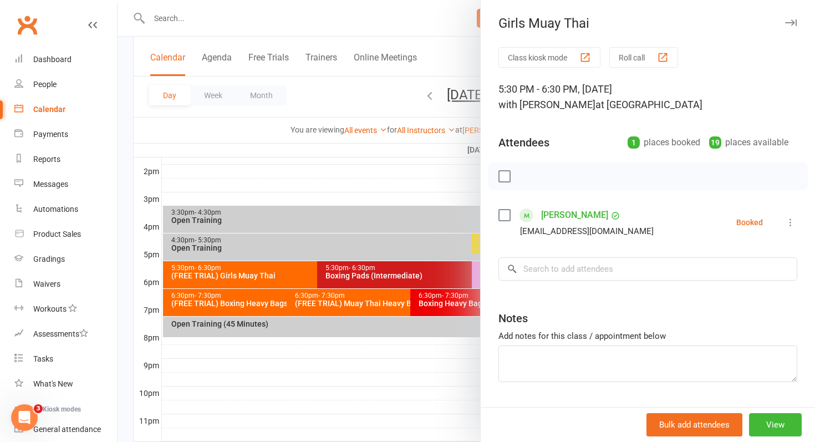
click at [308, 191] on div at bounding box center [467, 221] width 698 height 442
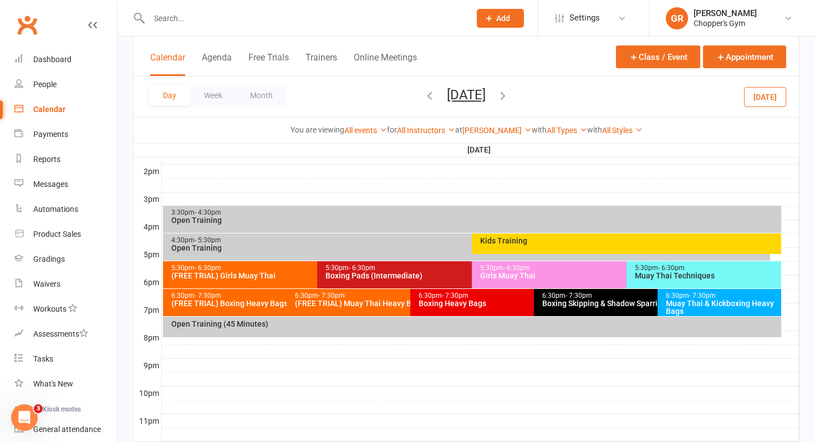
click at [300, 272] on div "(FREE TRIAL) Girls Muay Thai" at bounding box center [315, 276] width 288 height 8
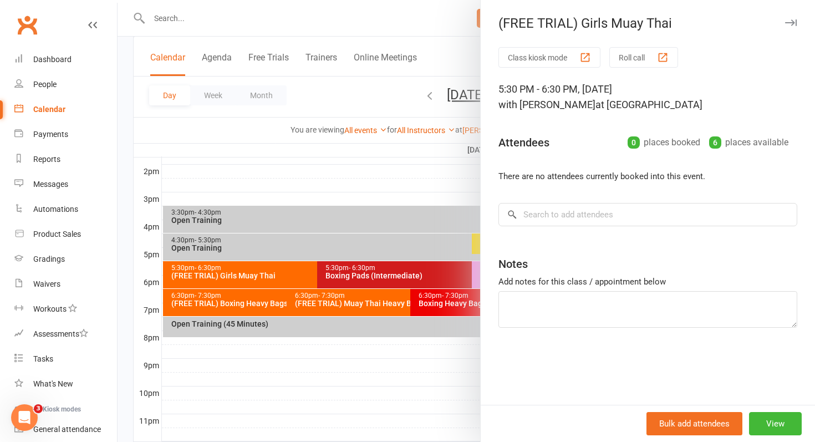
click at [425, 274] on div at bounding box center [467, 221] width 698 height 442
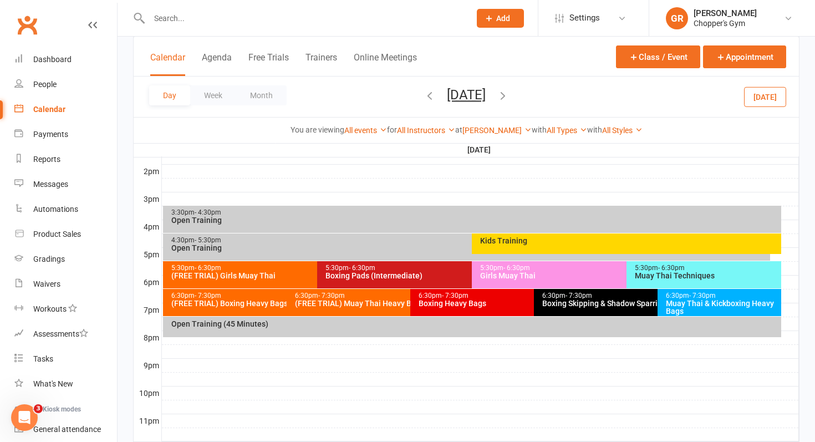
click at [510, 276] on div "Girls Muay Thai" at bounding box center [624, 276] width 288 height 8
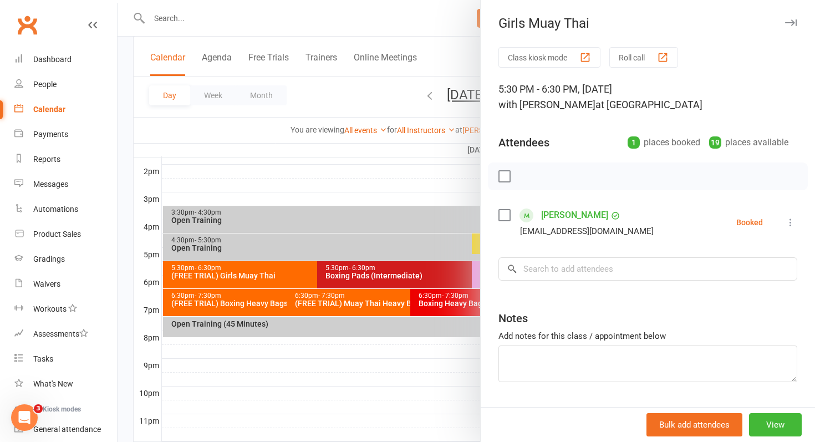
click at [358, 159] on div at bounding box center [467, 221] width 698 height 442
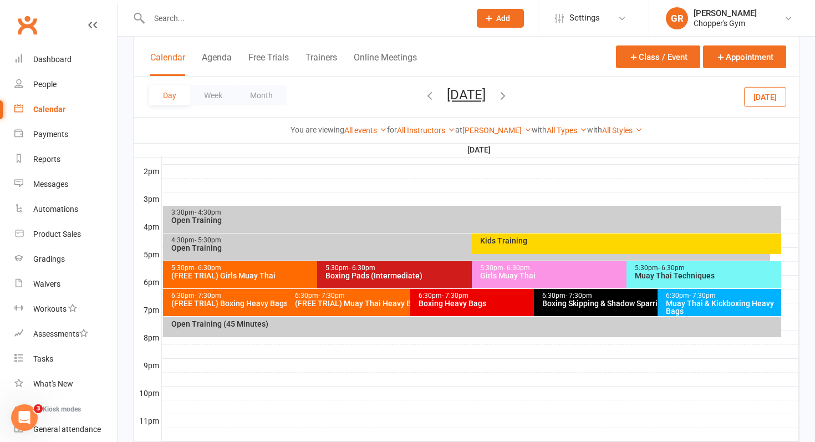
click at [424, 94] on icon "button" at bounding box center [430, 95] width 12 height 12
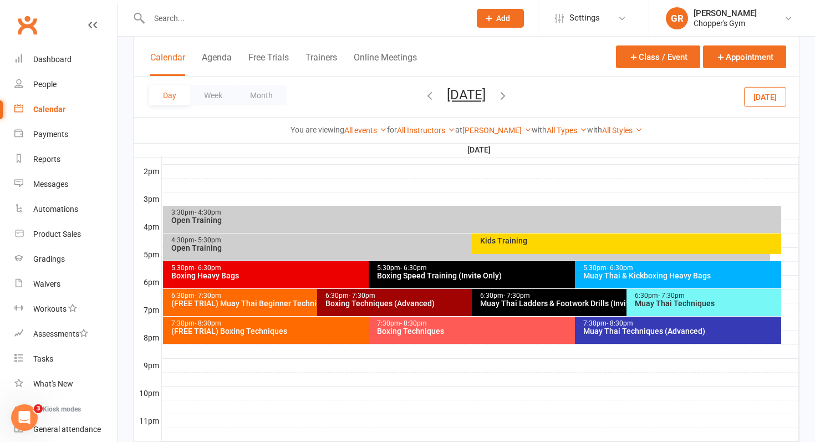
click at [374, 97] on div "Day Week Month Tuesday, Aug 19, 2025 August 2025 Sun Mon Tue Wed Thu Fri Sat 27…" at bounding box center [467, 97] width 666 height 40
click at [424, 97] on icon "button" at bounding box center [430, 95] width 12 height 12
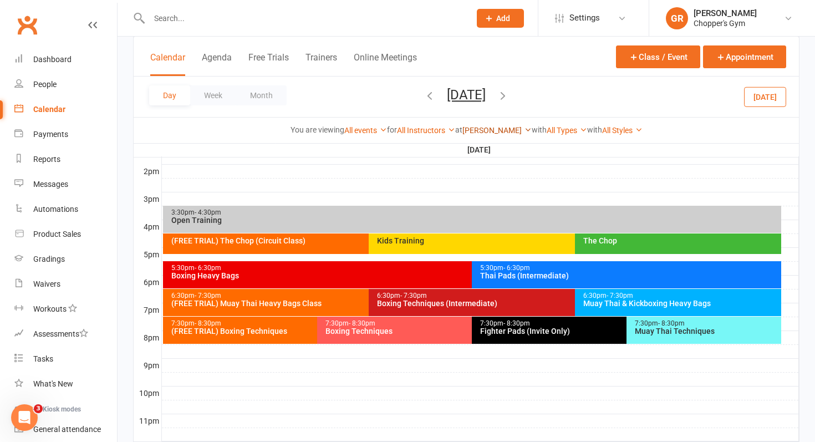
click at [491, 133] on link "[PERSON_NAME]" at bounding box center [497, 130] width 69 height 9
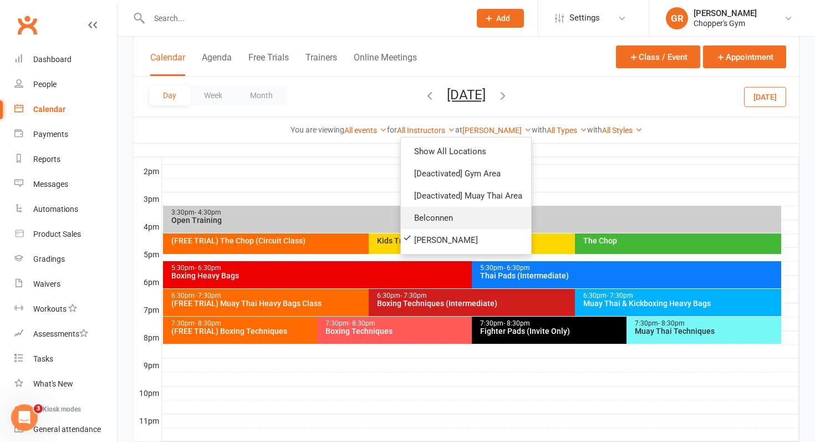
click at [432, 224] on link "Belconnen" at bounding box center [466, 218] width 130 height 22
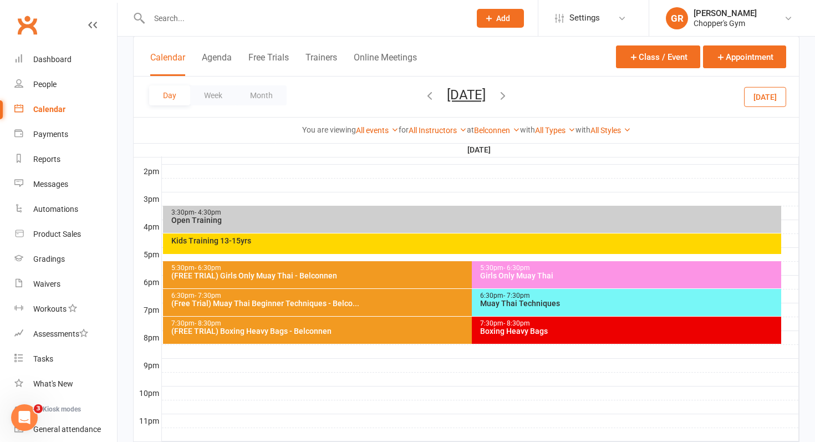
scroll to position [459, 0]
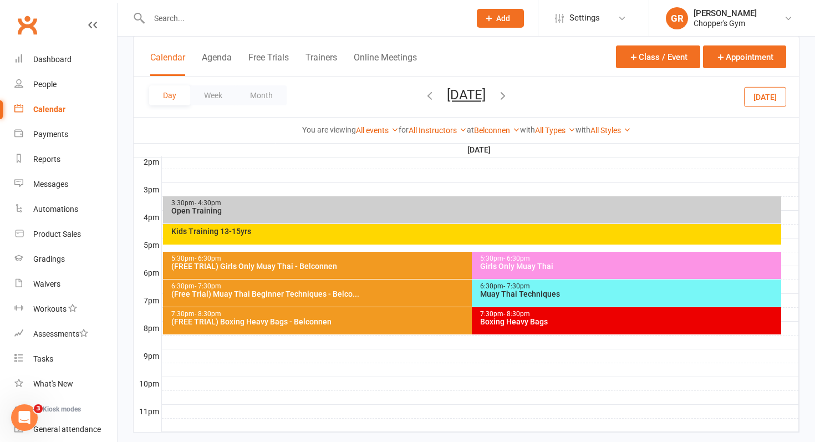
click at [537, 267] on div "Girls Only Muay Thai" at bounding box center [630, 266] width 300 height 8
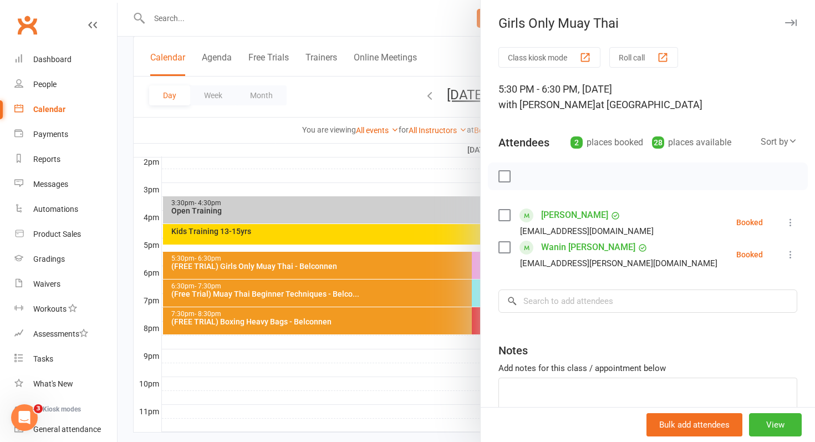
click at [398, 187] on div at bounding box center [467, 221] width 698 height 442
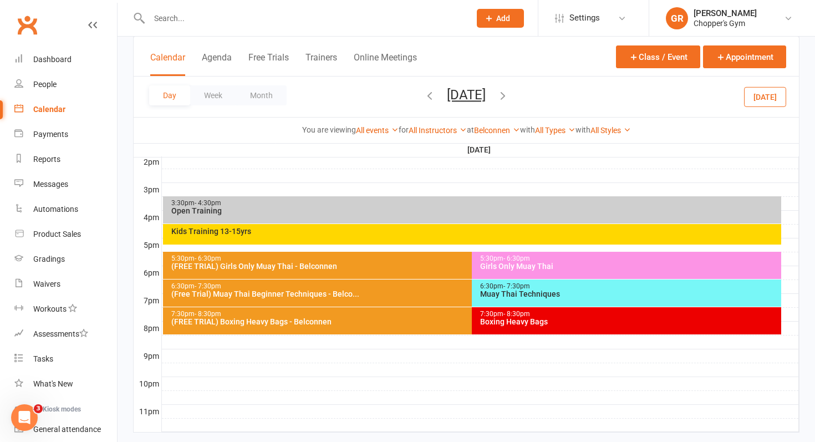
click at [408, 261] on div "5:30pm - 6:30pm" at bounding box center [470, 258] width 598 height 7
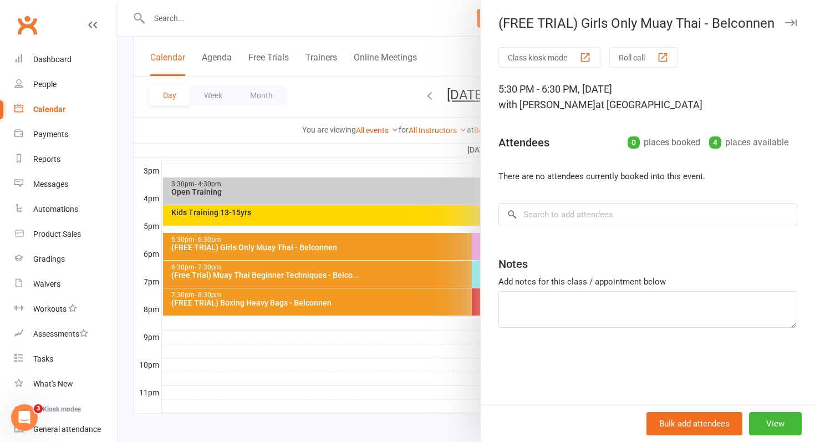
scroll to position [481, 0]
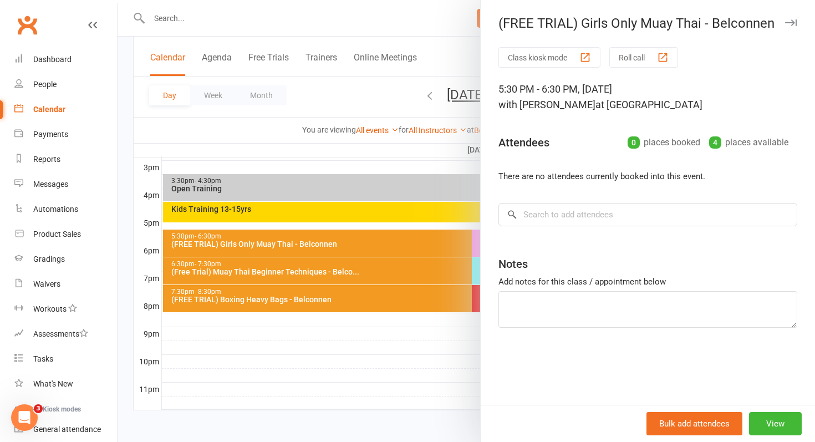
click at [430, 337] on div at bounding box center [467, 221] width 698 height 442
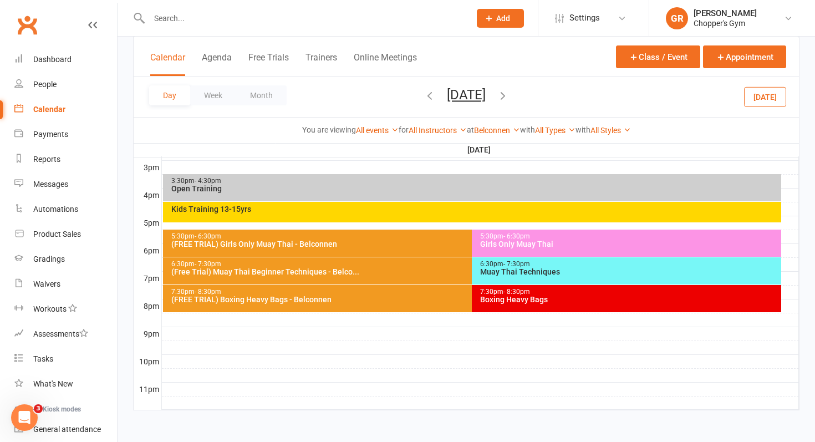
click at [508, 243] on div "Girls Only Muay Thai" at bounding box center [630, 244] width 300 height 8
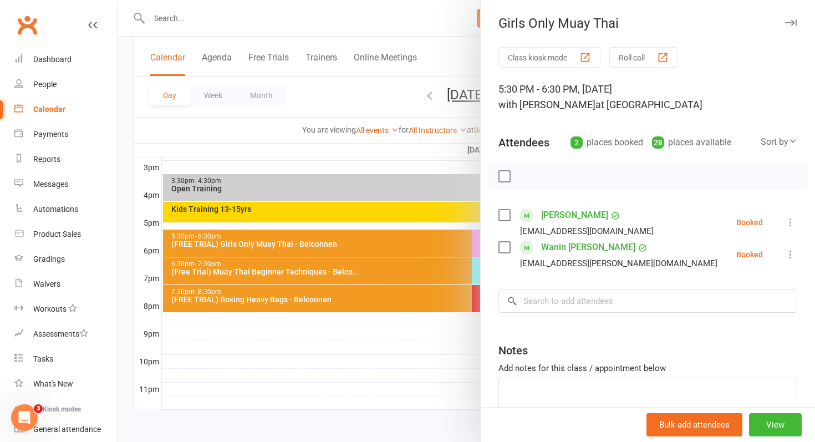
click at [424, 183] on div at bounding box center [467, 221] width 698 height 442
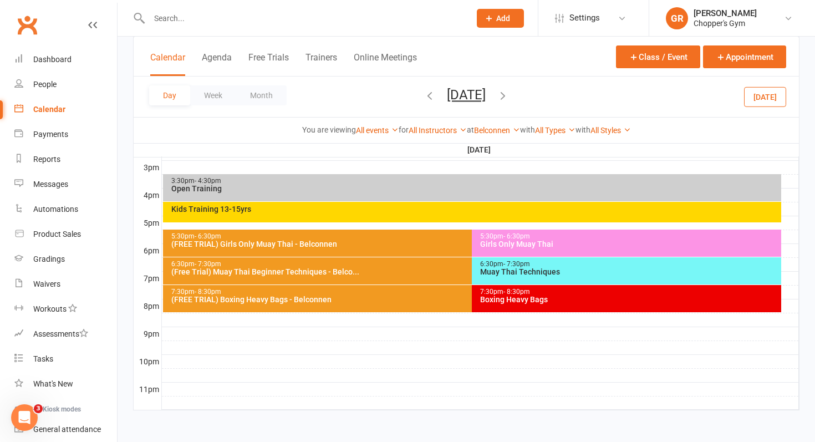
click at [765, 100] on button "[DATE]" at bounding box center [765, 97] width 42 height 20
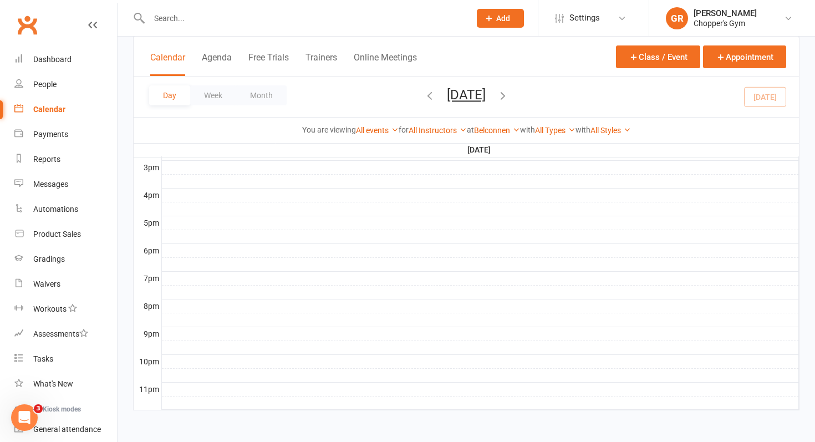
click at [44, 107] on div "Calendar" at bounding box center [49, 109] width 32 height 9
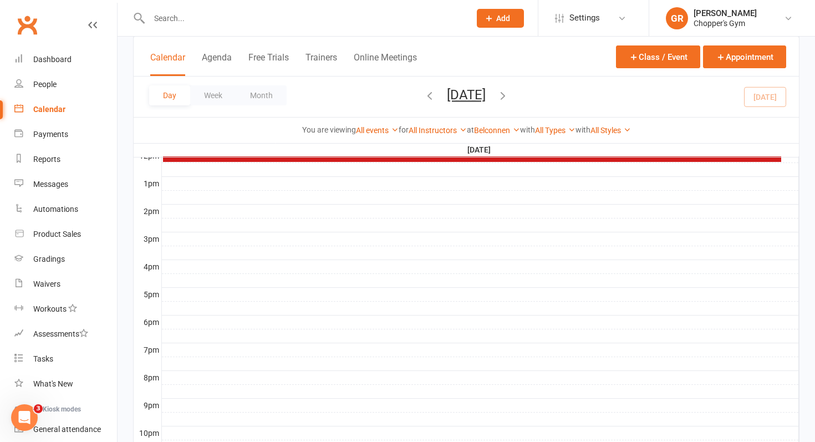
scroll to position [311, 0]
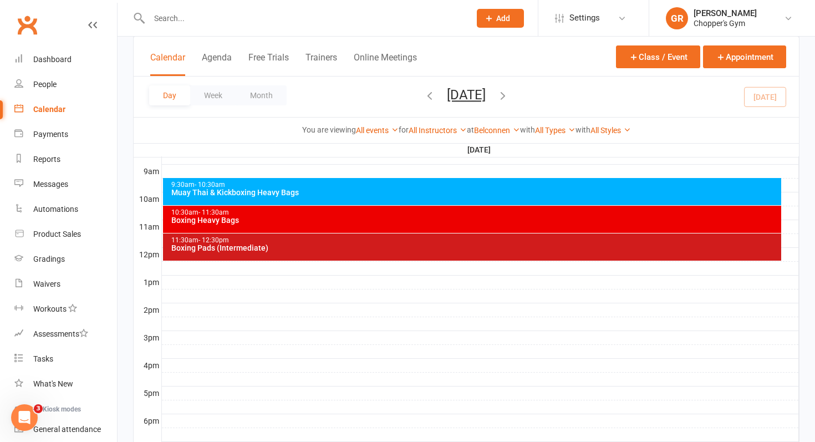
click at [368, 213] on div "10:30am - 11:30am" at bounding box center [475, 212] width 609 height 7
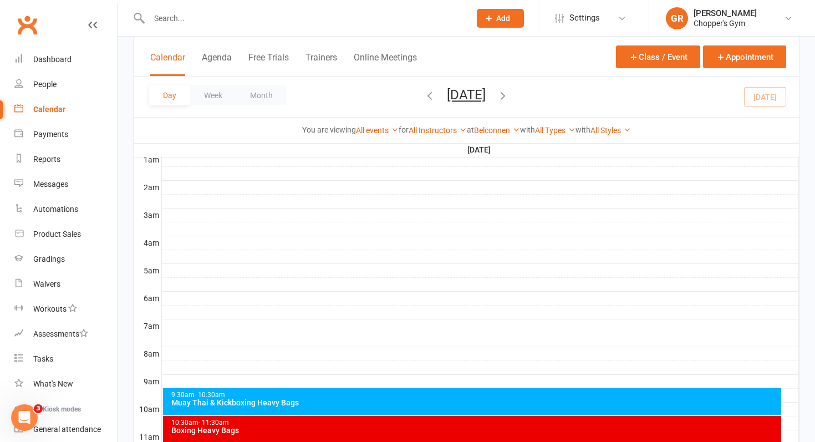
scroll to position [203, 0]
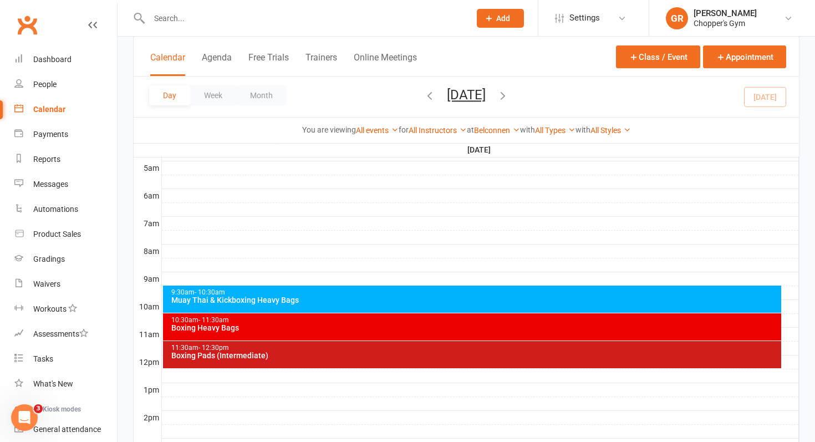
click at [302, 356] on div "Boxing Pads (Intermediate)" at bounding box center [475, 356] width 609 height 8
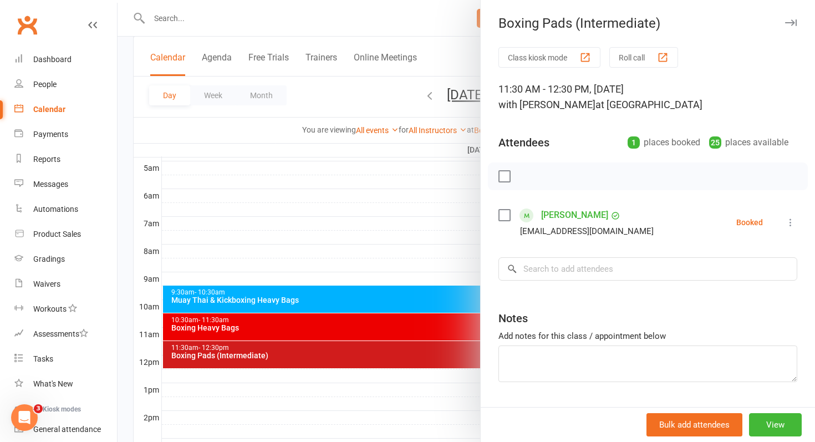
click at [311, 335] on div at bounding box center [467, 221] width 698 height 442
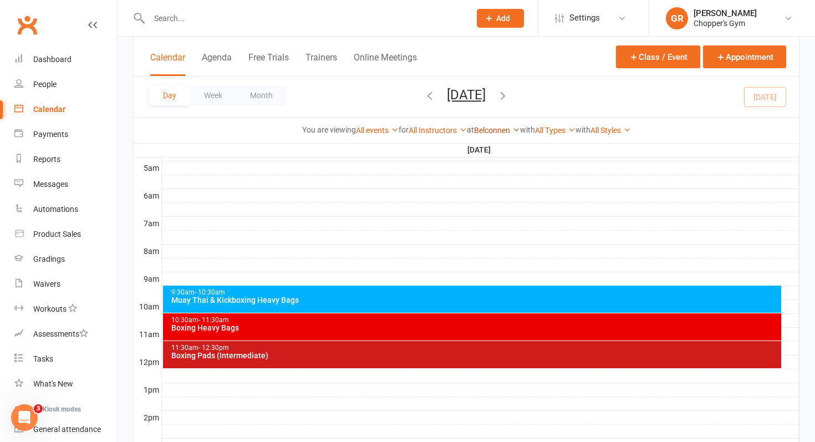
click at [495, 129] on link "Belconnen" at bounding box center [497, 130] width 46 height 9
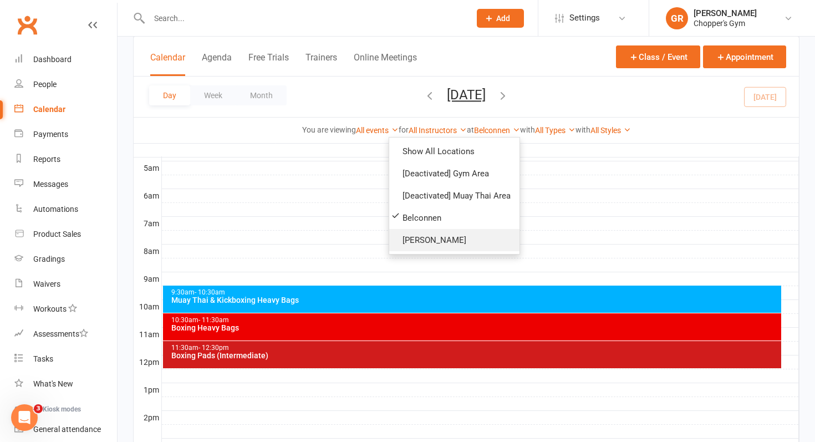
click at [428, 232] on link "[PERSON_NAME]" at bounding box center [454, 240] width 130 height 22
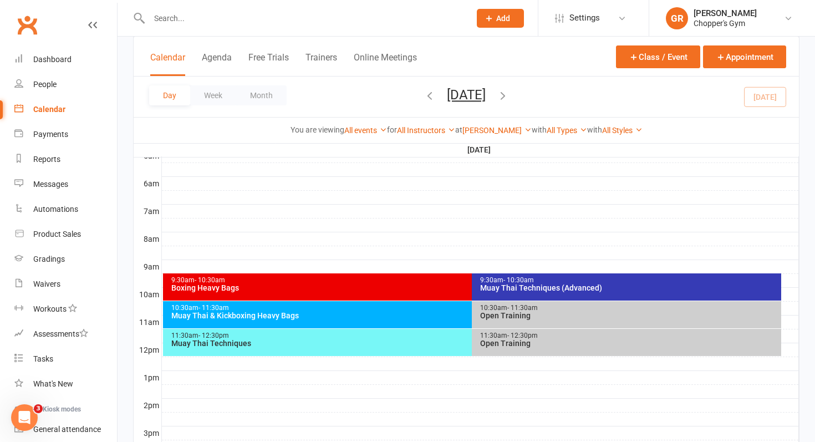
scroll to position [217, 0]
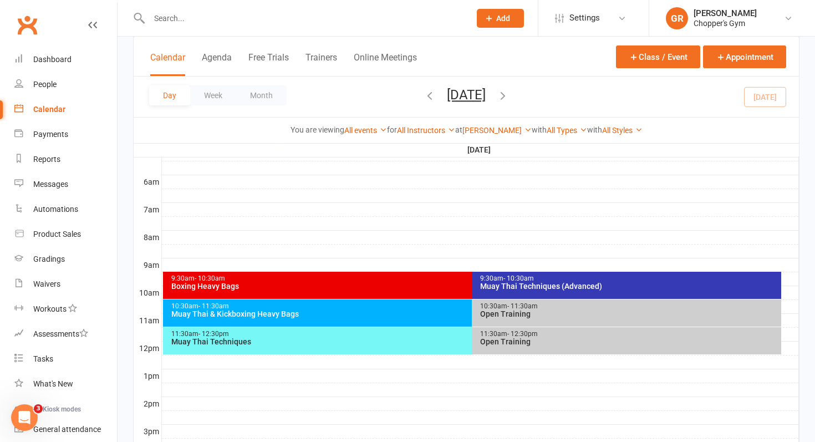
click at [397, 322] on div "10:30am - 11:30am Muay Thai & Kickboxing Heavy Bags" at bounding box center [467, 313] width 608 height 27
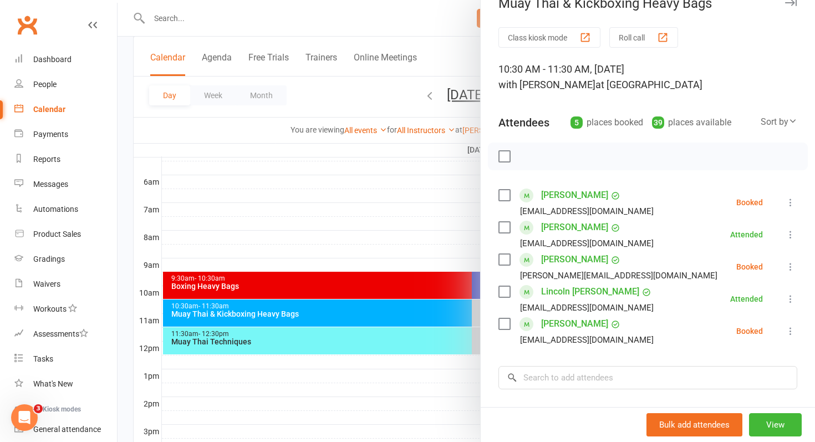
scroll to position [48, 0]
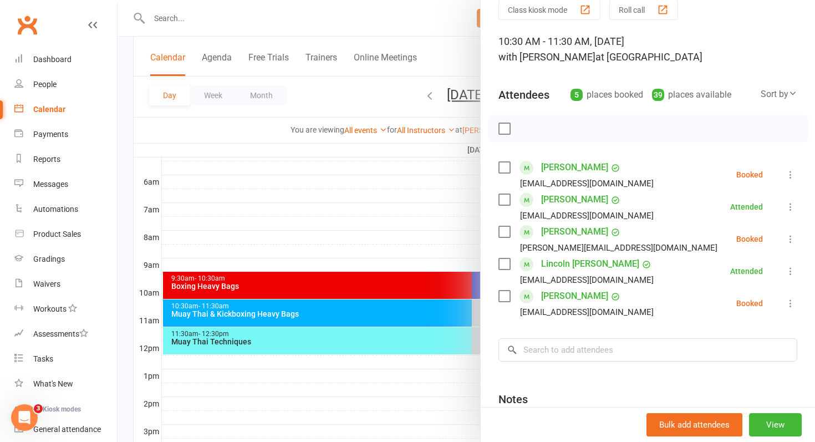
click at [363, 338] on div at bounding box center [467, 221] width 698 height 442
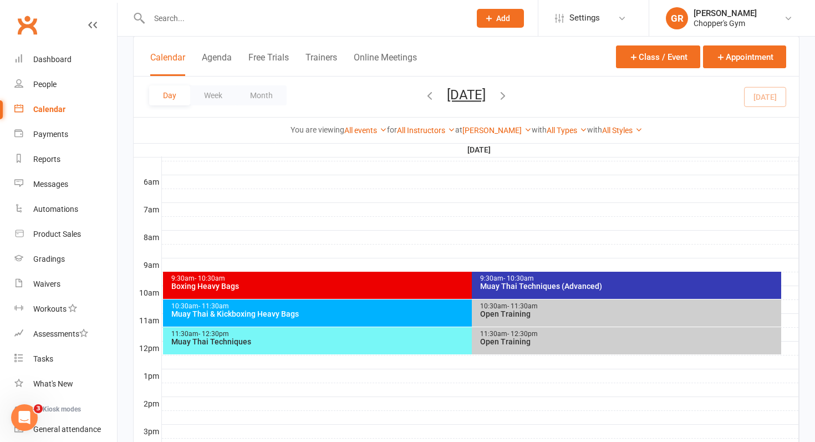
click at [351, 343] on div "Muay Thai Techniques" at bounding box center [470, 342] width 598 height 8
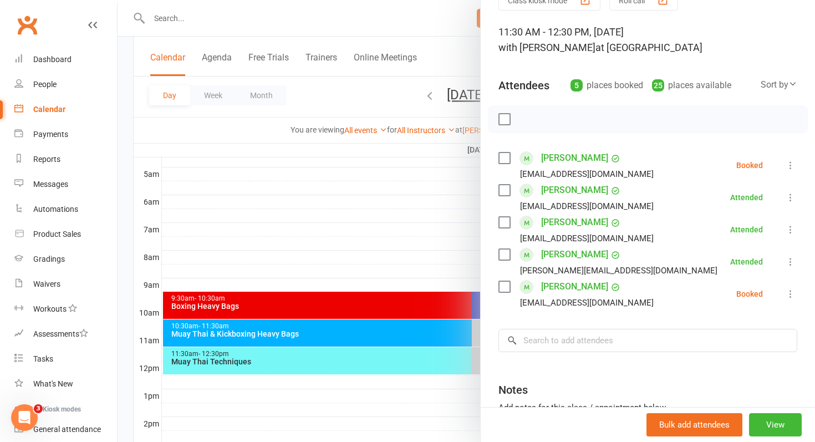
scroll to position [194, 0]
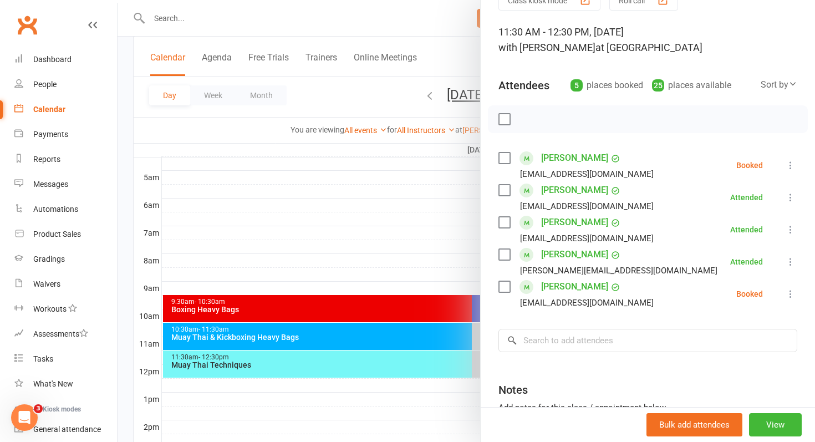
click at [328, 260] on div at bounding box center [467, 221] width 698 height 442
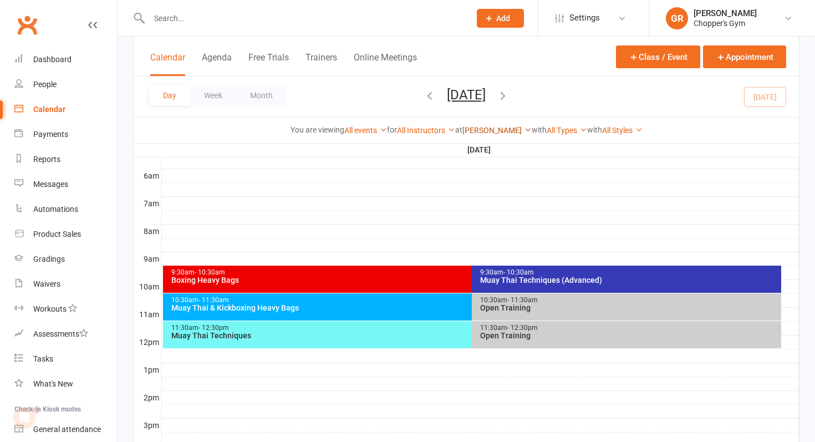
click at [491, 129] on link "[PERSON_NAME]" at bounding box center [497, 130] width 69 height 9
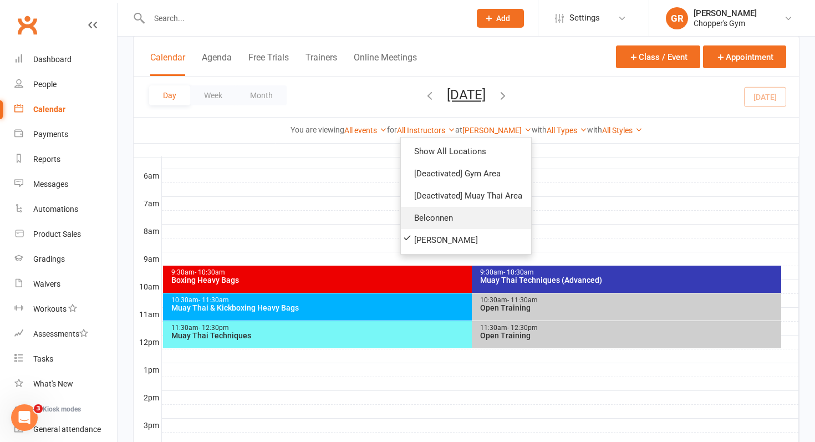
click at [422, 216] on link "Belconnen" at bounding box center [466, 218] width 130 height 22
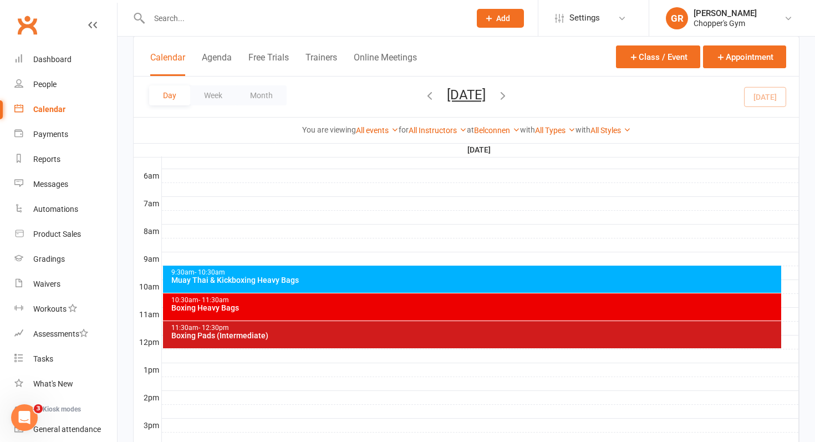
click at [336, 303] on div "10:30am - 11:30am" at bounding box center [475, 300] width 609 height 7
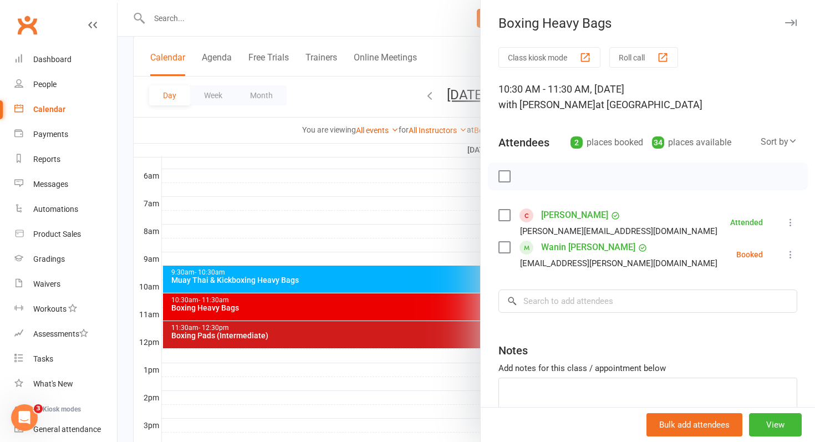
click at [504, 246] on label at bounding box center [504, 247] width 11 height 11
click at [531, 179] on icon "button" at bounding box center [529, 176] width 12 height 12
click at [293, 334] on div at bounding box center [467, 221] width 698 height 442
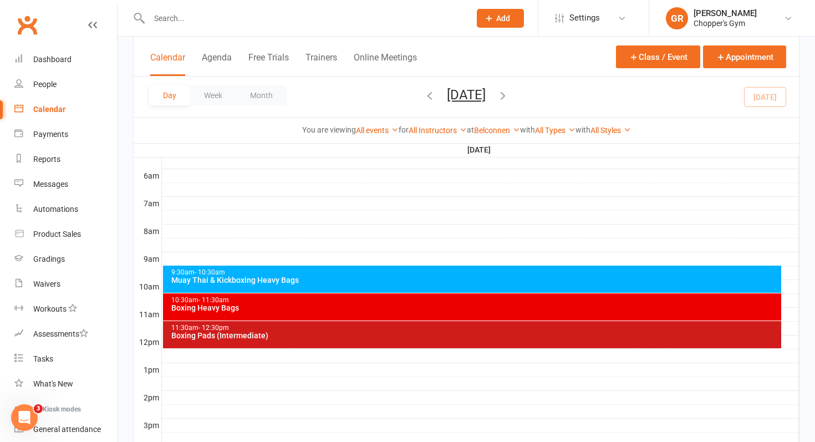
click at [304, 336] on div "Boxing Pads (Intermediate)" at bounding box center [475, 336] width 609 height 8
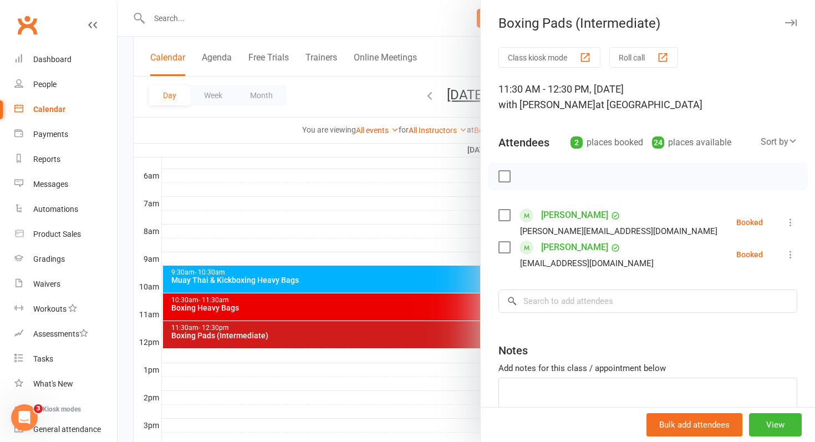
click at [353, 303] on div at bounding box center [467, 221] width 698 height 442
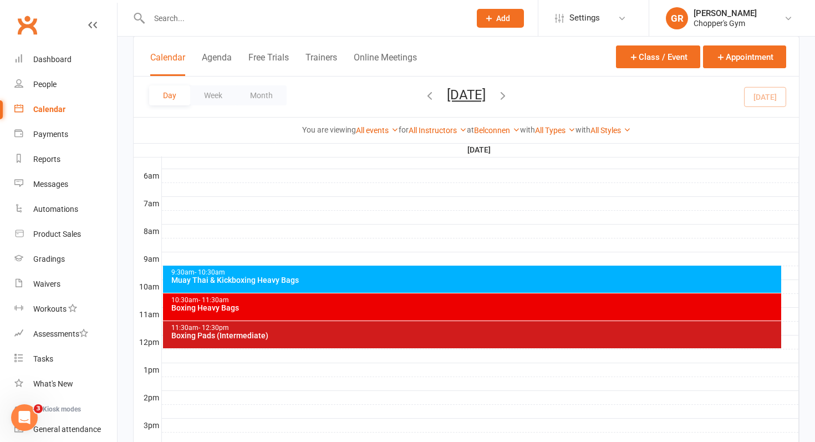
click at [377, 308] on div "Boxing Heavy Bags" at bounding box center [475, 308] width 609 height 8
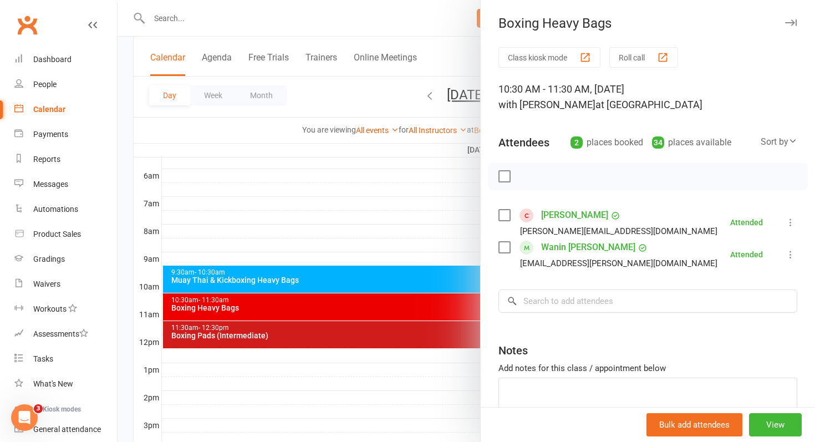
click at [406, 243] on div at bounding box center [467, 221] width 698 height 442
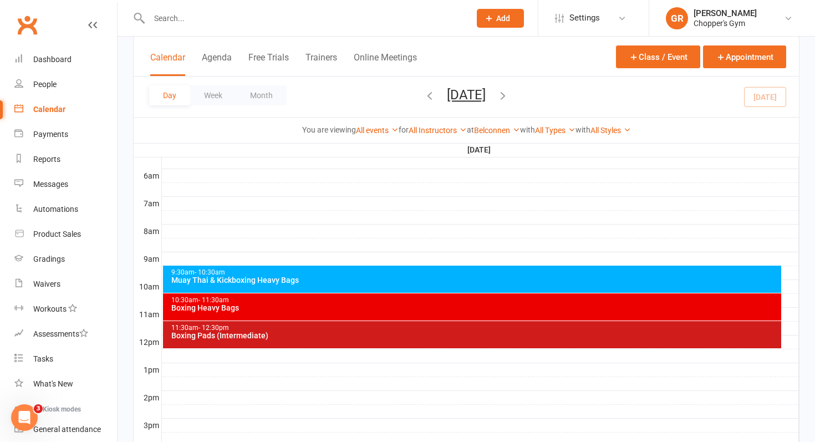
click at [369, 339] on div "11:30am - 12:30pm Boxing Pads (Intermediate)" at bounding box center [472, 334] width 619 height 27
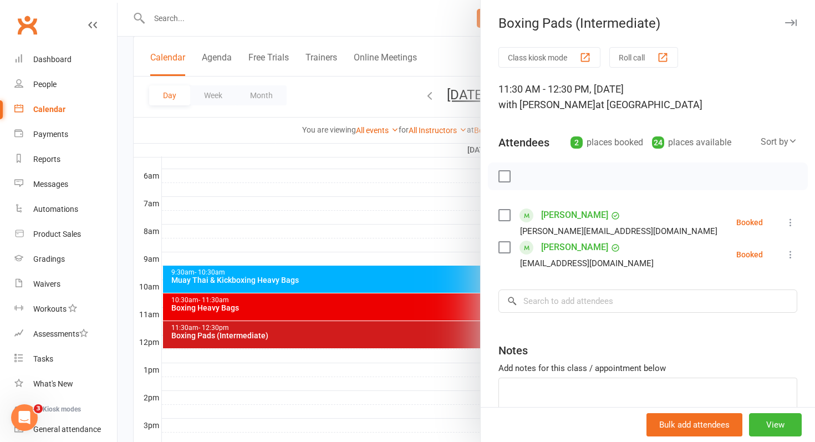
click at [445, 233] on div at bounding box center [467, 221] width 698 height 442
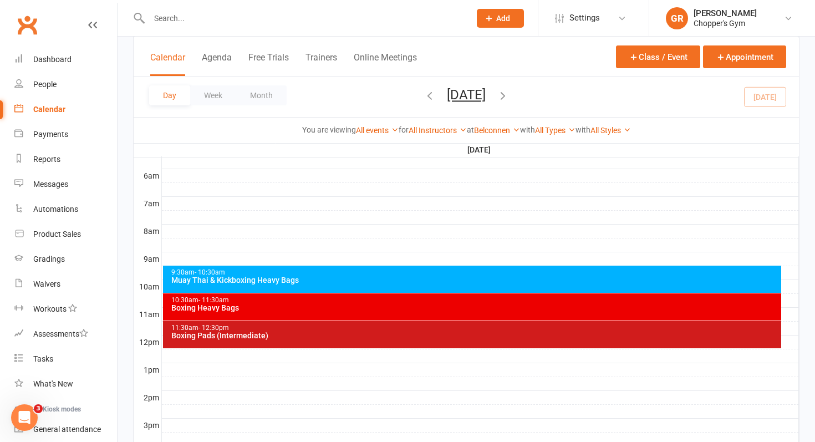
click at [395, 308] on div "Boxing Heavy Bags" at bounding box center [475, 308] width 609 height 8
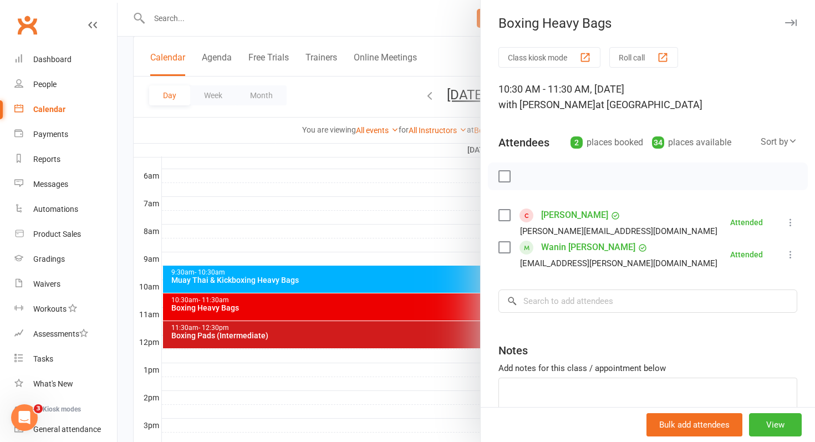
scroll to position [3, 0]
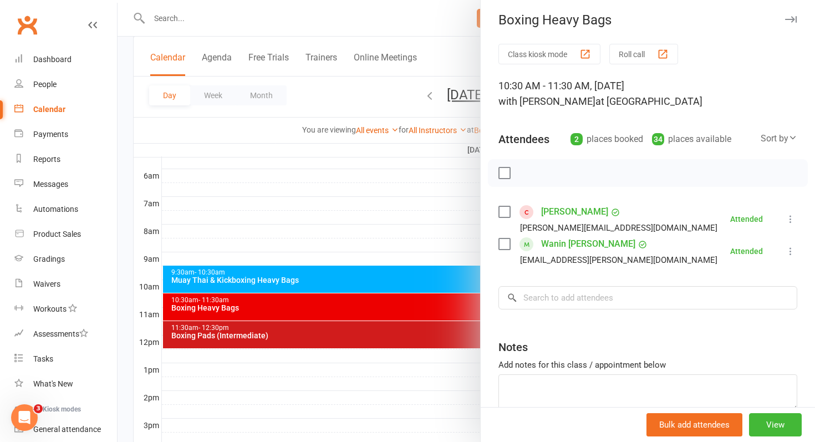
click at [326, 240] on div at bounding box center [467, 221] width 698 height 442
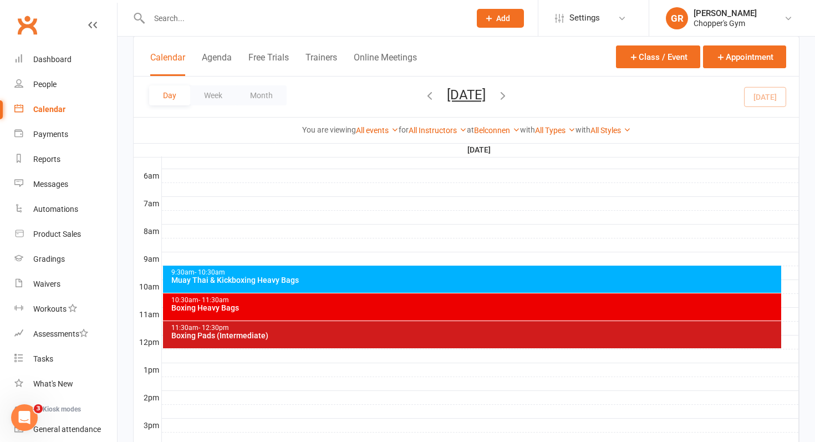
click at [331, 336] on div "Boxing Pads (Intermediate)" at bounding box center [475, 336] width 609 height 8
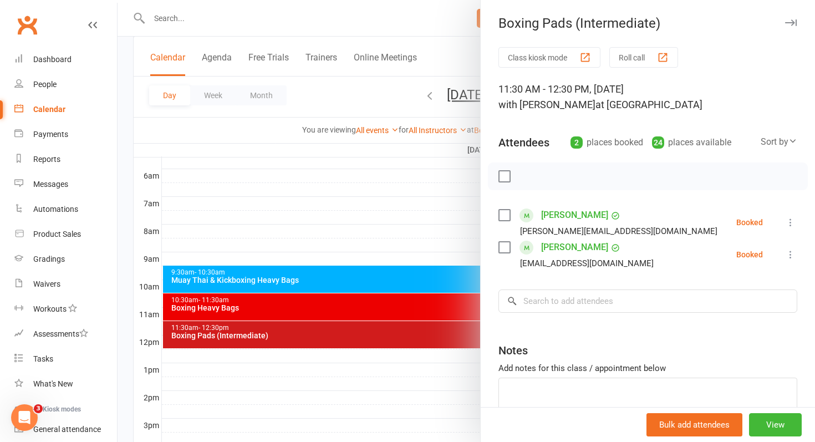
click at [332, 313] on div at bounding box center [467, 221] width 698 height 442
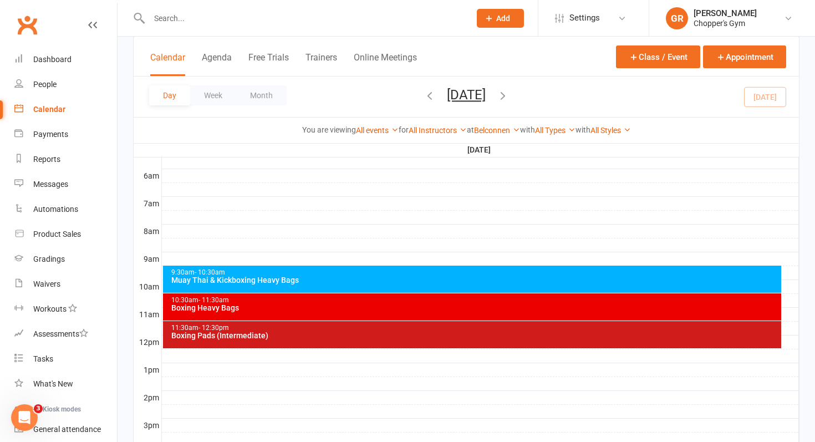
click at [349, 311] on div "Boxing Heavy Bags" at bounding box center [475, 308] width 609 height 8
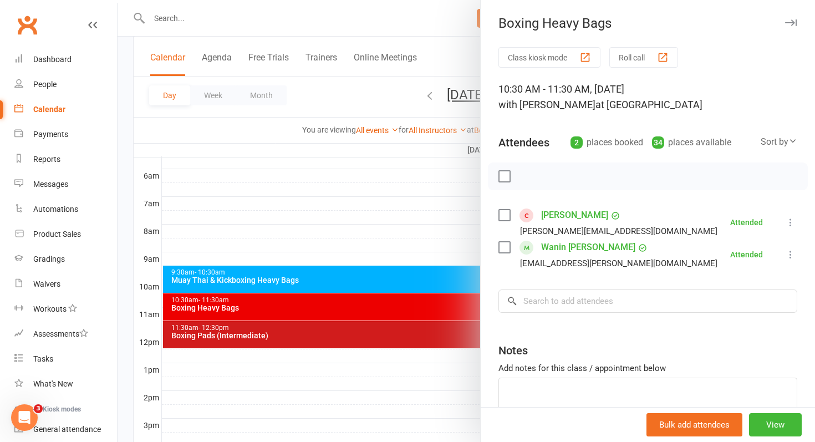
click at [371, 287] on div at bounding box center [467, 221] width 698 height 442
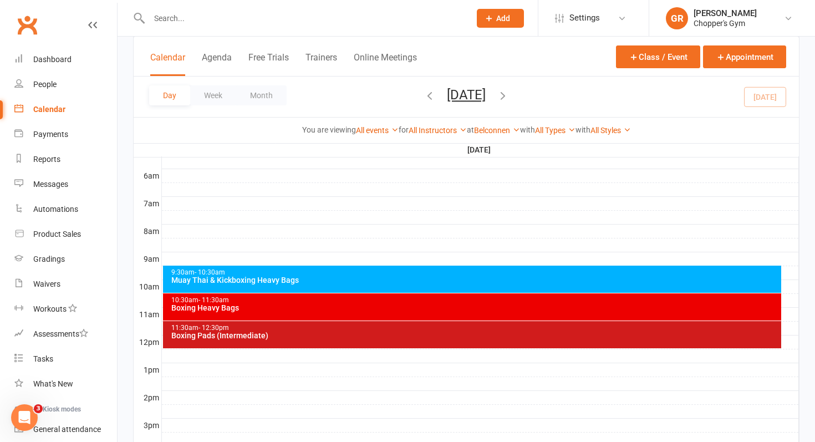
click at [366, 287] on div "9:30am - 10:30am Muay Thai & Kickboxing Heavy Bags" at bounding box center [472, 279] width 619 height 27
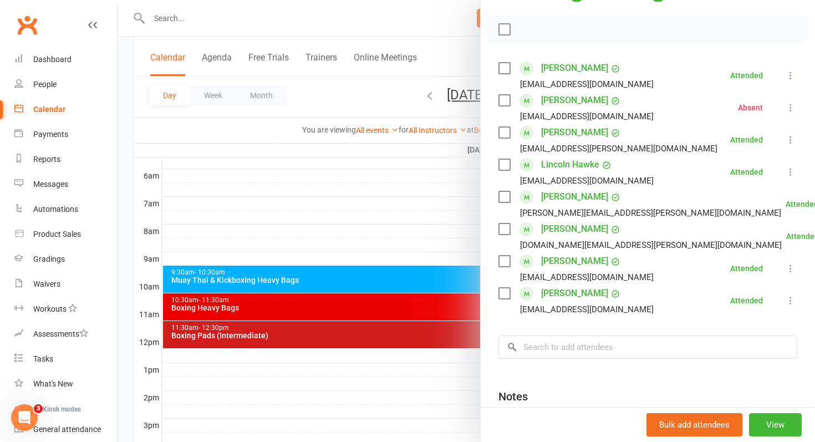
scroll to position [150, 0]
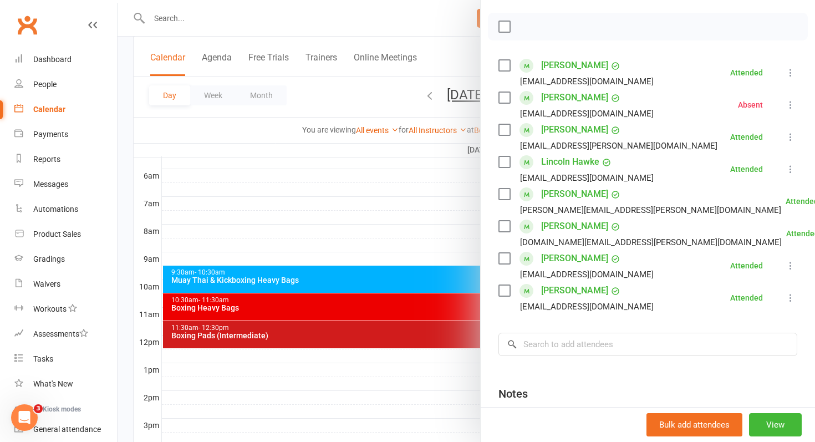
click at [433, 317] on div at bounding box center [467, 221] width 698 height 442
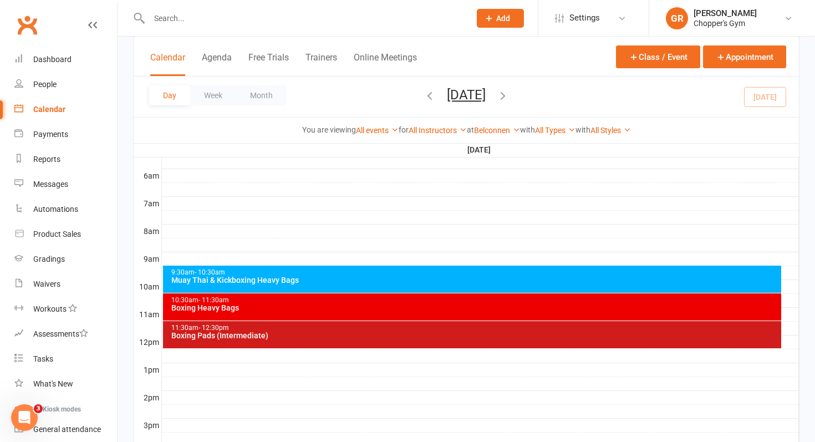
click at [417, 316] on div "10:30am - 11:30am Boxing Heavy Bags" at bounding box center [472, 306] width 619 height 27
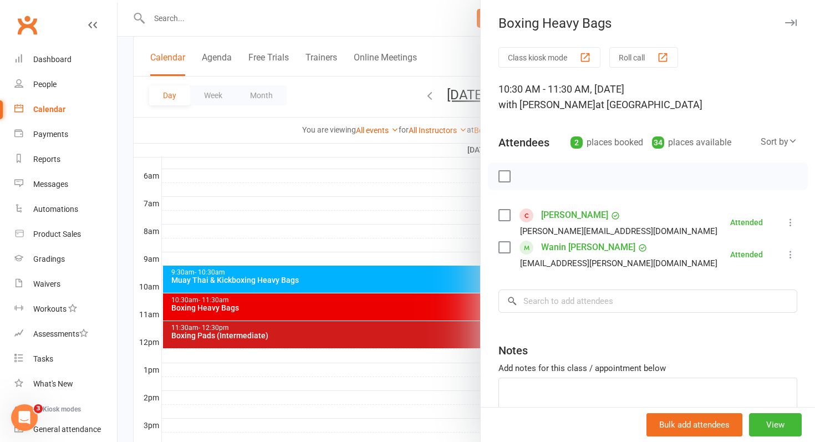
scroll to position [3, 0]
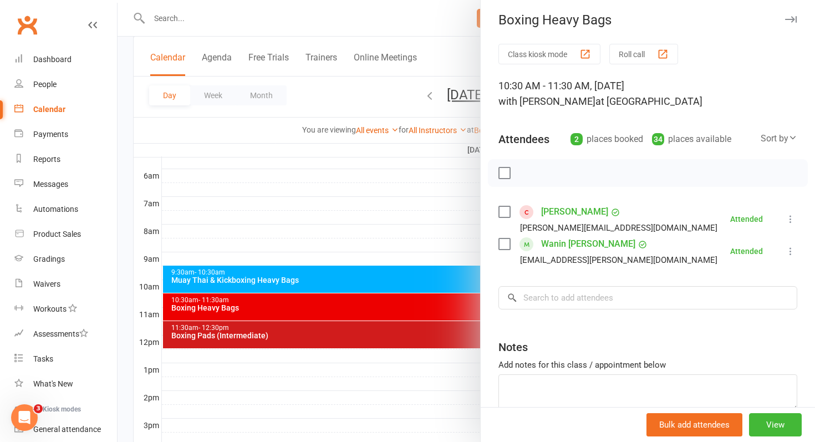
click at [385, 332] on div at bounding box center [467, 221] width 698 height 442
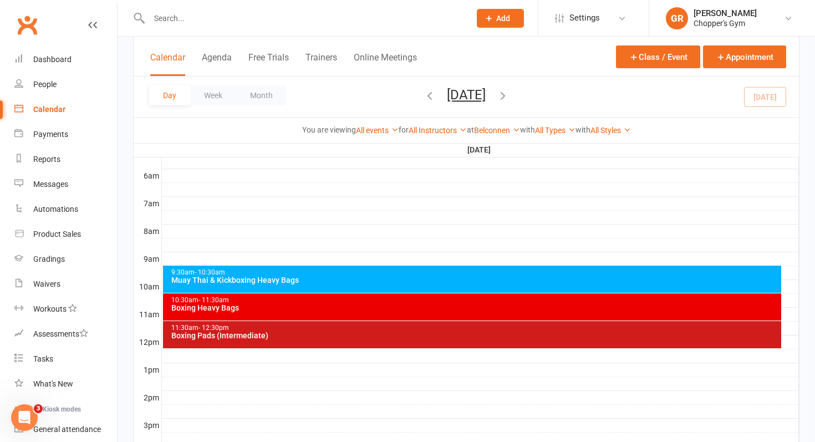
click at [366, 334] on div "Boxing Pads (Intermediate)" at bounding box center [475, 336] width 609 height 8
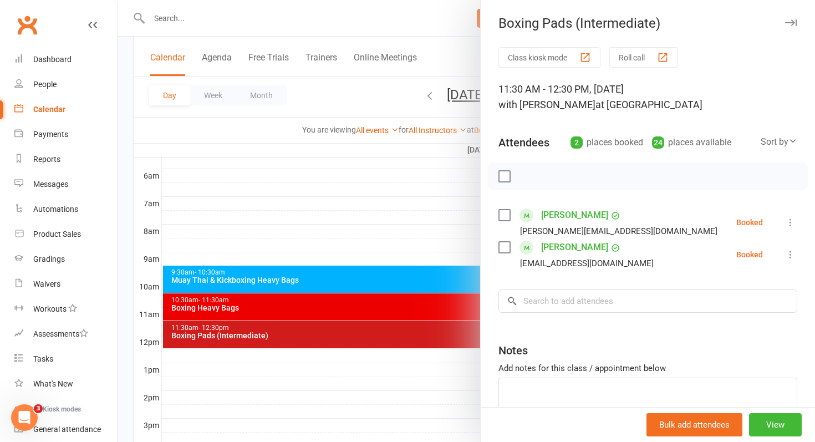
scroll to position [12, 0]
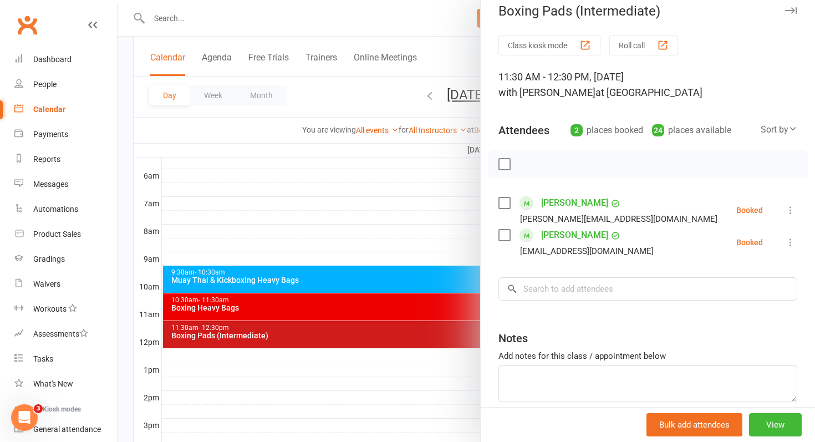
click at [423, 226] on div at bounding box center [467, 221] width 698 height 442
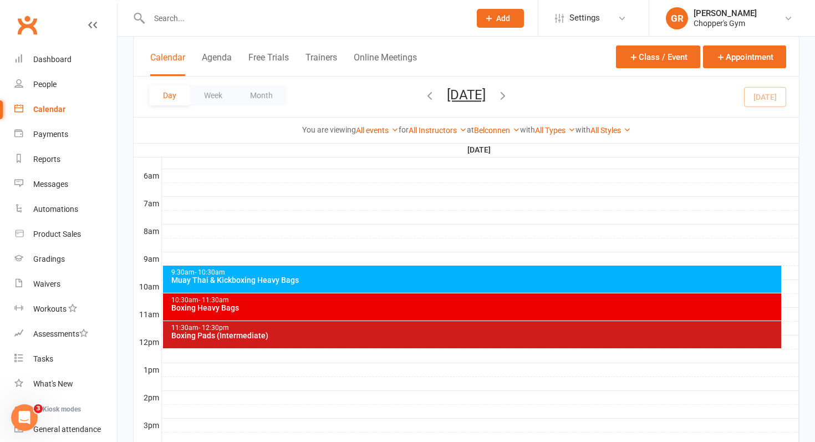
click at [326, 311] on div "Boxing Heavy Bags" at bounding box center [475, 308] width 609 height 8
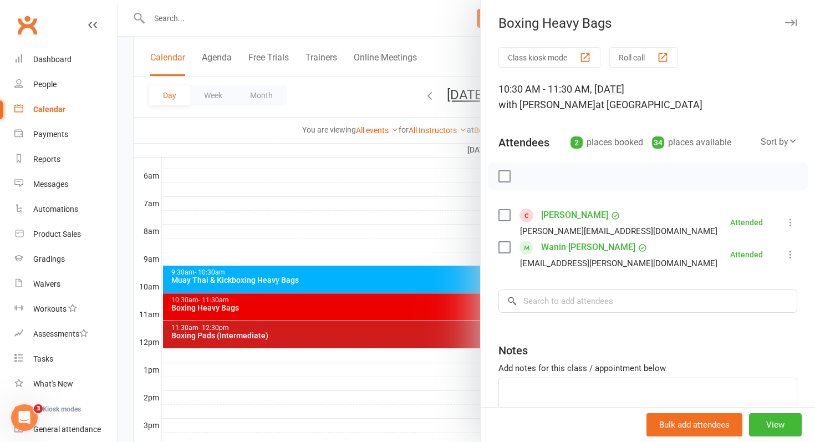
scroll to position [5, 0]
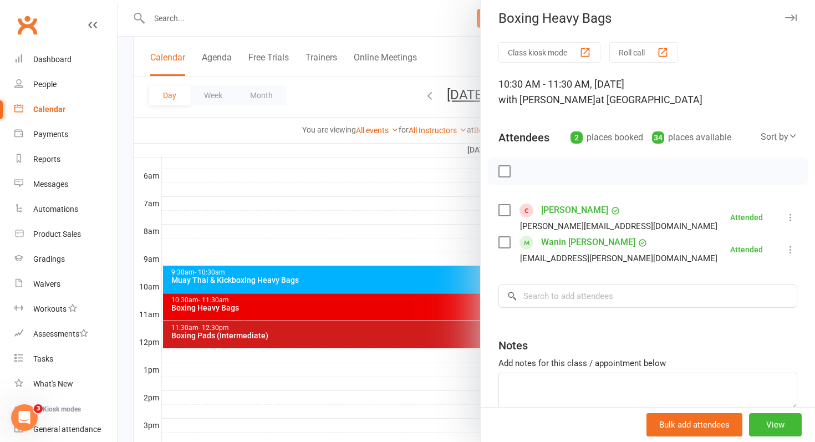
click at [588, 241] on link "Wanin [PERSON_NAME]" at bounding box center [588, 243] width 94 height 18
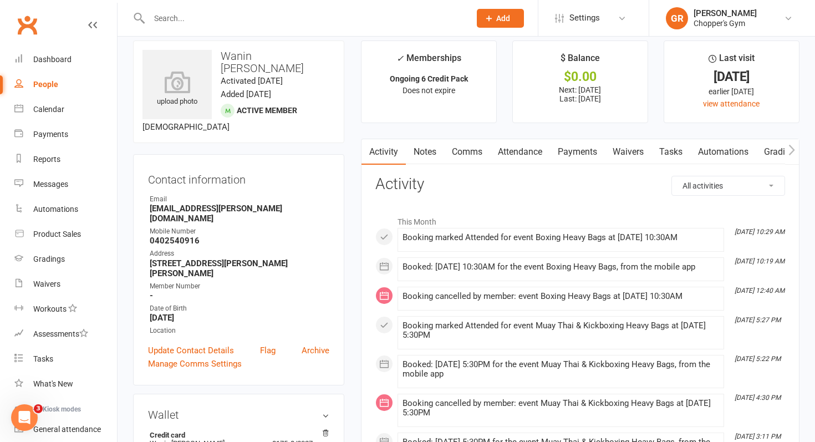
scroll to position [15, 0]
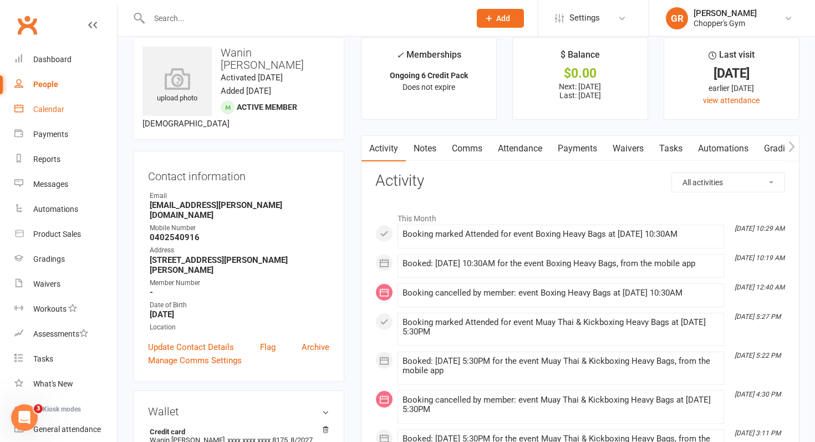
click at [52, 111] on div "Calendar" at bounding box center [48, 109] width 31 height 9
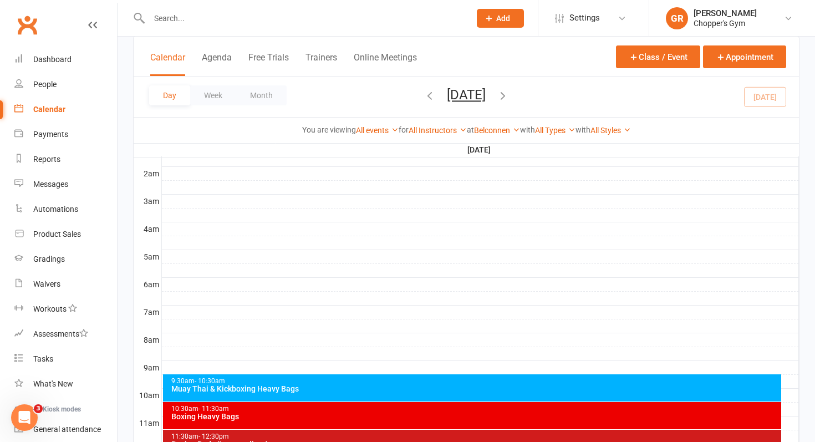
scroll to position [120, 0]
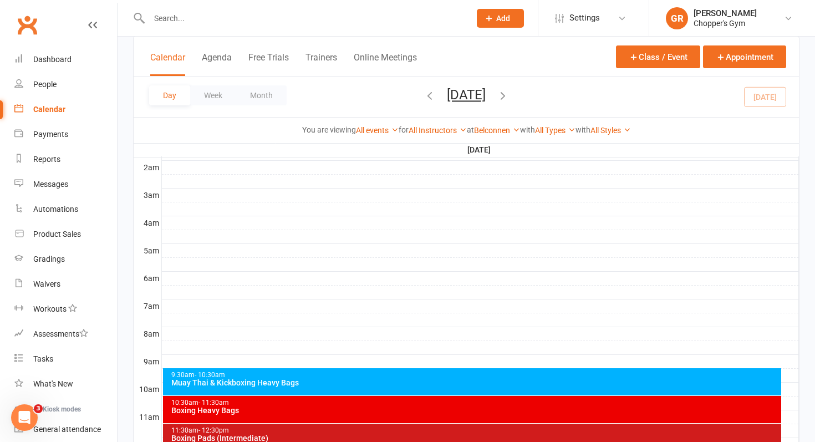
click at [385, 374] on div "9:30am - 10:30am" at bounding box center [475, 375] width 609 height 7
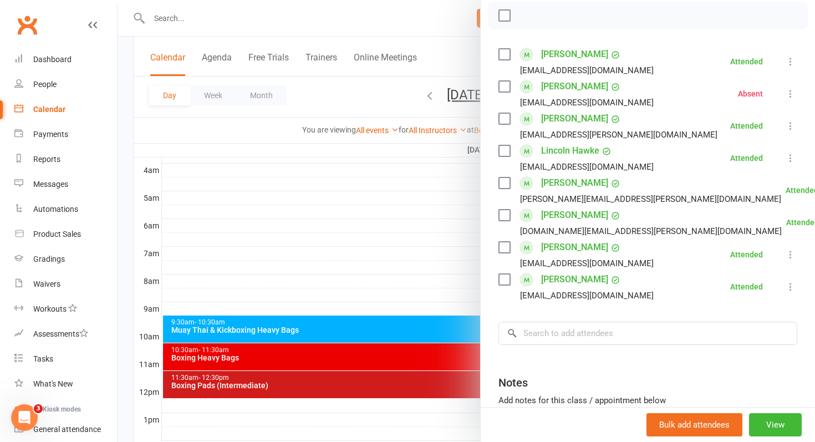
scroll to position [174, 0]
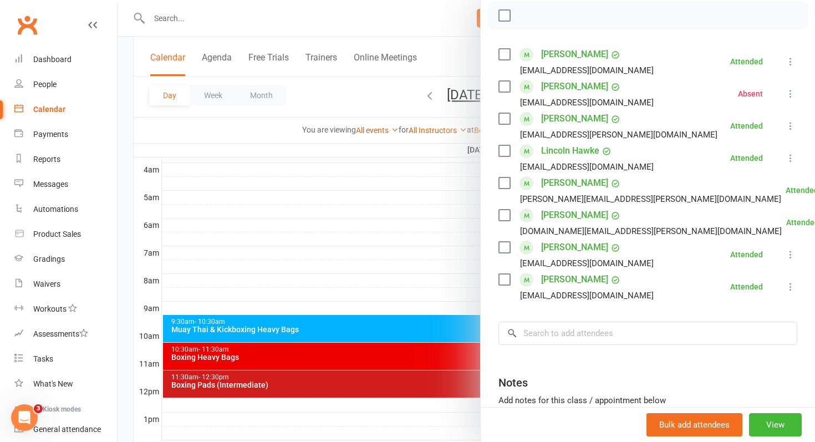
click at [421, 259] on div at bounding box center [467, 221] width 698 height 442
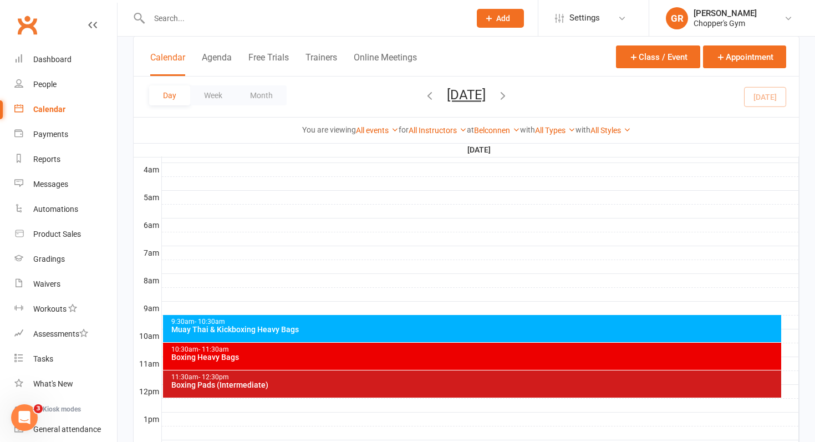
click at [396, 385] on div "Boxing Pads (Intermediate)" at bounding box center [475, 385] width 609 height 8
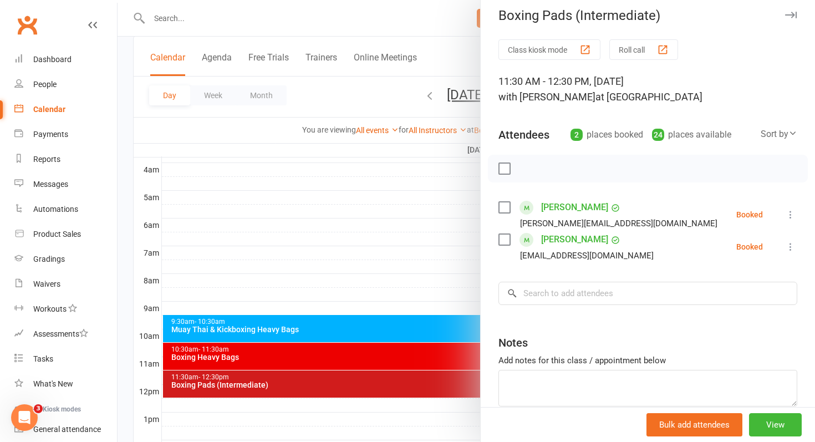
scroll to position [8, 0]
click at [339, 242] on div at bounding box center [467, 221] width 698 height 442
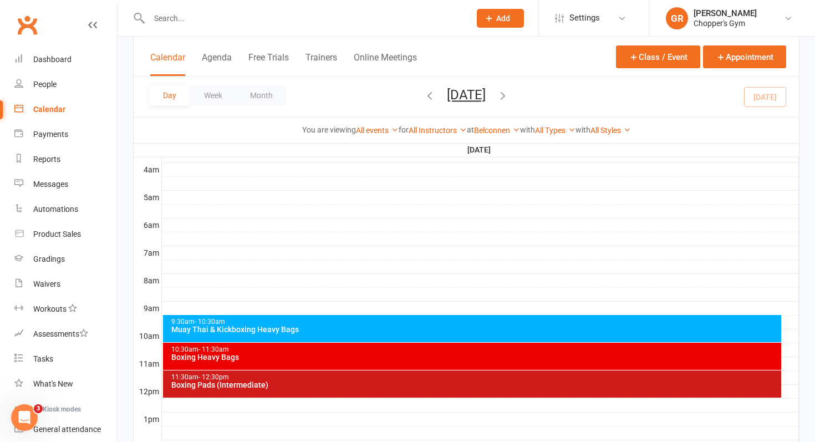
click at [368, 354] on div "Boxing Heavy Bags" at bounding box center [475, 357] width 609 height 8
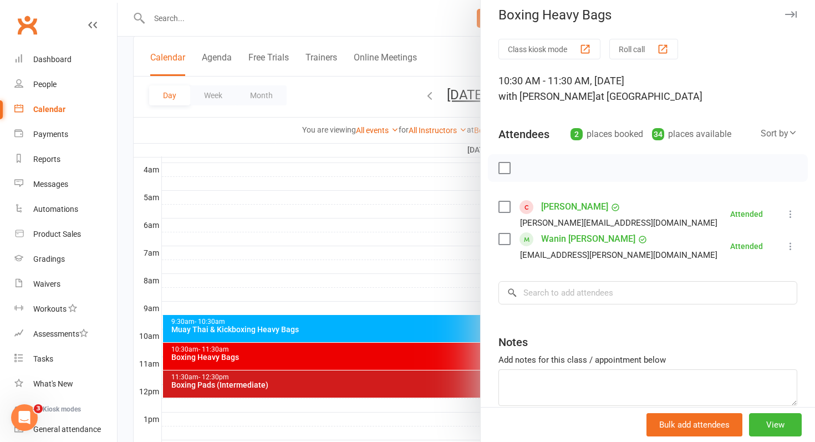
click at [370, 280] on div at bounding box center [467, 221] width 698 height 442
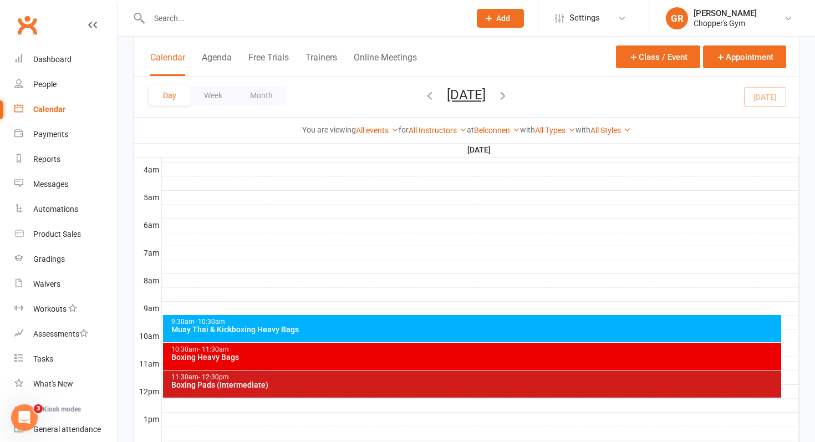
click at [373, 328] on div "Muay Thai & Kickboxing Heavy Bags" at bounding box center [475, 330] width 609 height 8
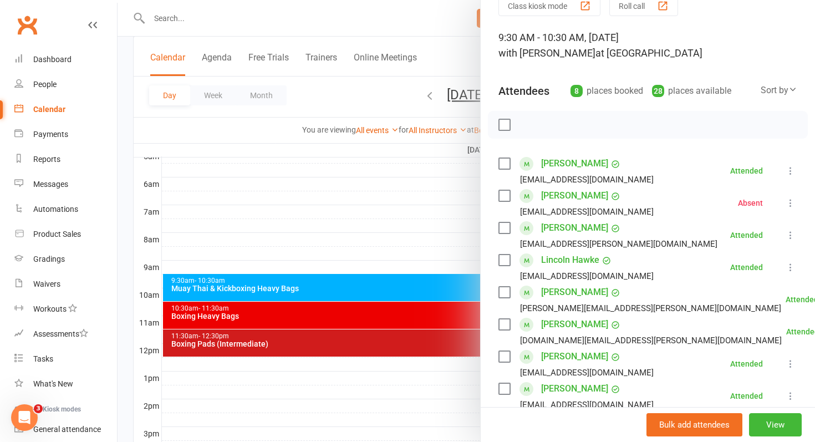
scroll to position [221, 0]
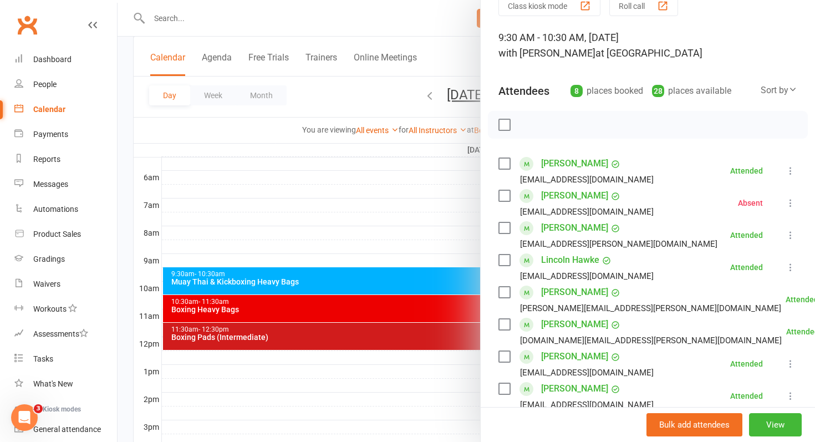
click at [399, 335] on div at bounding box center [467, 221] width 698 height 442
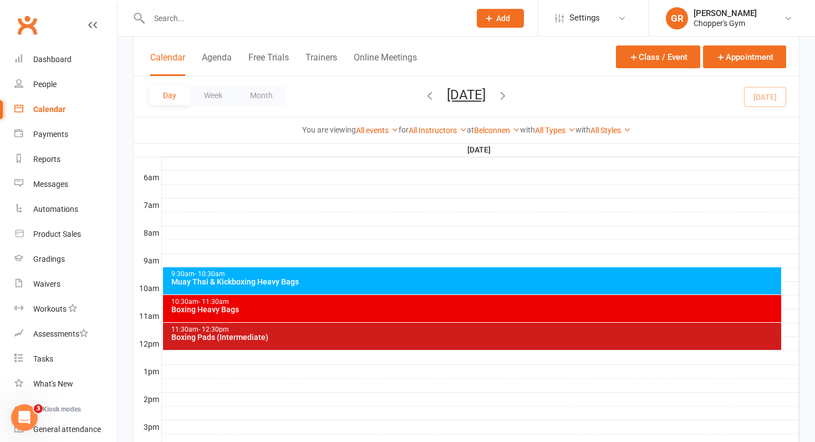
click at [380, 333] on div "Boxing Pads (Intermediate)" at bounding box center [475, 337] width 609 height 8
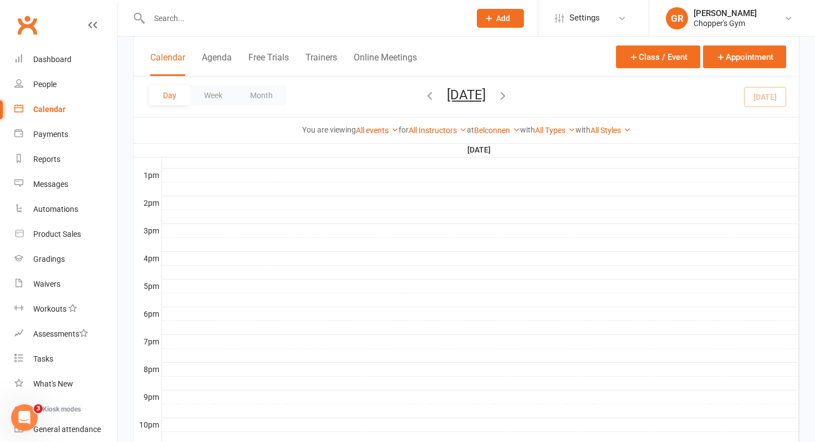
scroll to position [347, 0]
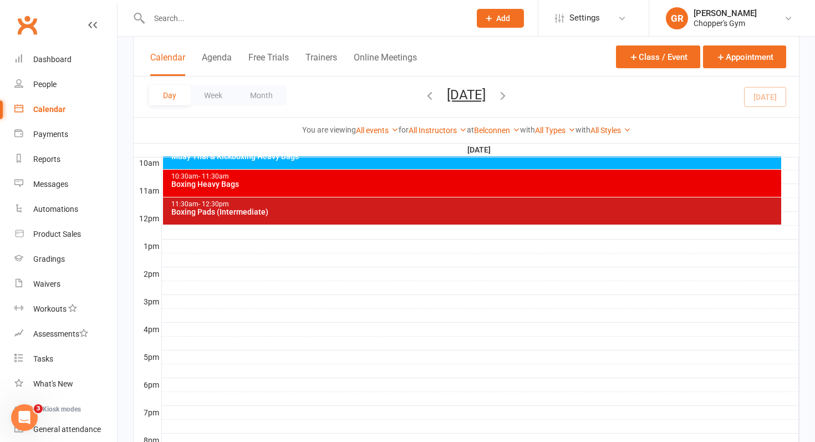
click at [407, 217] on div "11:30am - 12:30pm Boxing Pads (Intermediate)" at bounding box center [472, 210] width 619 height 27
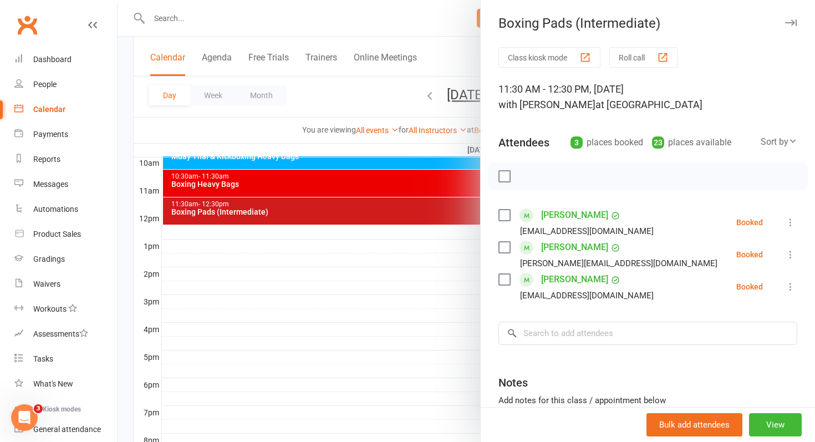
click at [562, 219] on link "Andrew Gregory" at bounding box center [574, 215] width 67 height 18
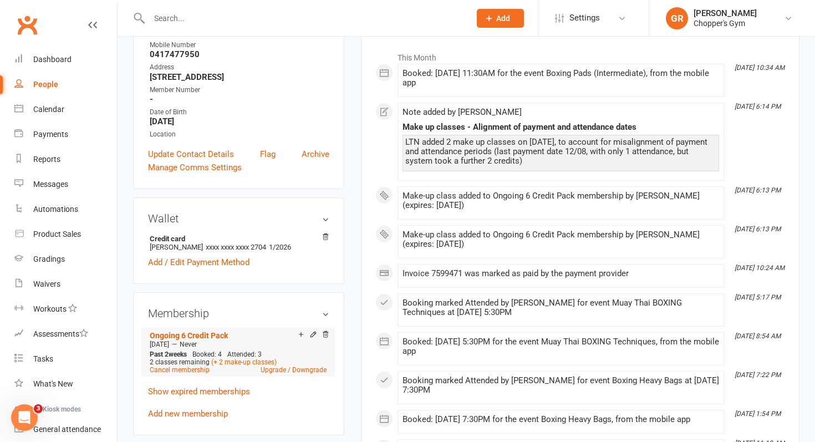
scroll to position [183, 0]
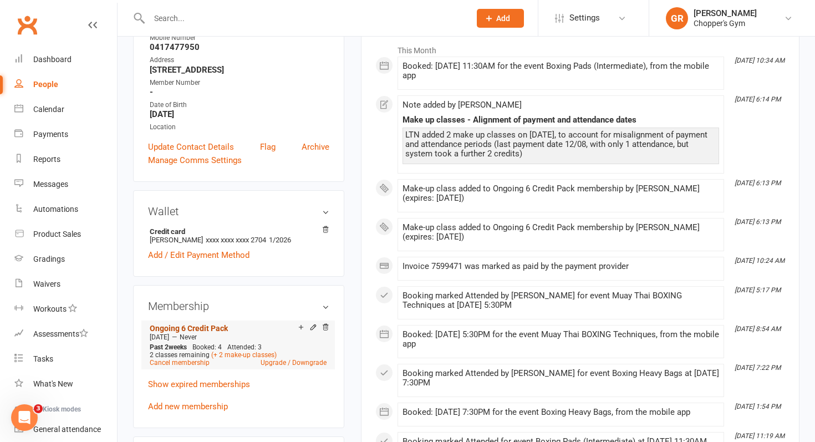
click at [216, 327] on link "Ongoing 6 Credit Pack" at bounding box center [189, 328] width 78 height 9
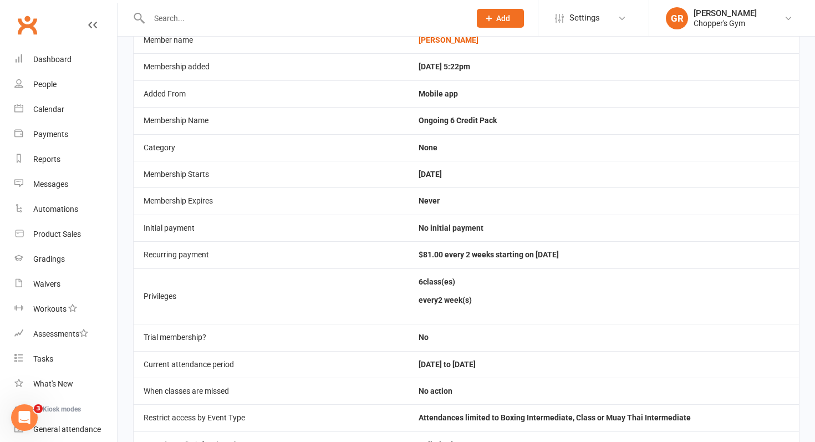
scroll to position [98, 0]
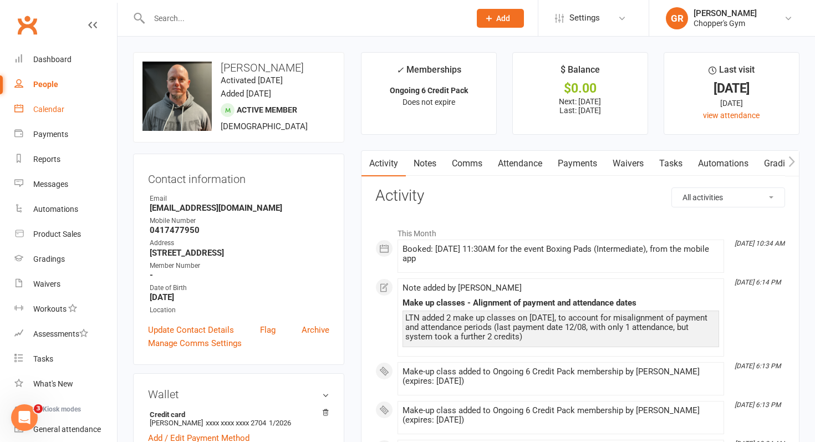
click at [56, 105] on div "Calendar" at bounding box center [48, 109] width 31 height 9
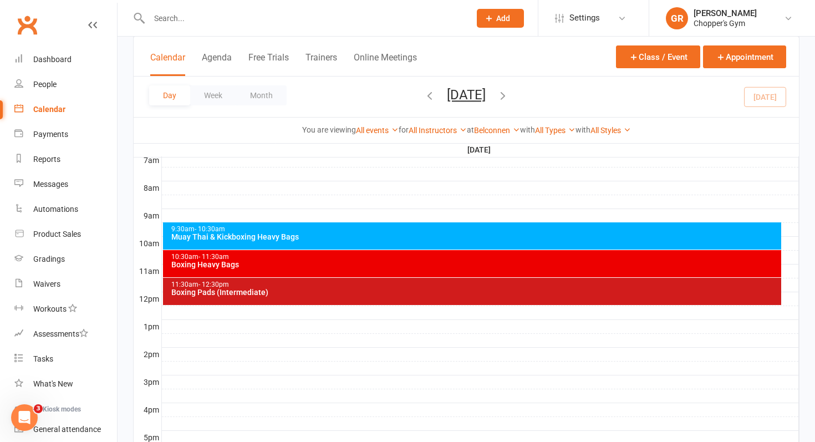
scroll to position [346, 0]
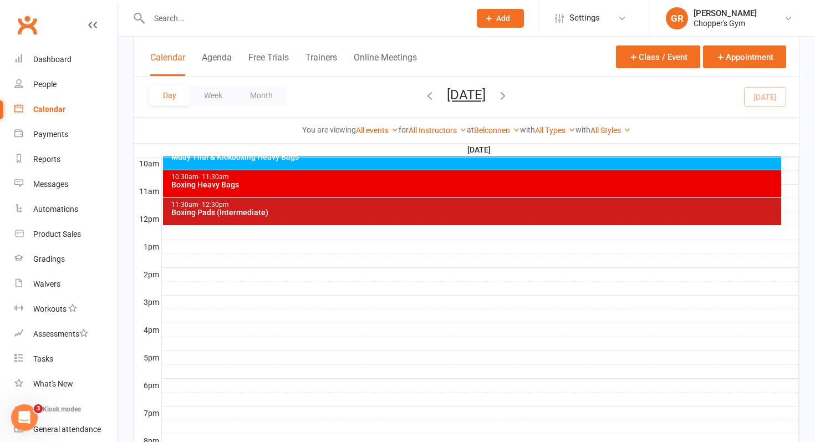
click at [253, 212] on div "Boxing Pads (Intermediate)" at bounding box center [475, 213] width 609 height 8
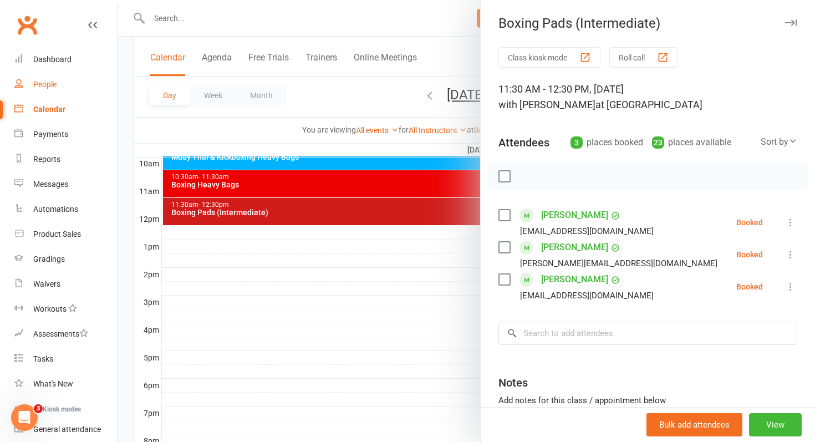
click at [50, 82] on div "People" at bounding box center [44, 84] width 23 height 9
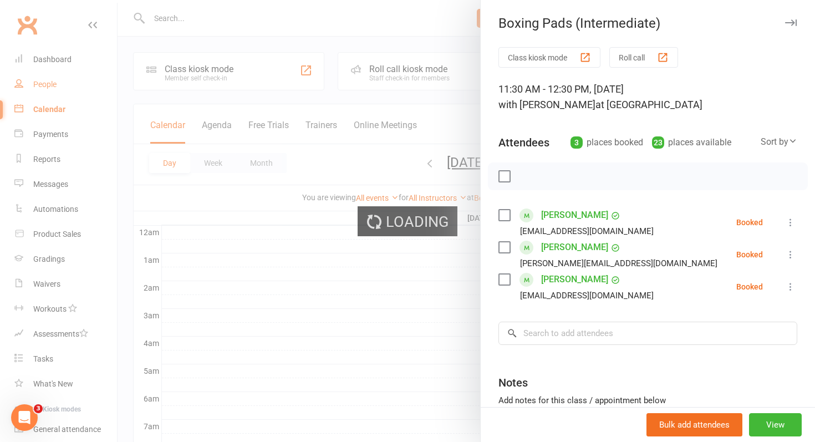
select select "100"
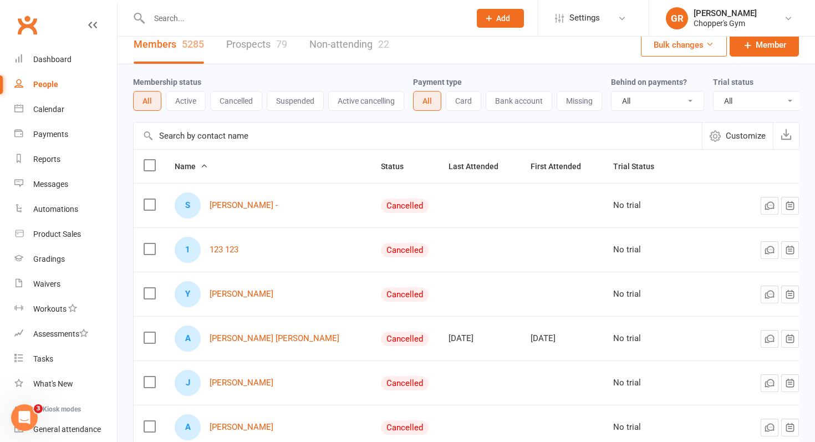
scroll to position [12, 0]
click at [46, 118] on link "Calendar" at bounding box center [65, 109] width 103 height 25
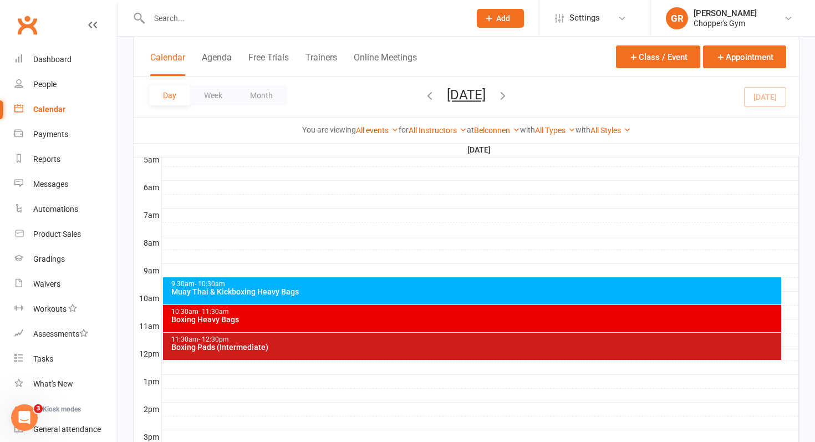
scroll to position [216, 0]
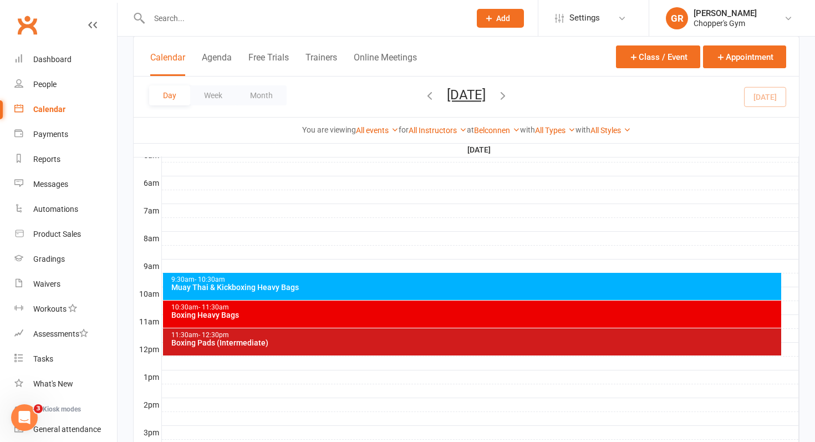
click at [321, 317] on div "Boxing Heavy Bags" at bounding box center [475, 315] width 609 height 8
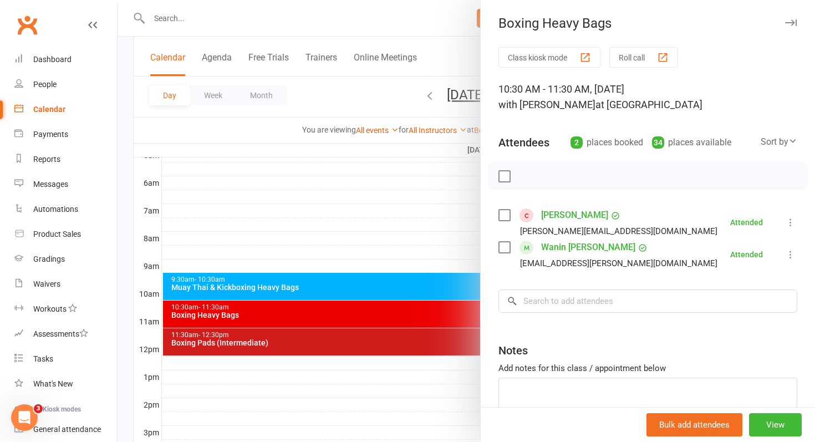
click at [381, 207] on div at bounding box center [467, 221] width 698 height 442
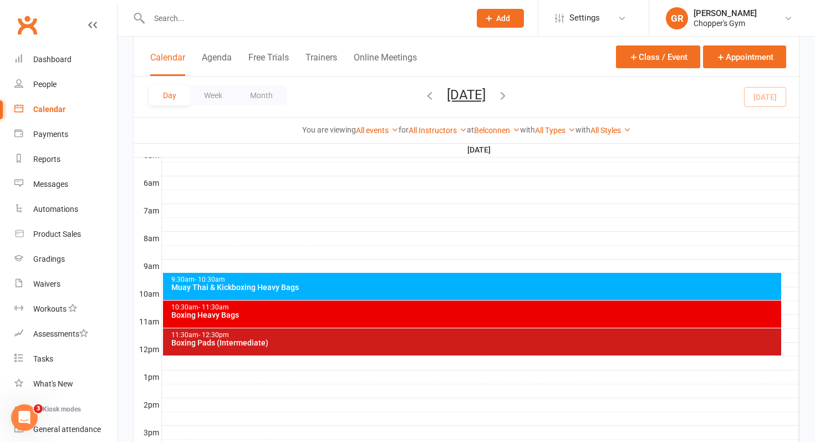
click at [377, 344] on div "Boxing Pads (Intermediate)" at bounding box center [475, 343] width 609 height 8
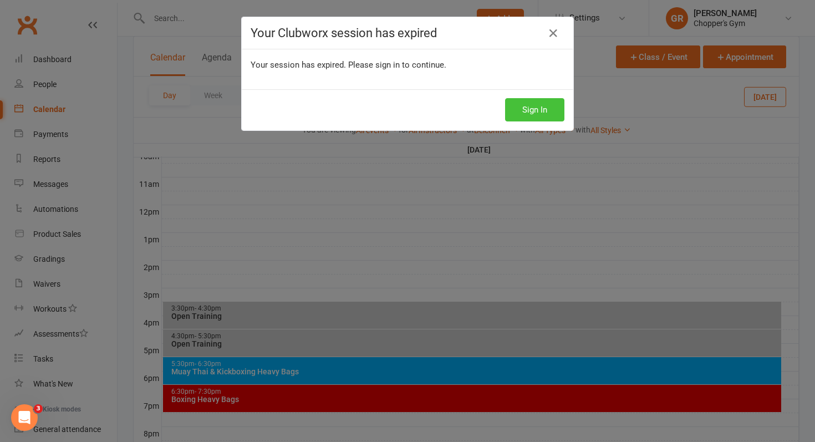
click at [530, 105] on button "Sign In" at bounding box center [534, 109] width 59 height 23
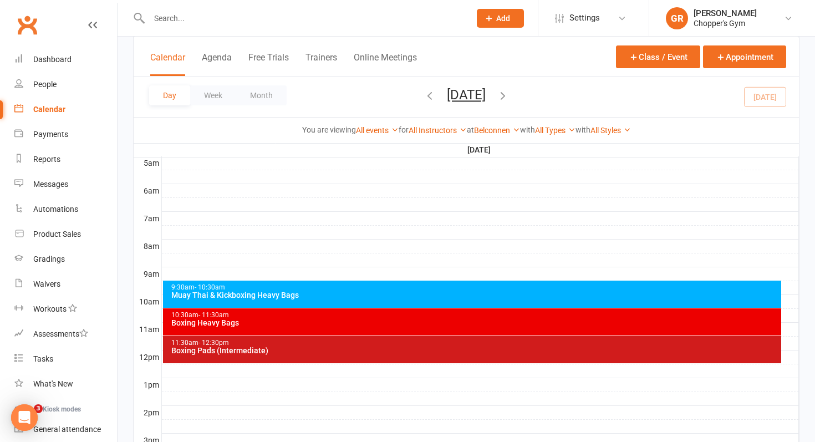
scroll to position [216, 0]
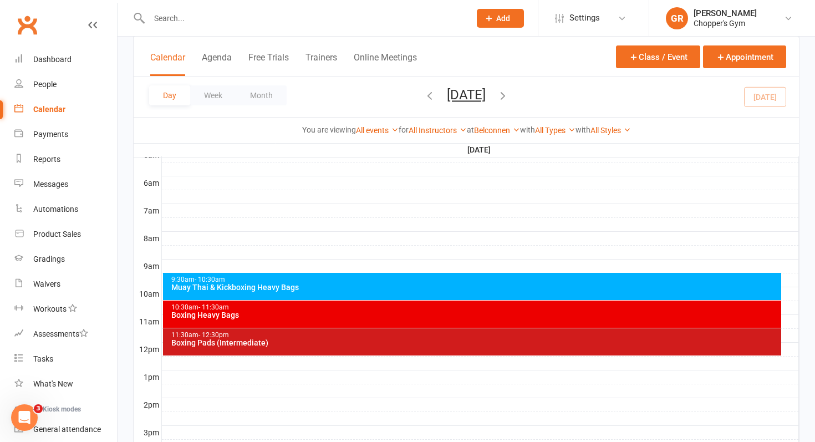
click at [403, 321] on div "10:30am - 11:30am Boxing Heavy Bags" at bounding box center [472, 314] width 619 height 27
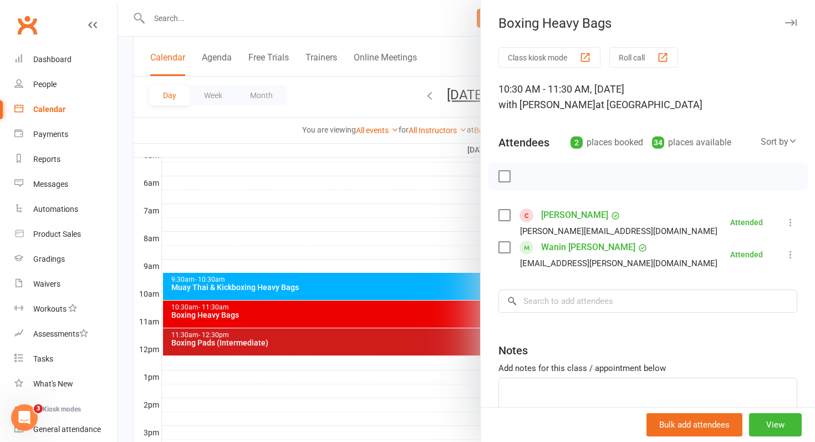
scroll to position [4, 0]
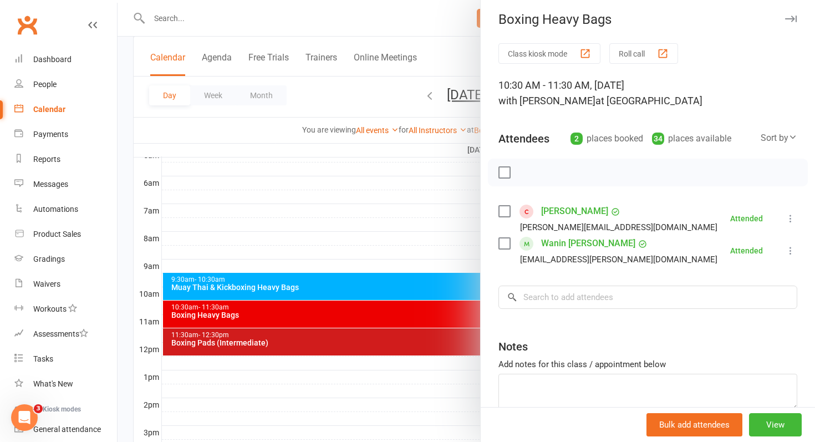
click at [419, 247] on div at bounding box center [467, 221] width 698 height 442
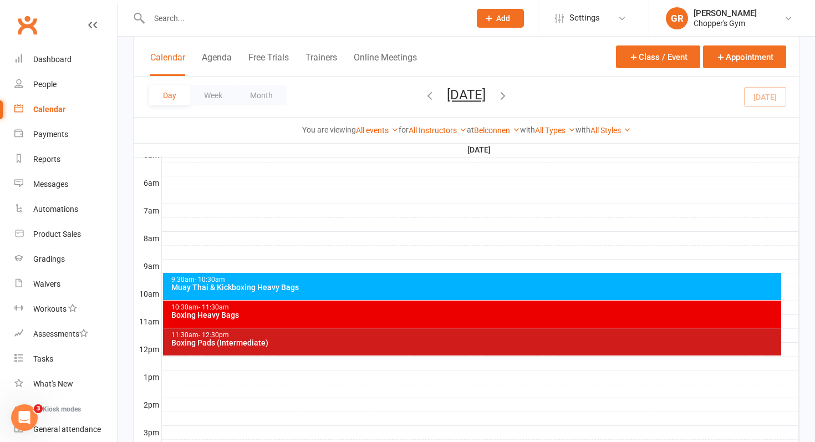
click at [351, 351] on div "11:30am - 12:30pm Boxing Pads (Intermediate)" at bounding box center [472, 341] width 619 height 27
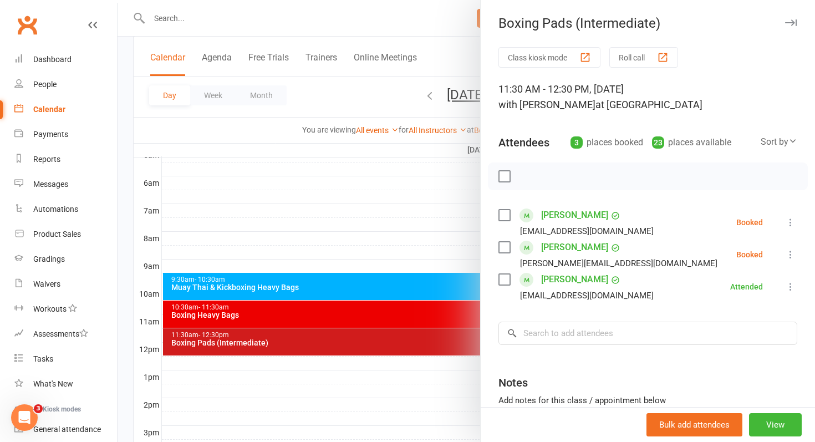
click at [424, 227] on div at bounding box center [467, 221] width 698 height 442
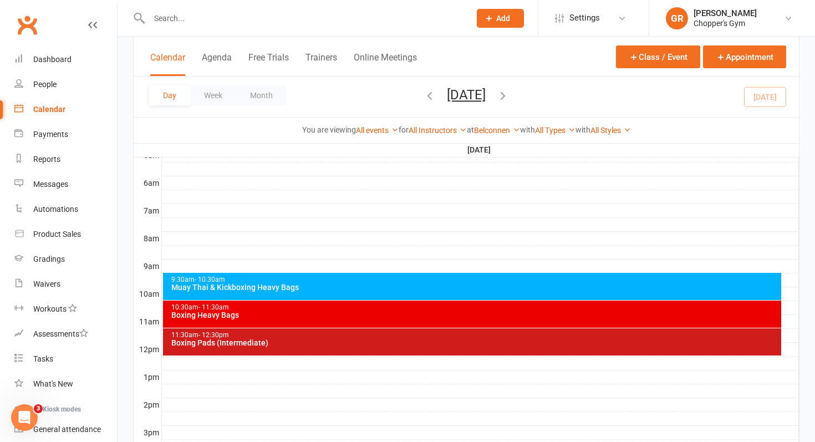
click at [289, 321] on div "10:30am - 11:30am Boxing Heavy Bags" at bounding box center [472, 314] width 619 height 27
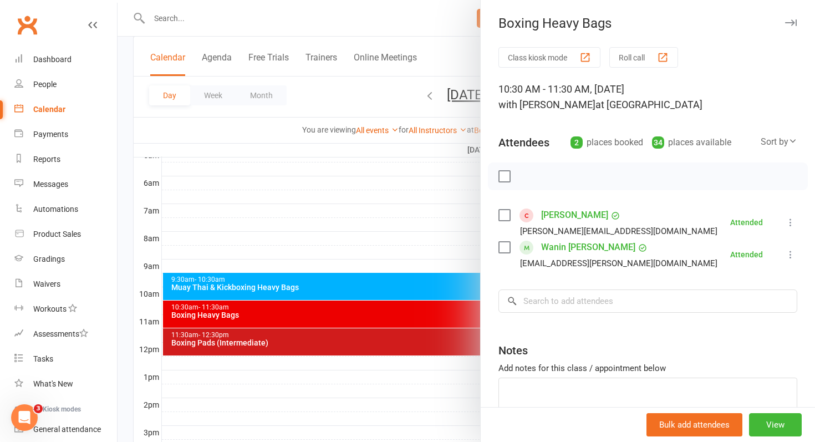
click at [379, 347] on div at bounding box center [467, 221] width 698 height 442
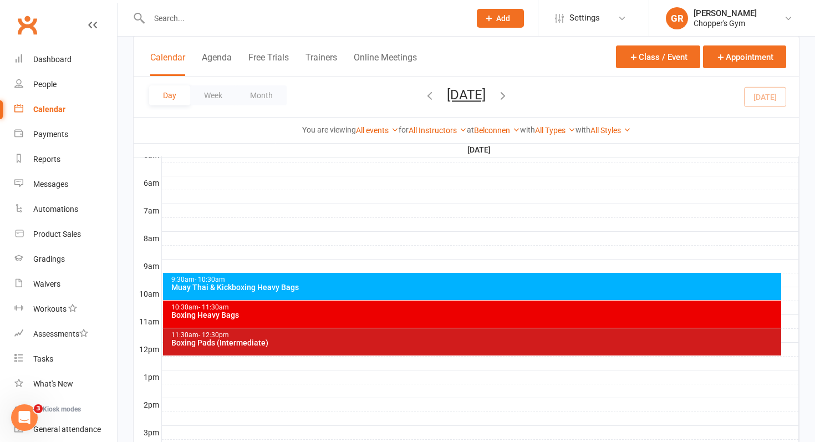
click at [374, 347] on div "11:30am - 12:30pm Boxing Pads (Intermediate)" at bounding box center [472, 341] width 619 height 27
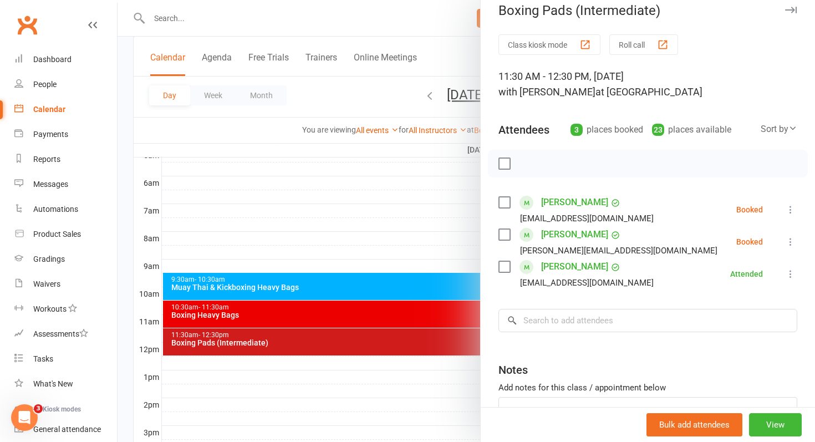
scroll to position [16, 0]
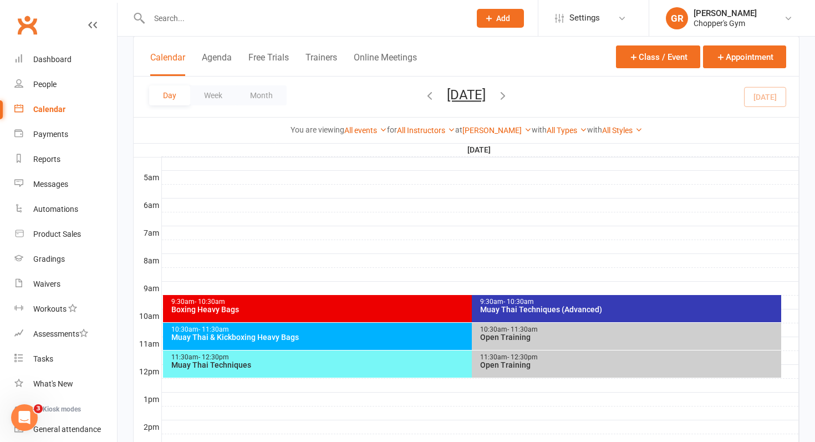
click at [171, 94] on button "Day" at bounding box center [169, 95] width 41 height 20
click at [409, 348] on div "10:30am - 11:30am Muay Thai & Kickboxing Heavy Bags" at bounding box center [467, 336] width 608 height 27
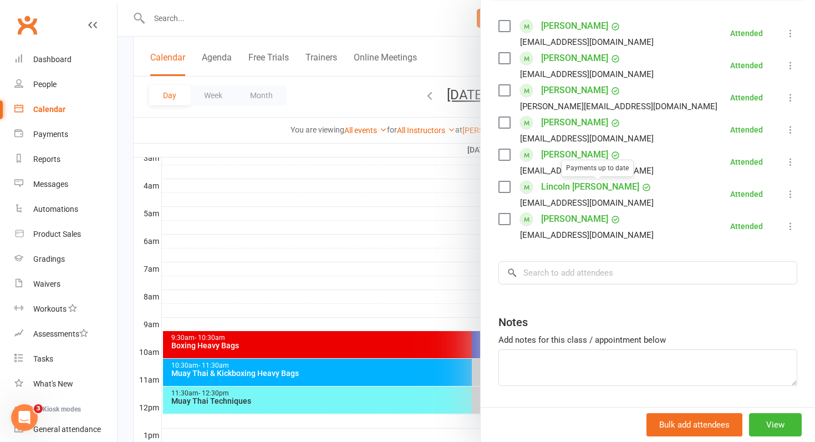
scroll to position [152, 0]
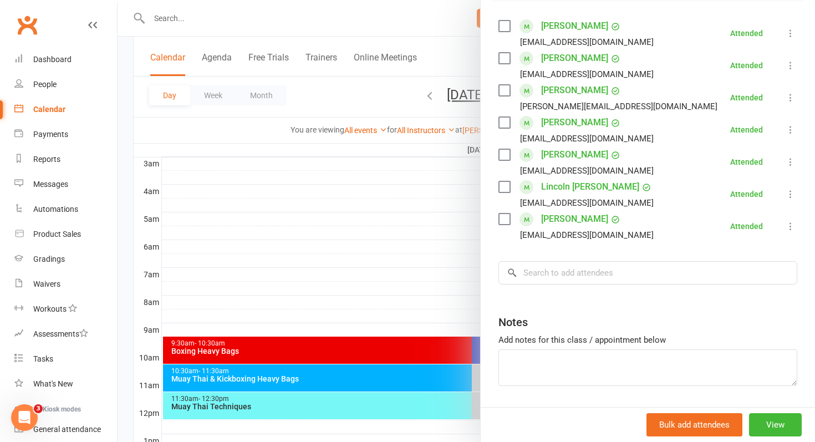
click at [391, 402] on div at bounding box center [467, 221] width 698 height 442
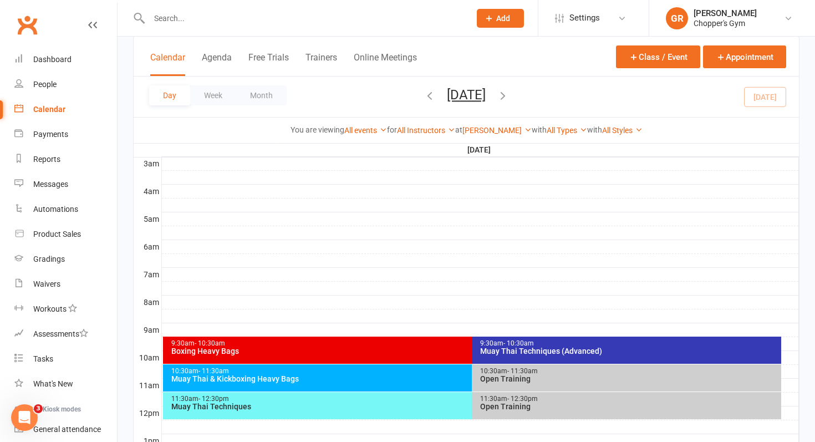
click at [375, 399] on div "11:30am - 12:30pm" at bounding box center [470, 398] width 598 height 7
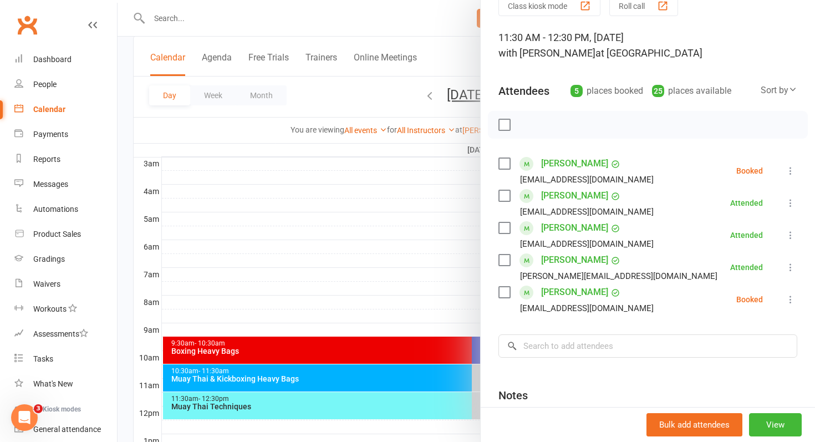
scroll to position [53, 0]
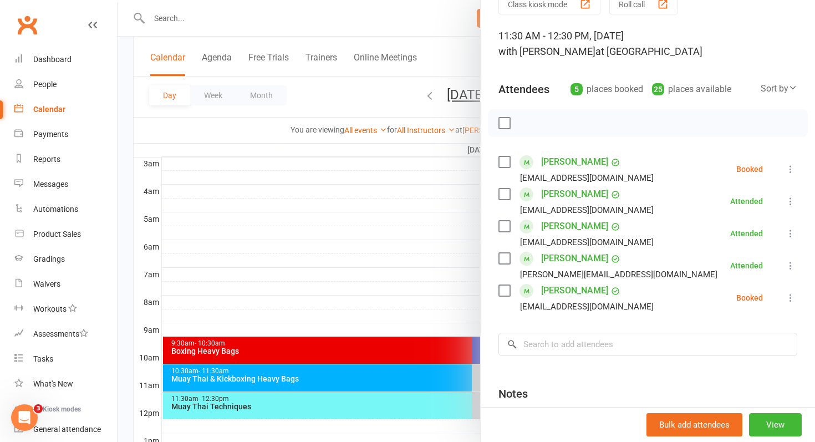
click at [329, 382] on div at bounding box center [467, 221] width 698 height 442
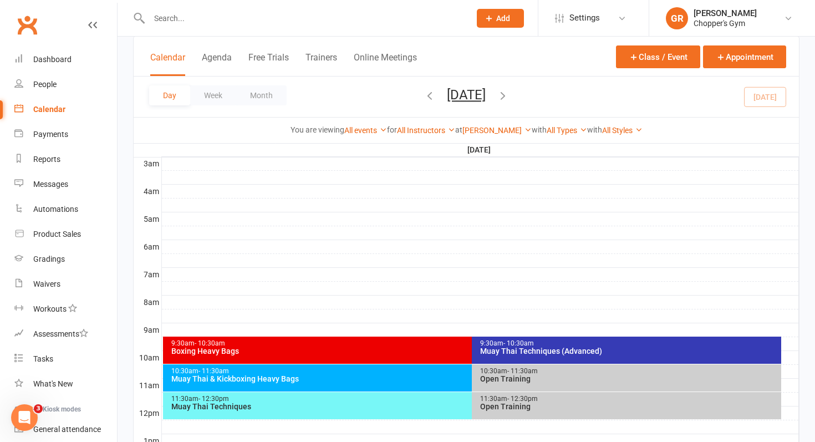
click at [329, 382] on div "Muay Thai & Kickboxing Heavy Bags" at bounding box center [470, 379] width 598 height 8
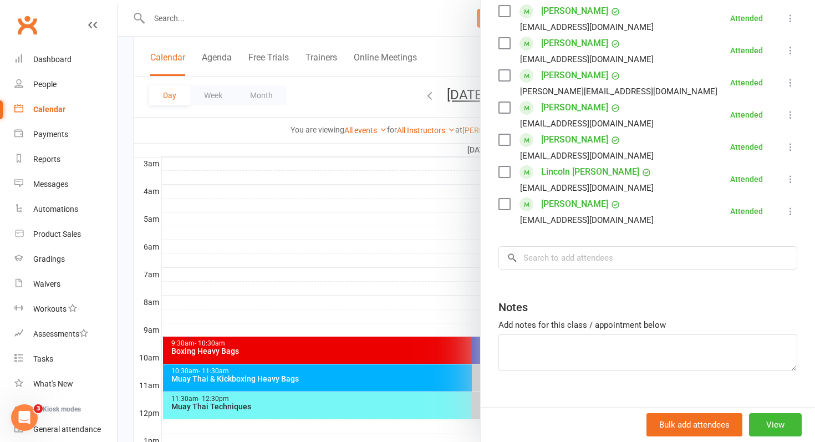
scroll to position [224, 0]
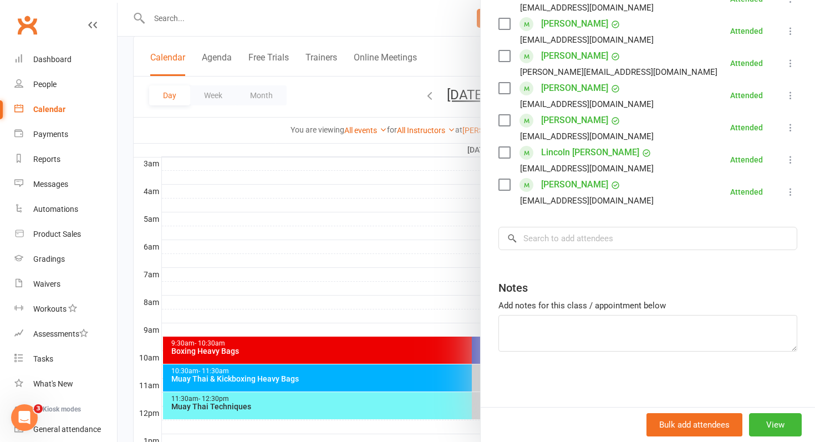
click at [362, 206] on div at bounding box center [467, 221] width 698 height 442
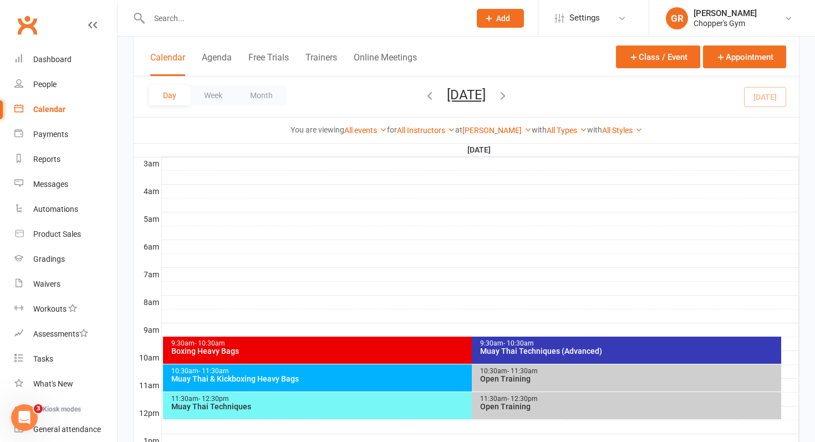
click at [265, 375] on div "Muay Thai & Kickboxing Heavy Bags" at bounding box center [470, 379] width 598 height 8
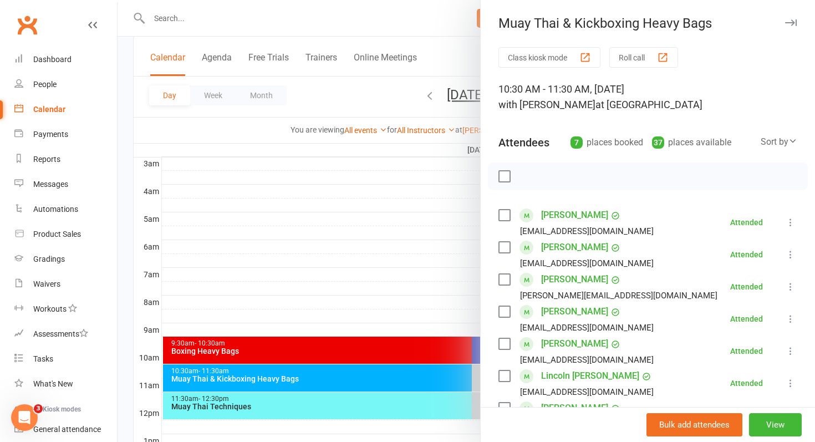
click at [305, 250] on div at bounding box center [467, 221] width 698 height 442
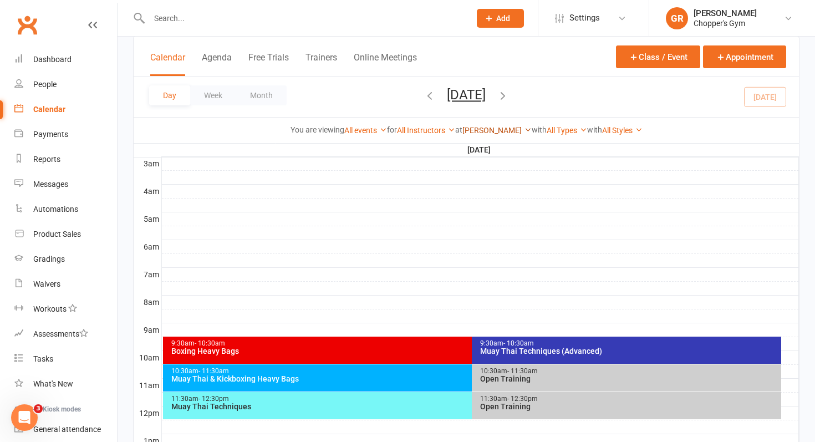
click at [498, 131] on link "[PERSON_NAME]" at bounding box center [497, 130] width 69 height 9
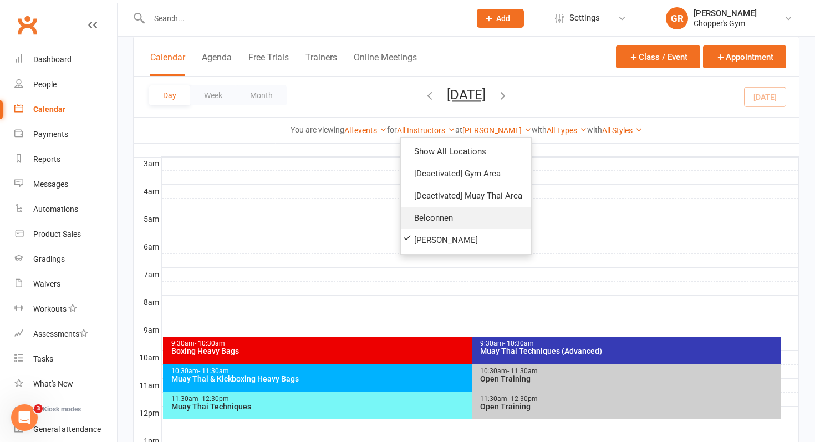
click at [440, 221] on link "Belconnen" at bounding box center [466, 218] width 130 height 22
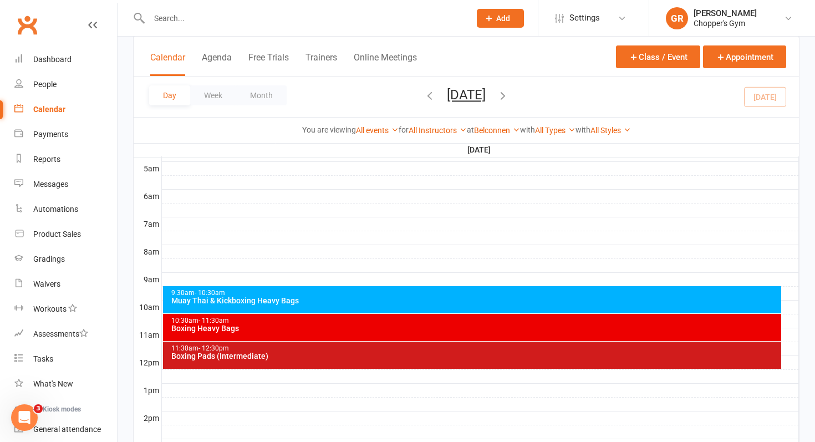
scroll to position [209, 0]
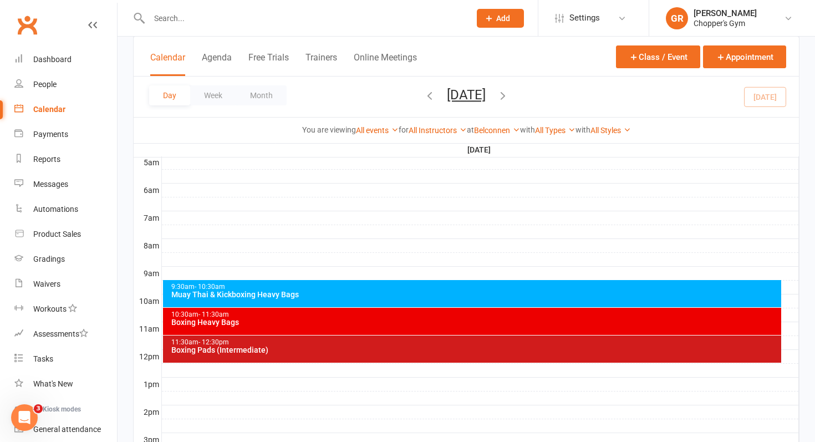
click at [383, 351] on div "Boxing Pads (Intermediate)" at bounding box center [475, 350] width 609 height 8
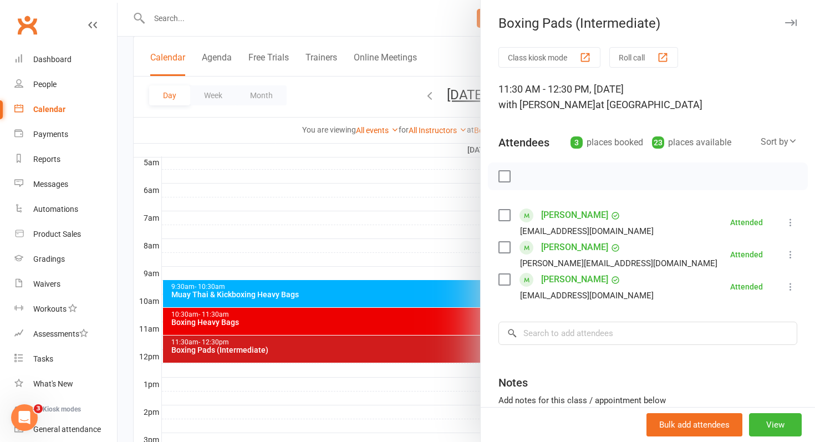
click at [376, 326] on div at bounding box center [467, 221] width 698 height 442
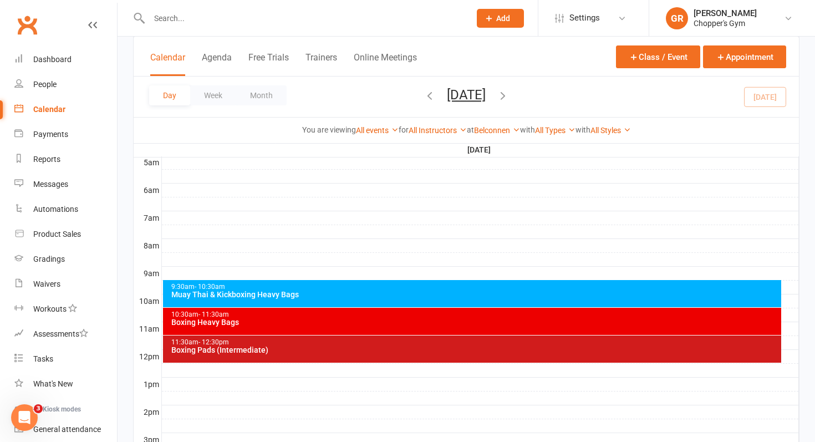
click at [376, 326] on div "10:30am - 11:30am Boxing Heavy Bags" at bounding box center [472, 321] width 619 height 27
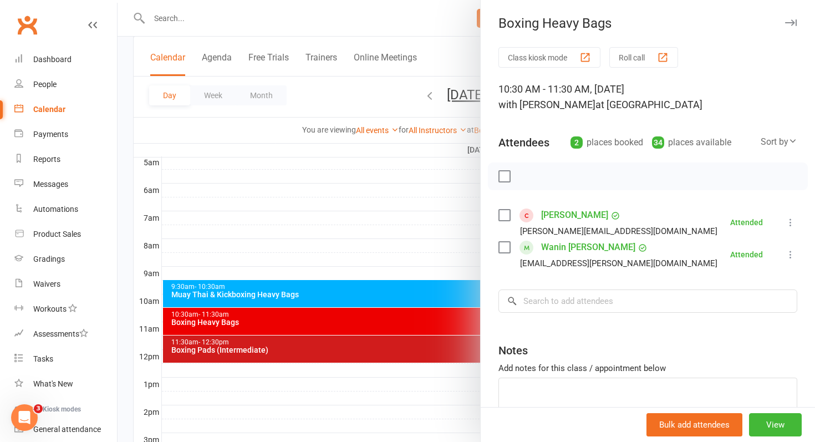
click at [384, 321] on div at bounding box center [467, 221] width 698 height 442
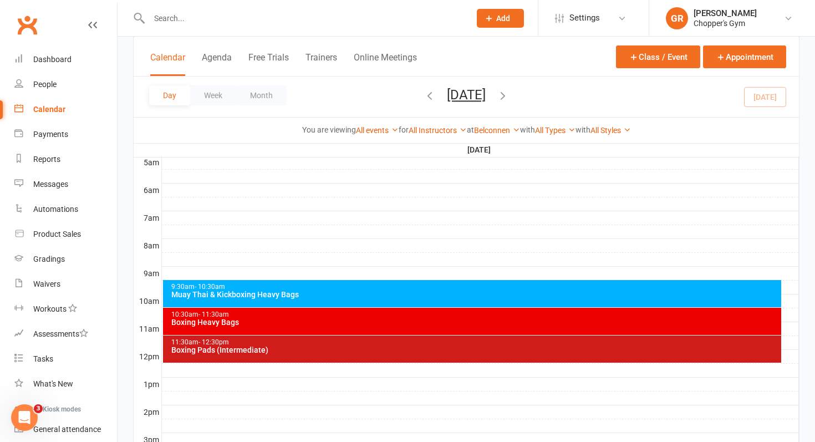
click at [374, 322] on div "Boxing Heavy Bags" at bounding box center [475, 322] width 609 height 8
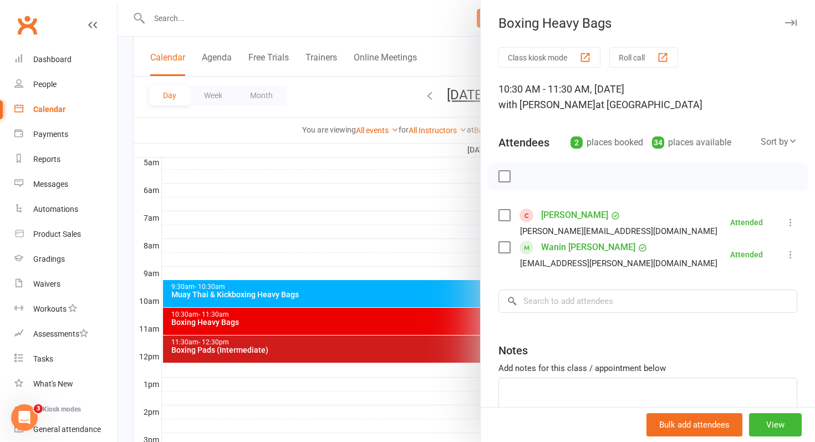
click at [364, 348] on div at bounding box center [467, 221] width 698 height 442
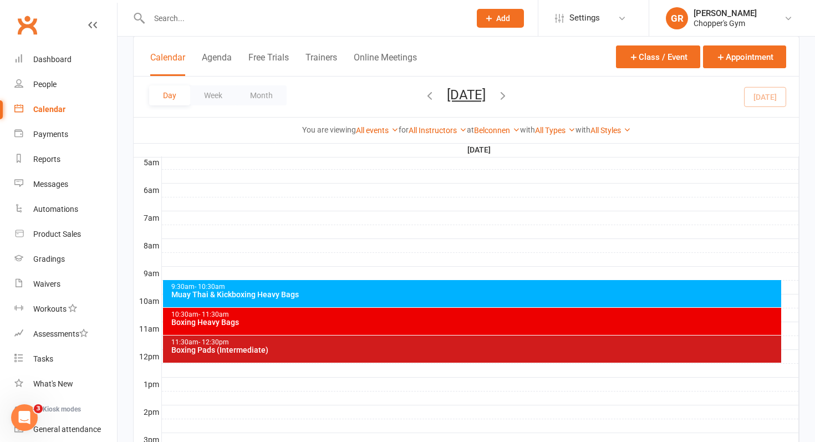
click at [362, 325] on div "Boxing Heavy Bags" at bounding box center [475, 322] width 609 height 8
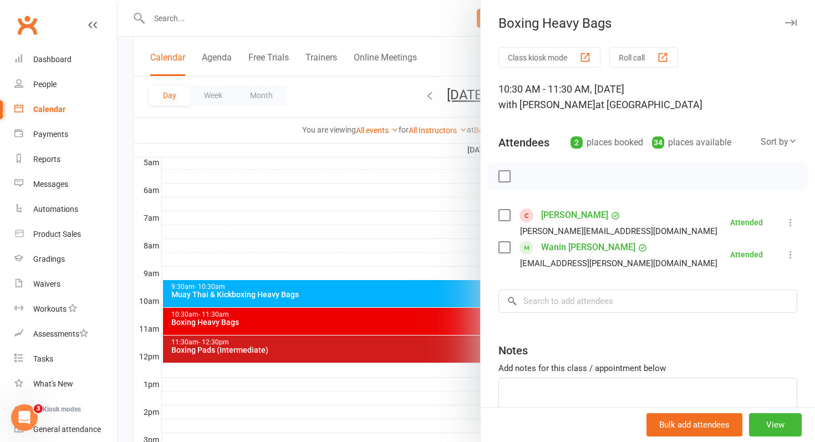
click at [349, 357] on div at bounding box center [467, 221] width 698 height 442
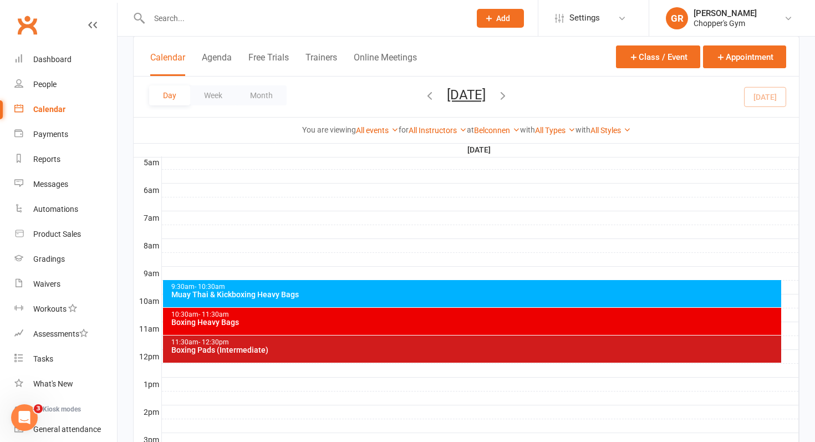
click at [362, 298] on div "9:30am - 10:30am Muay Thai & Kickboxing Heavy Bags" at bounding box center [472, 293] width 619 height 27
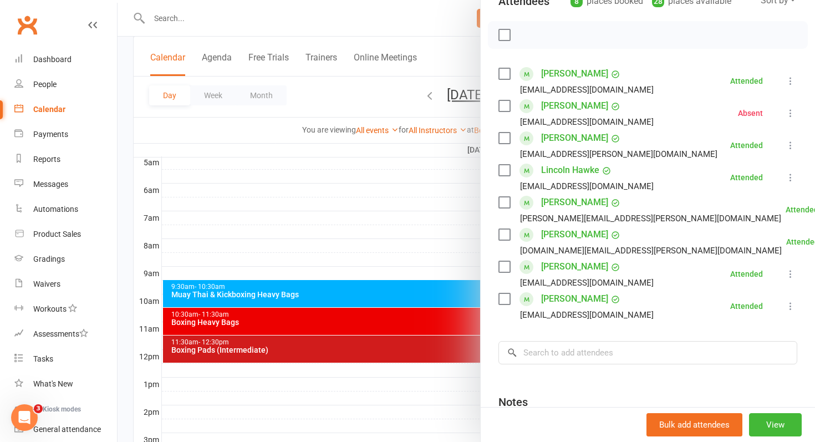
scroll to position [144, 0]
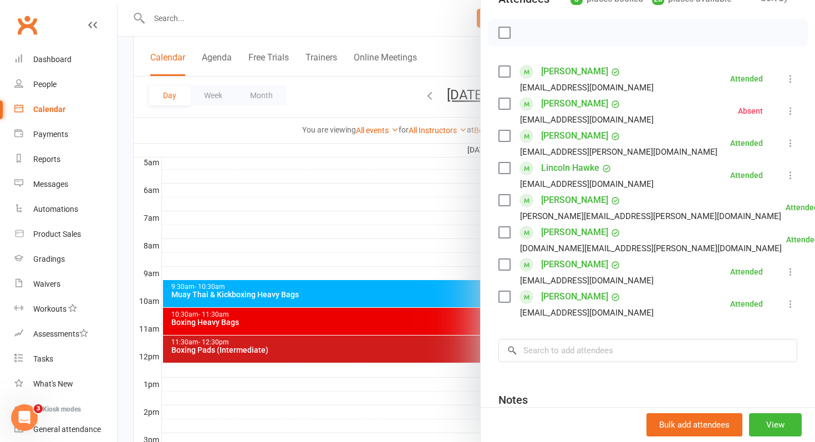
click at [397, 233] on div at bounding box center [467, 221] width 698 height 442
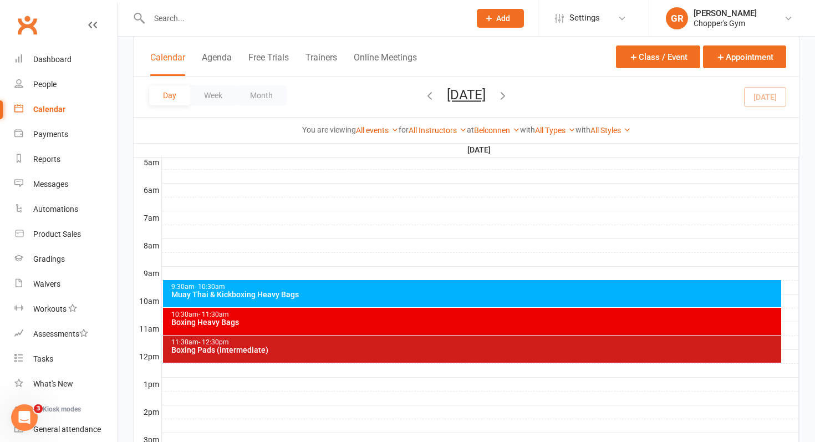
click at [394, 328] on div "10:30am - 11:30am Boxing Heavy Bags" at bounding box center [472, 321] width 619 height 27
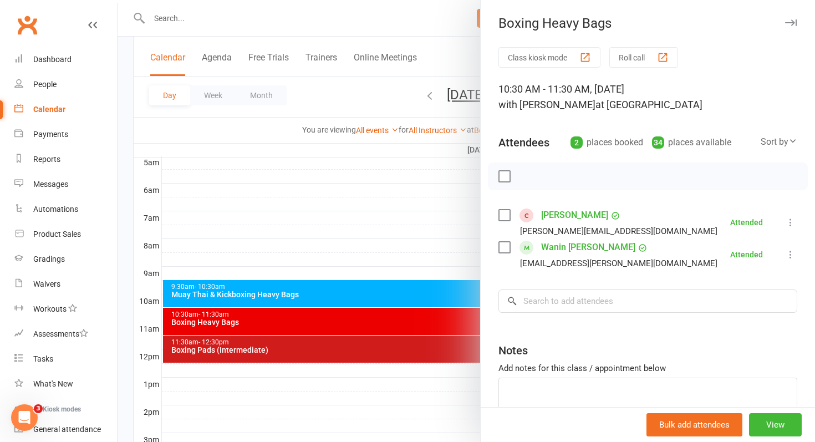
click at [359, 352] on div at bounding box center [467, 221] width 698 height 442
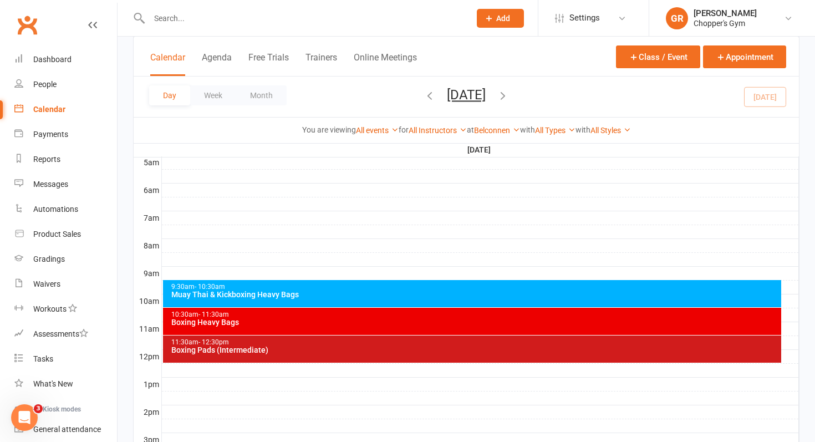
click at [359, 352] on div "Boxing Pads (Intermediate)" at bounding box center [475, 350] width 609 height 8
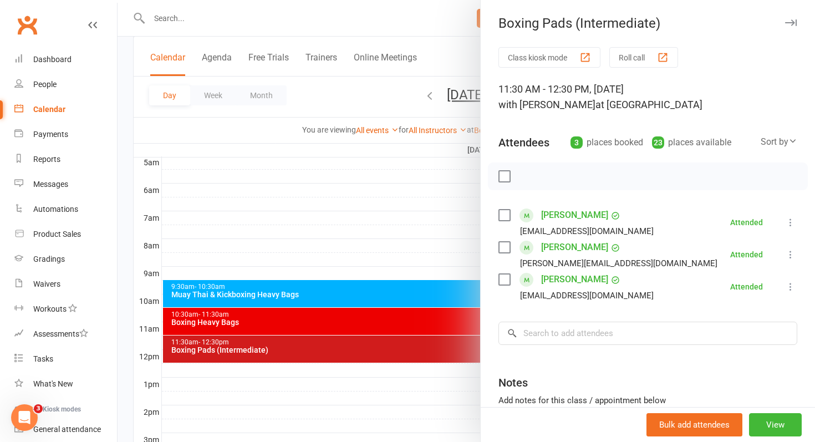
click at [314, 228] on div at bounding box center [467, 221] width 698 height 442
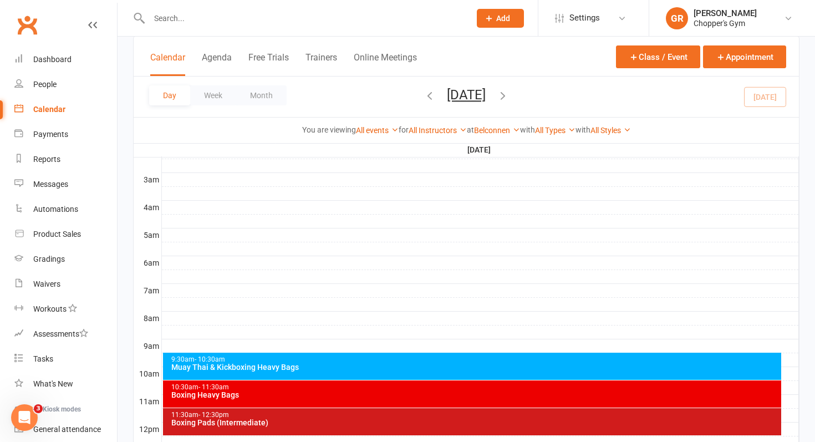
scroll to position [148, 0]
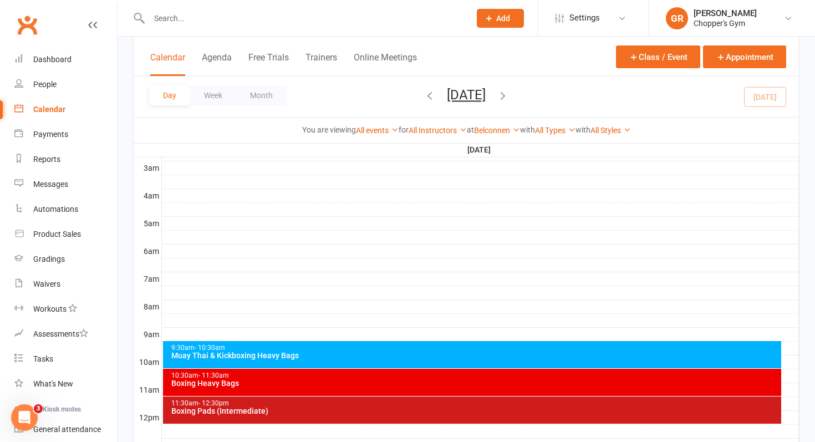
click at [334, 405] on div "11:30am - 12:30pm" at bounding box center [475, 403] width 609 height 7
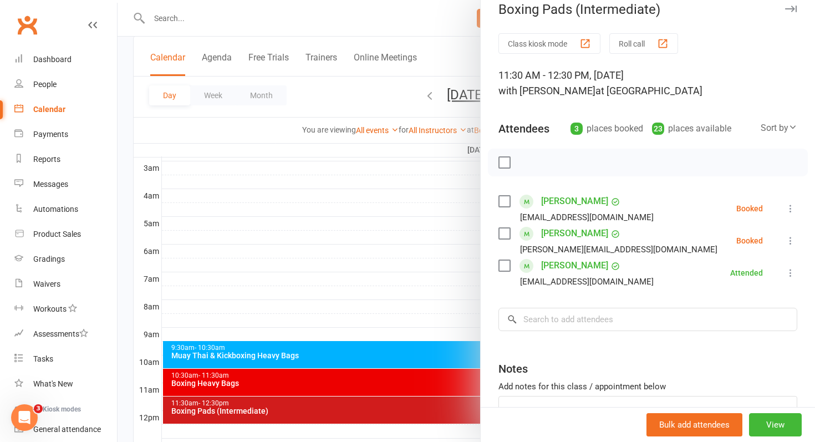
scroll to position [20, 0]
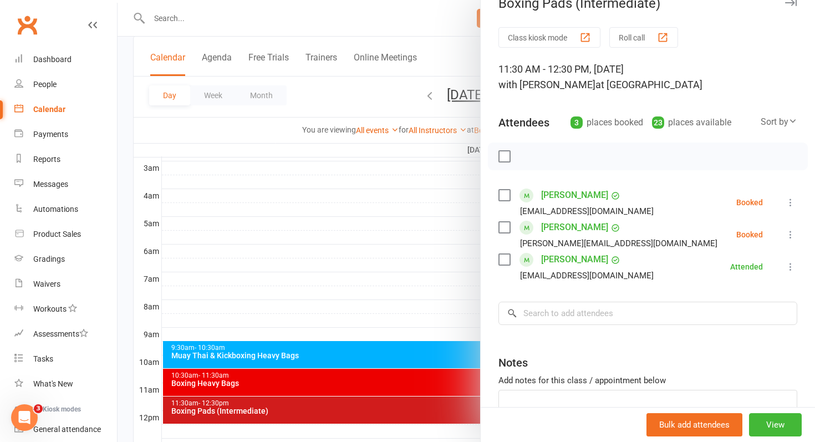
click at [504, 197] on label at bounding box center [504, 195] width 11 height 11
click at [535, 153] on icon "button" at bounding box center [529, 156] width 12 height 12
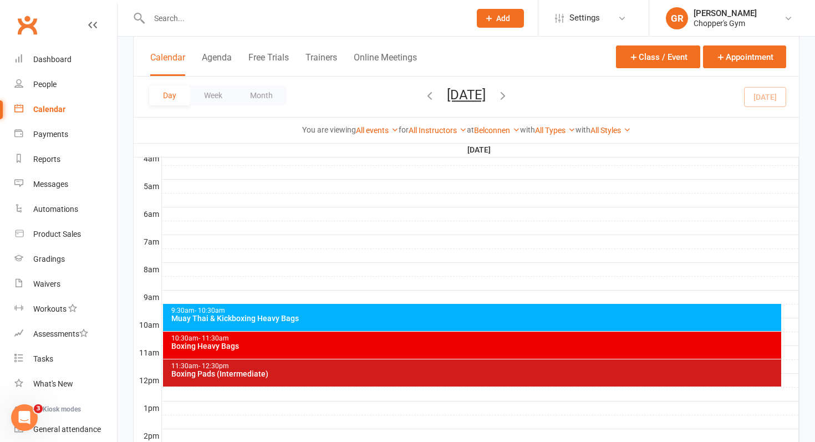
scroll to position [200, 0]
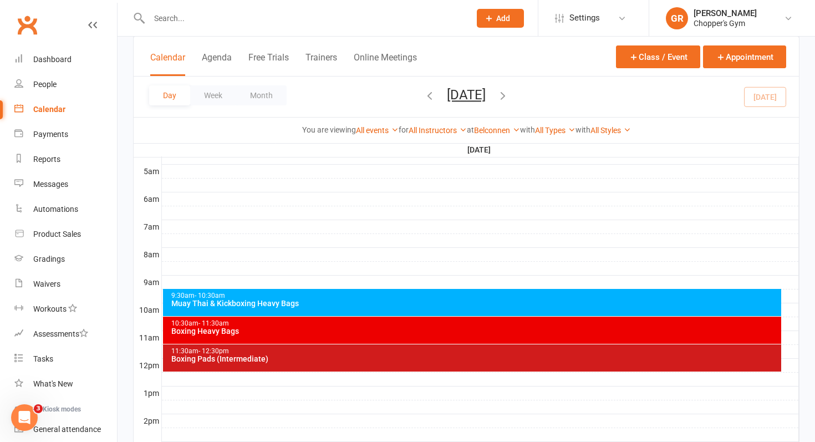
click at [558, 356] on div "Boxing Pads (Intermediate)" at bounding box center [475, 359] width 609 height 8
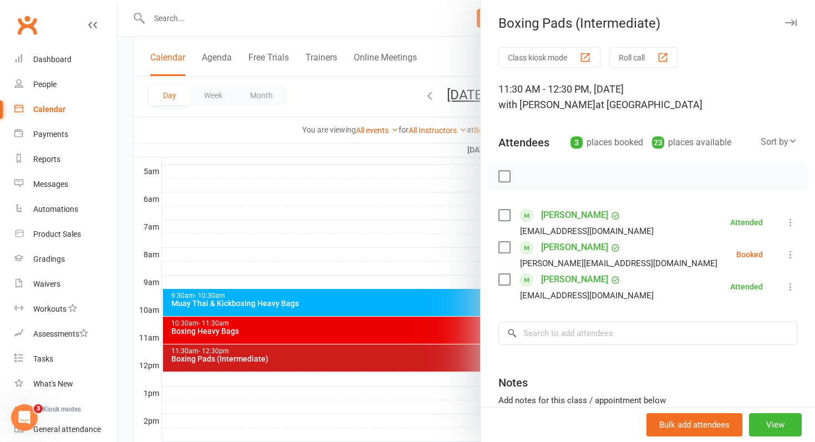
click at [416, 228] on div at bounding box center [467, 221] width 698 height 442
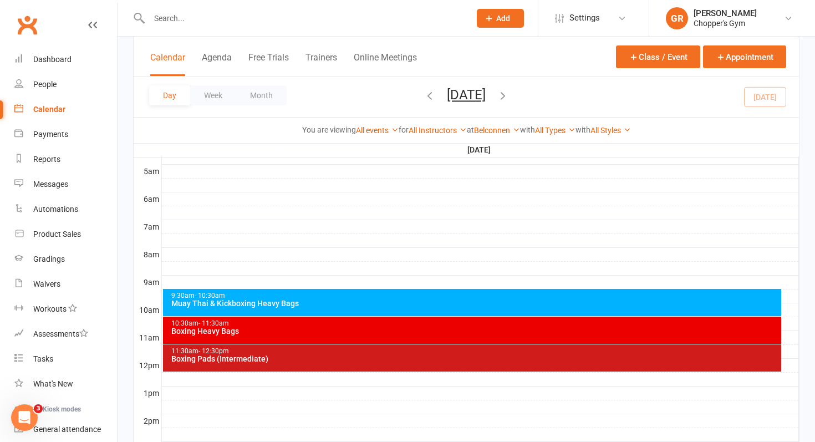
click at [397, 333] on div "Boxing Heavy Bags" at bounding box center [475, 331] width 609 height 8
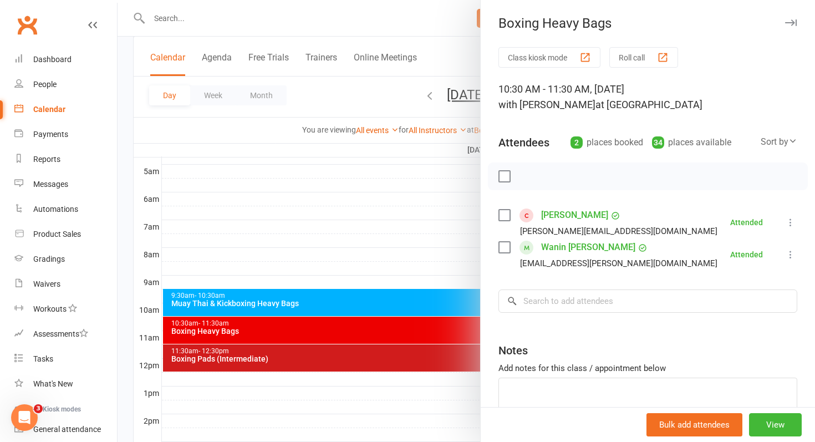
click at [364, 356] on div at bounding box center [467, 221] width 698 height 442
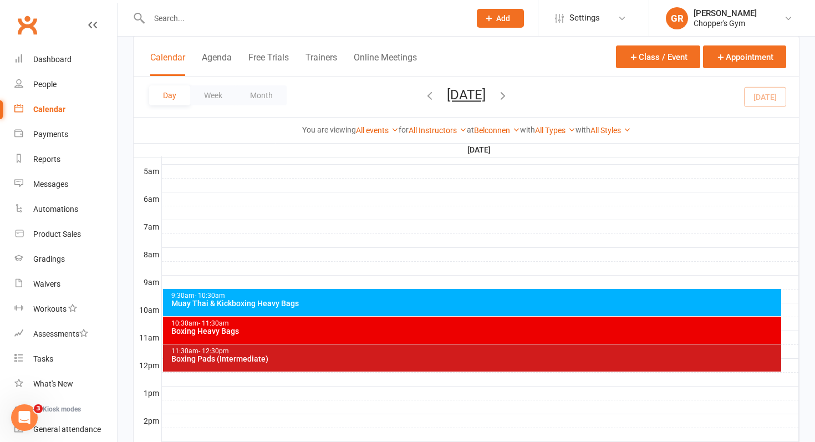
click at [364, 356] on div "Boxing Pads (Intermediate)" at bounding box center [475, 359] width 609 height 8
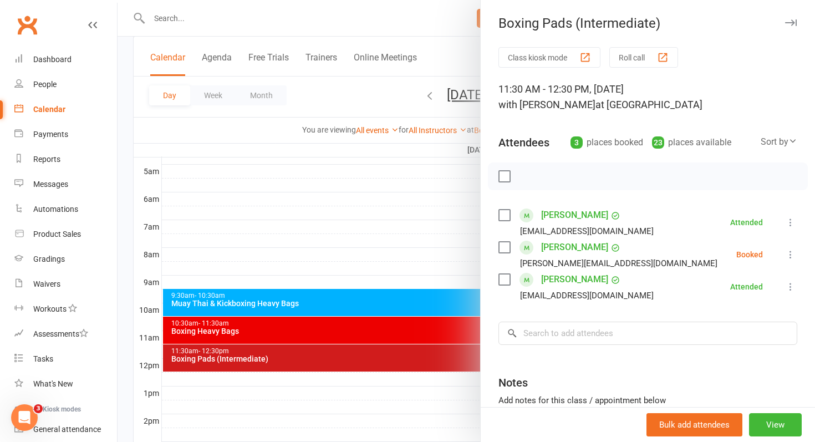
click at [509, 248] on label at bounding box center [504, 247] width 11 height 11
click at [532, 173] on icon "button" at bounding box center [529, 176] width 9 height 9
click at [419, 260] on div at bounding box center [467, 221] width 698 height 442
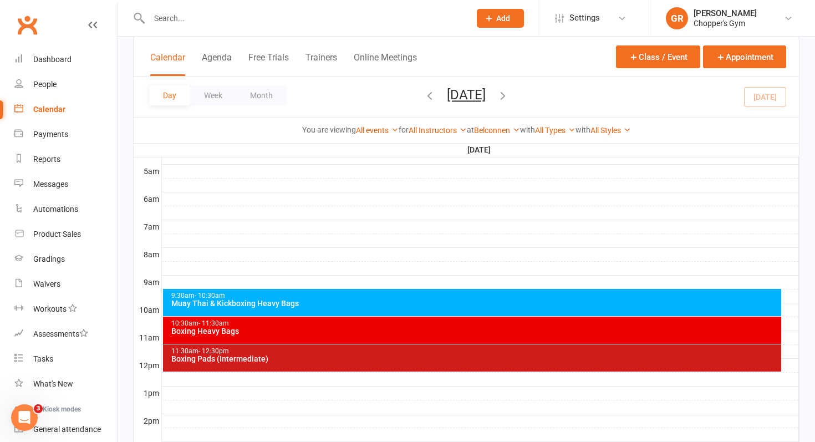
click at [40, 105] on div "Calendar" at bounding box center [49, 109] width 32 height 9
click at [48, 106] on div "Calendar" at bounding box center [49, 109] width 32 height 9
click at [253, 348] on div "11:30am - 12:30pm" at bounding box center [475, 351] width 609 height 7
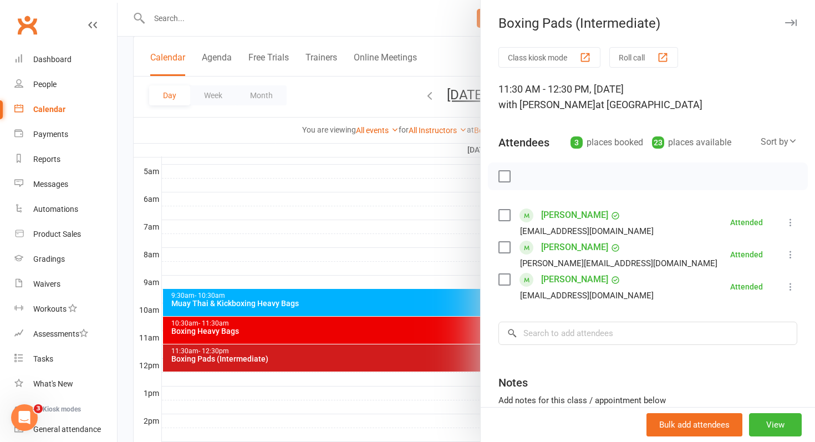
click at [563, 219] on link "[PERSON_NAME]" at bounding box center [574, 215] width 67 height 18
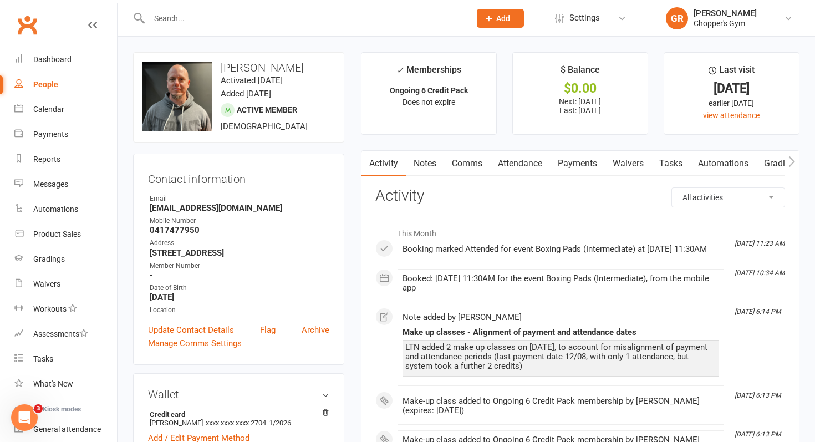
click at [526, 163] on link "Attendance" at bounding box center [520, 164] width 60 height 26
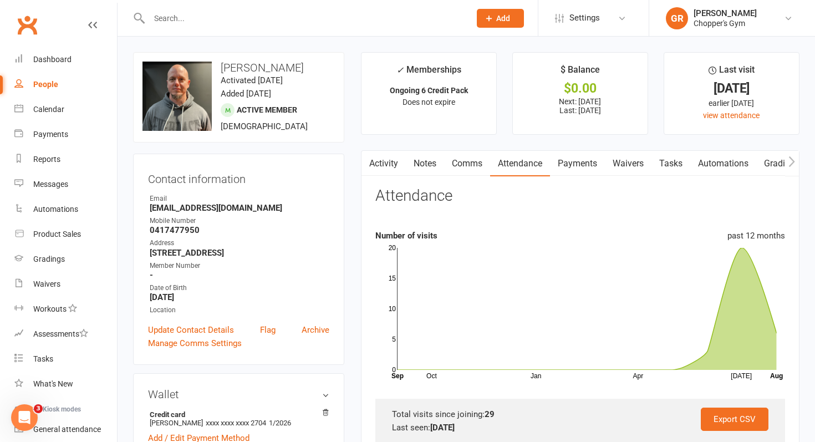
click at [581, 165] on link "Payments" at bounding box center [577, 164] width 55 height 26
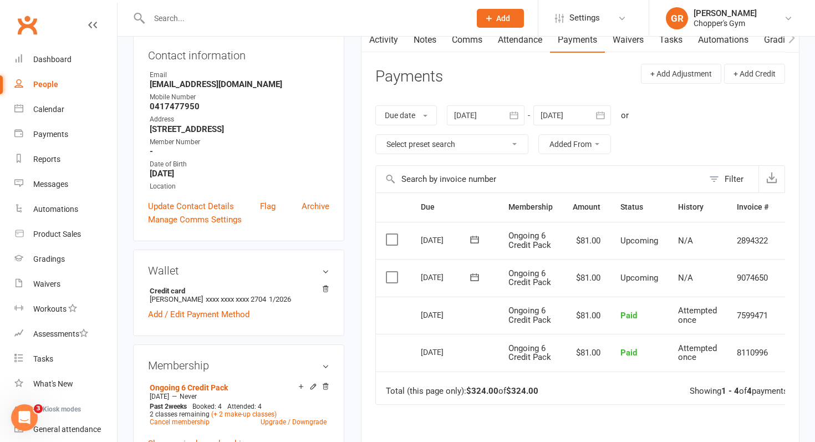
scroll to position [311, 0]
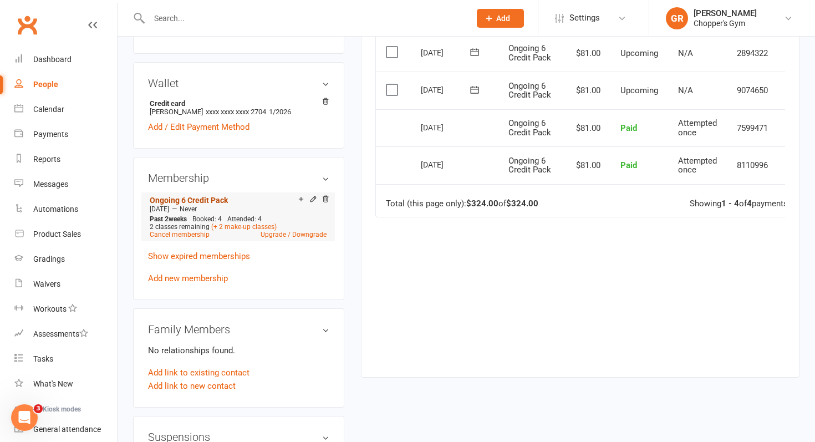
click at [173, 200] on link "Ongoing 6 Credit Pack" at bounding box center [189, 200] width 78 height 9
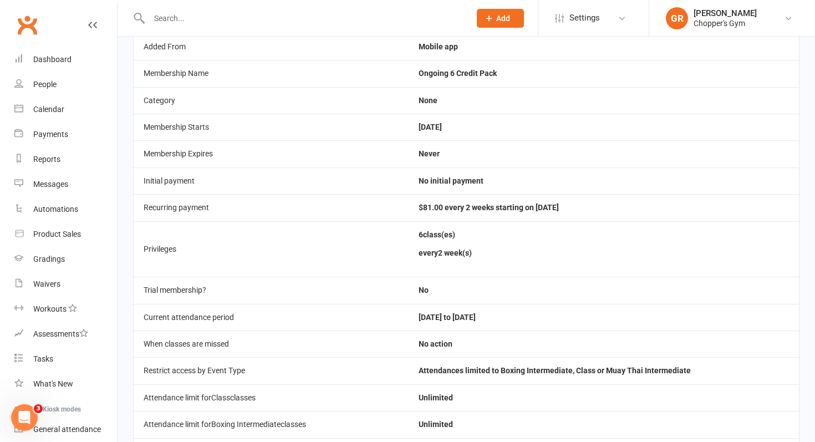
scroll to position [143, 0]
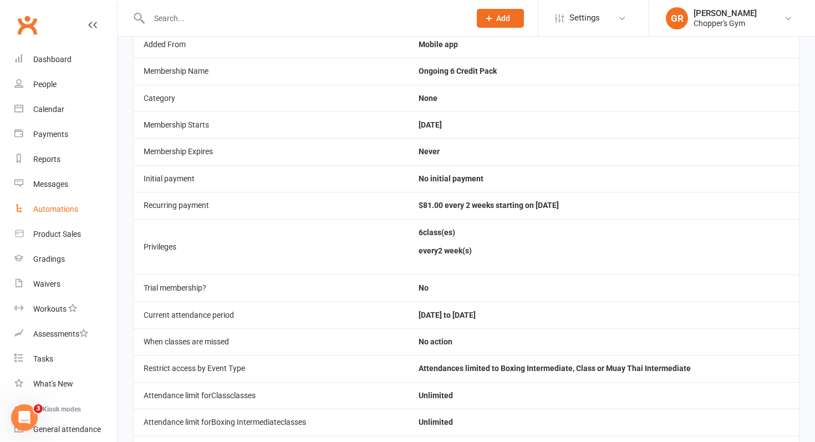
click at [59, 209] on div "Automations" at bounding box center [55, 209] width 45 height 9
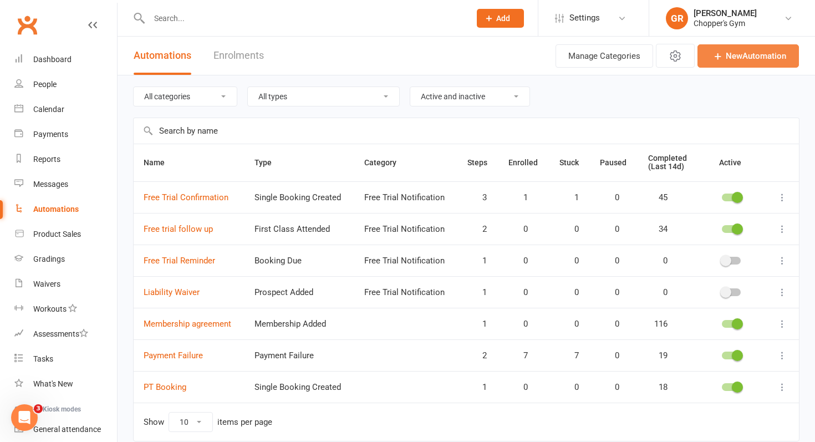
click at [719, 50] on icon at bounding box center [718, 55] width 11 height 11
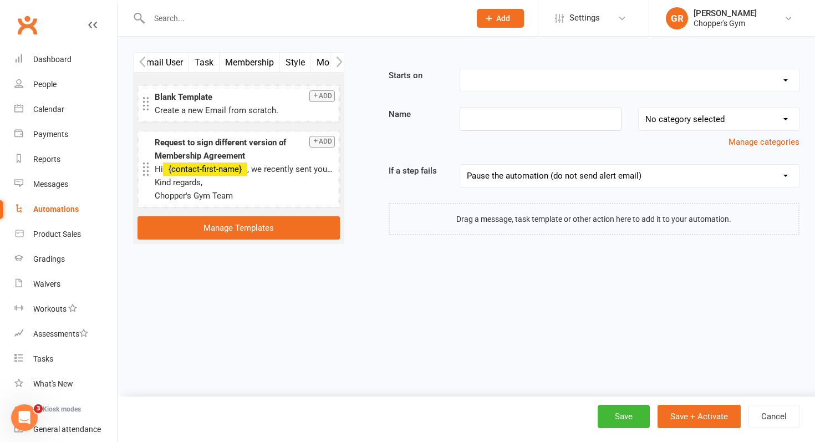
scroll to position [0, 148]
click at [242, 63] on button "Membership" at bounding box center [244, 62] width 60 height 19
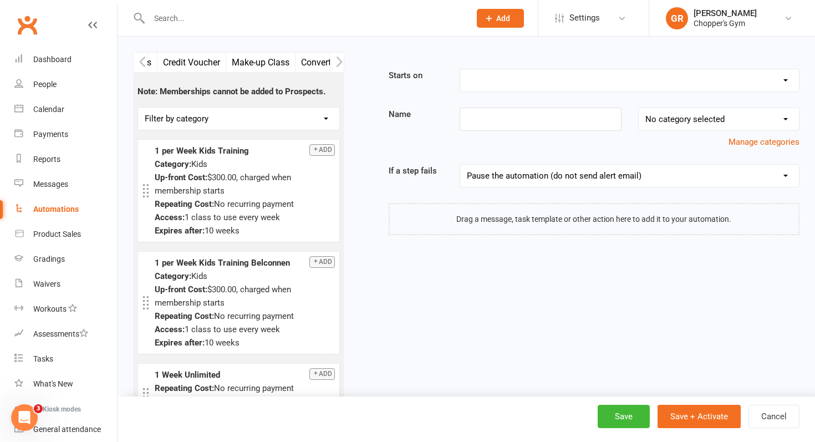
scroll to position [0, 504]
click at [261, 64] on button "Make-up Class" at bounding box center [256, 62] width 69 height 19
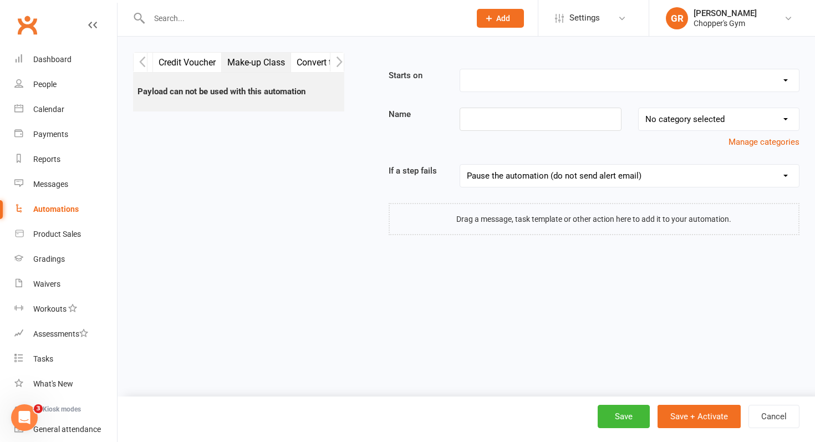
click at [529, 86] on select "Booking Cancelled Booking Due Booking Late-Cancelled Booking Marked Absent Book…" at bounding box center [629, 80] width 339 height 22
click at [40, 109] on div "Calendar" at bounding box center [48, 109] width 31 height 9
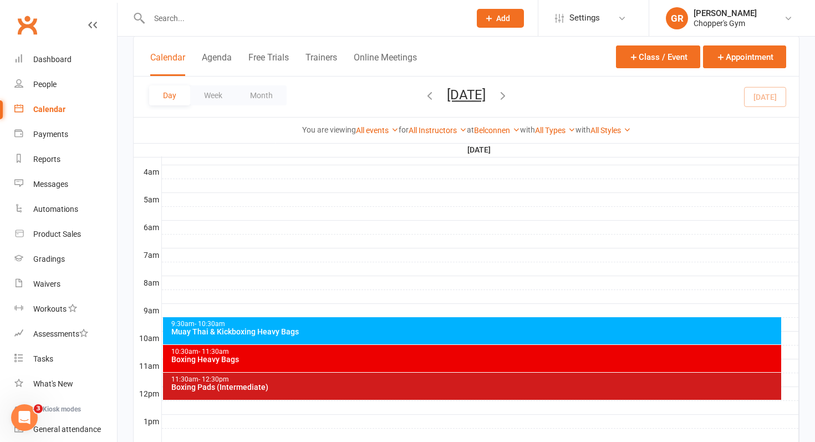
scroll to position [205, 0]
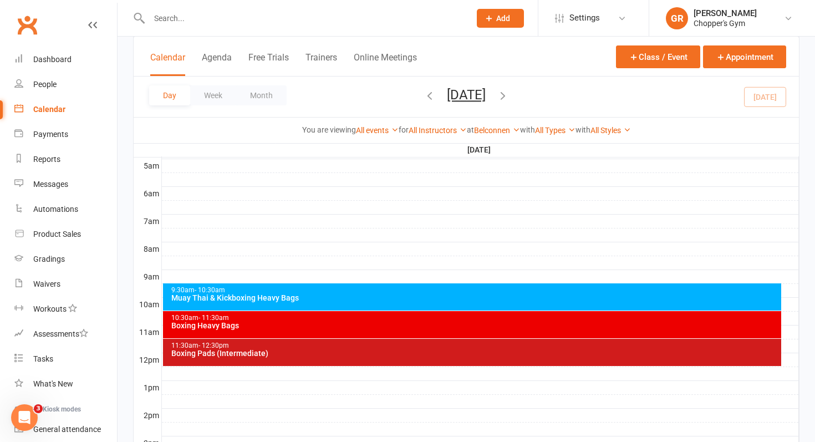
click at [320, 321] on div "10:30am - 11:30am" at bounding box center [475, 318] width 609 height 7
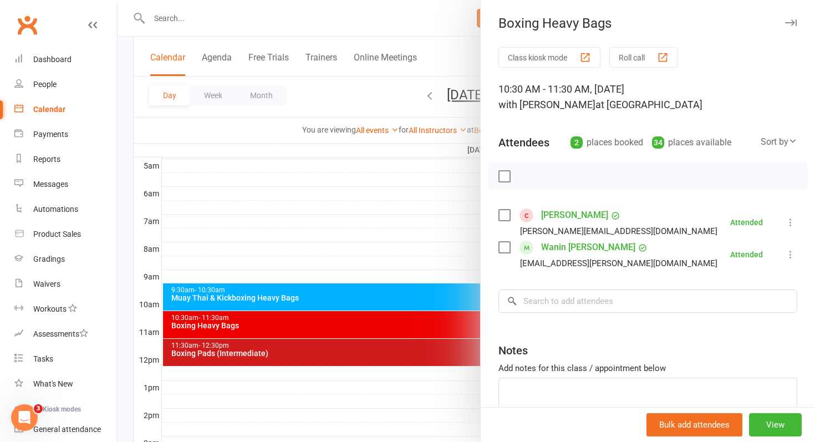
click at [366, 242] on div at bounding box center [467, 221] width 698 height 442
